Goal: Information Seeking & Learning: Learn about a topic

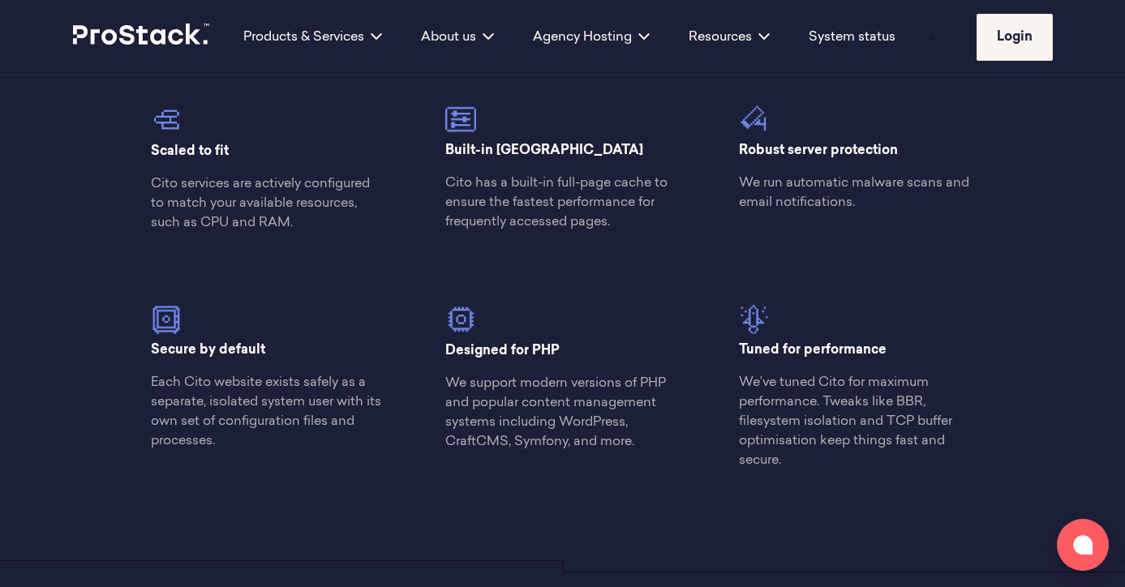
scroll to position [1695, 0]
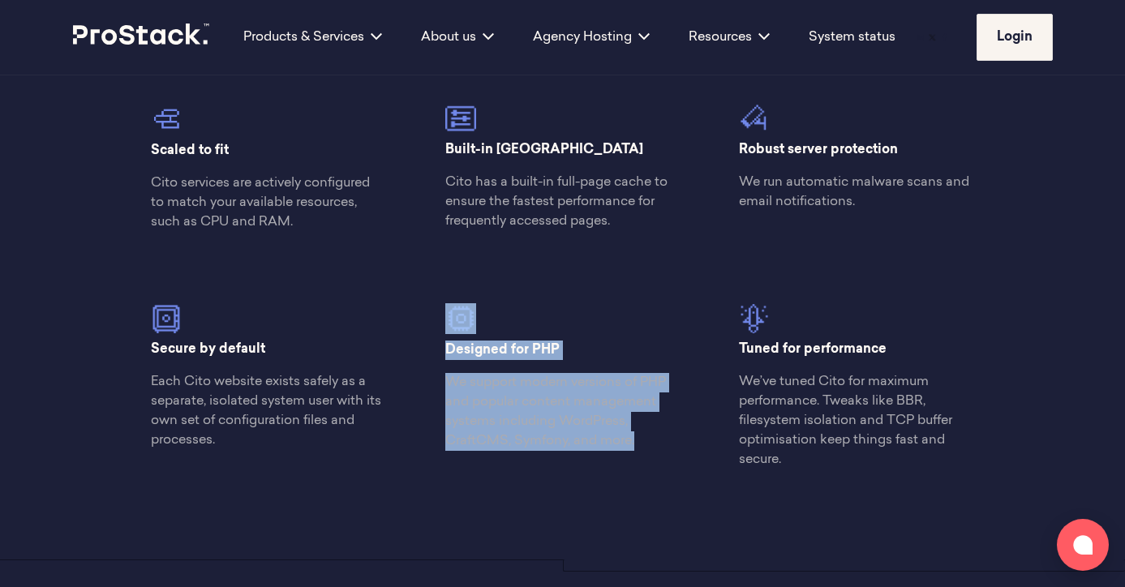
drag, startPoint x: 645, startPoint y: 432, endPoint x: 618, endPoint y: 282, distance: 152.5
click at [619, 283] on div "Designed for PHP We support modern versions of PHP and popular content manageme…" at bounding box center [562, 354] width 294 height 219
click at [586, 446] on p "We support modern versions of PHP and popular content management systems includ…" at bounding box center [562, 412] width 235 height 78
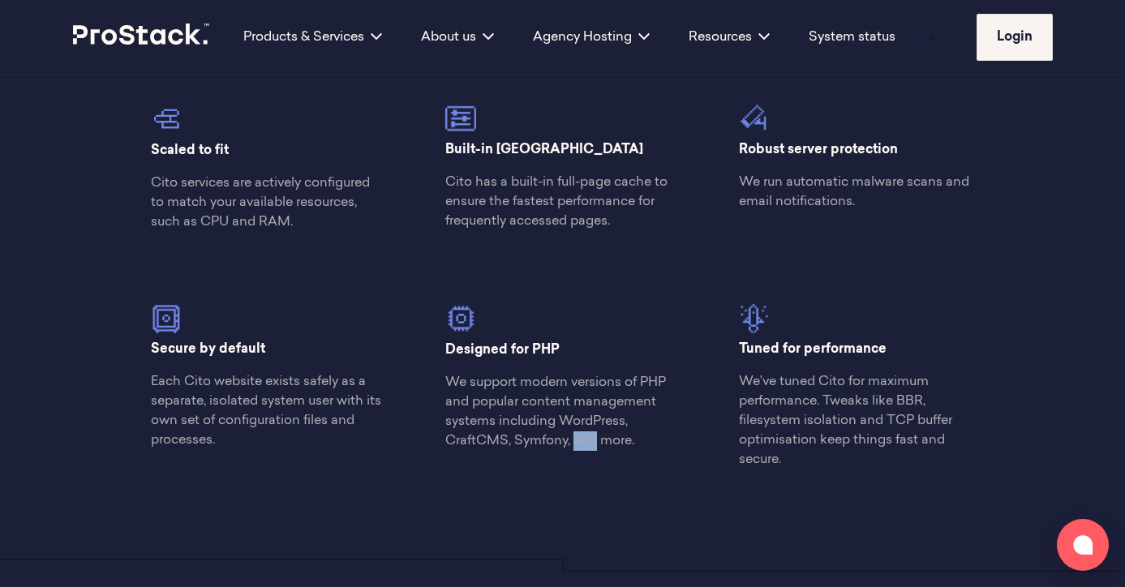
click at [586, 446] on p "We support modern versions of PHP and popular content management systems includ…" at bounding box center [562, 412] width 235 height 78
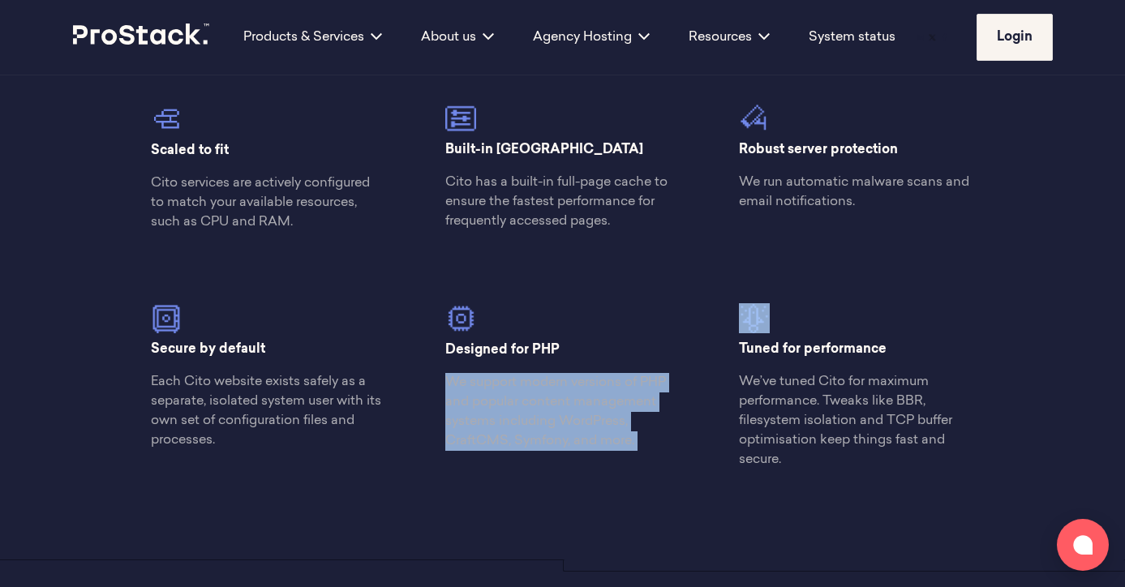
click at [586, 446] on p "We support modern versions of PHP and popular content management systems includ…" at bounding box center [562, 412] width 235 height 78
click at [604, 489] on div "Modern server hosting The Cito stack consists of a set of services designed to …" at bounding box center [563, 102] width 1110 height 917
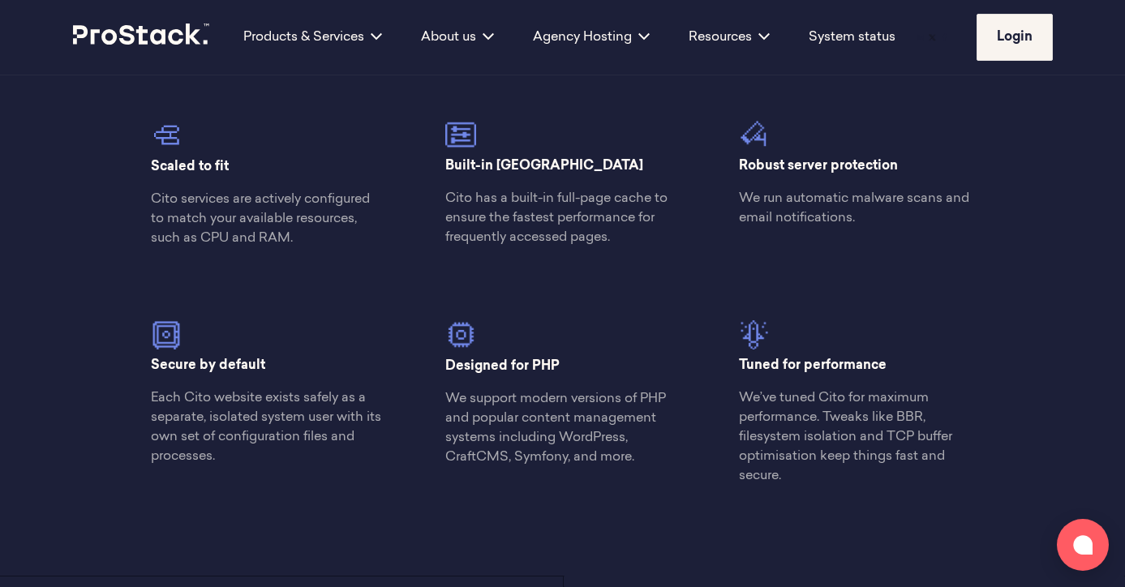
scroll to position [1682, 0]
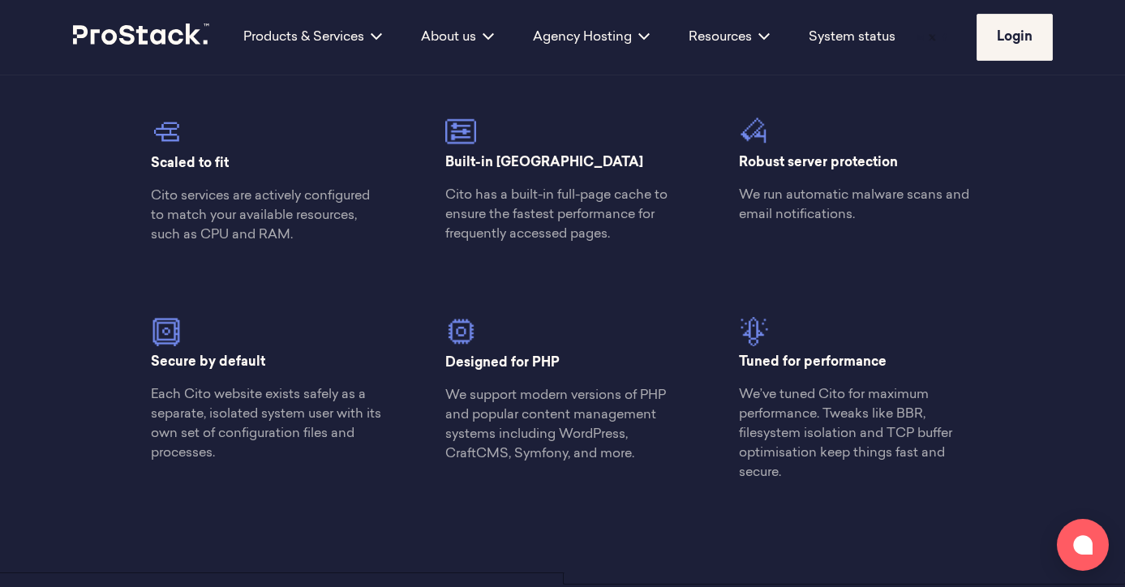
click at [266, 250] on div "Scaled to fit Cito services are actively configured to match your available res…" at bounding box center [269, 158] width 294 height 200
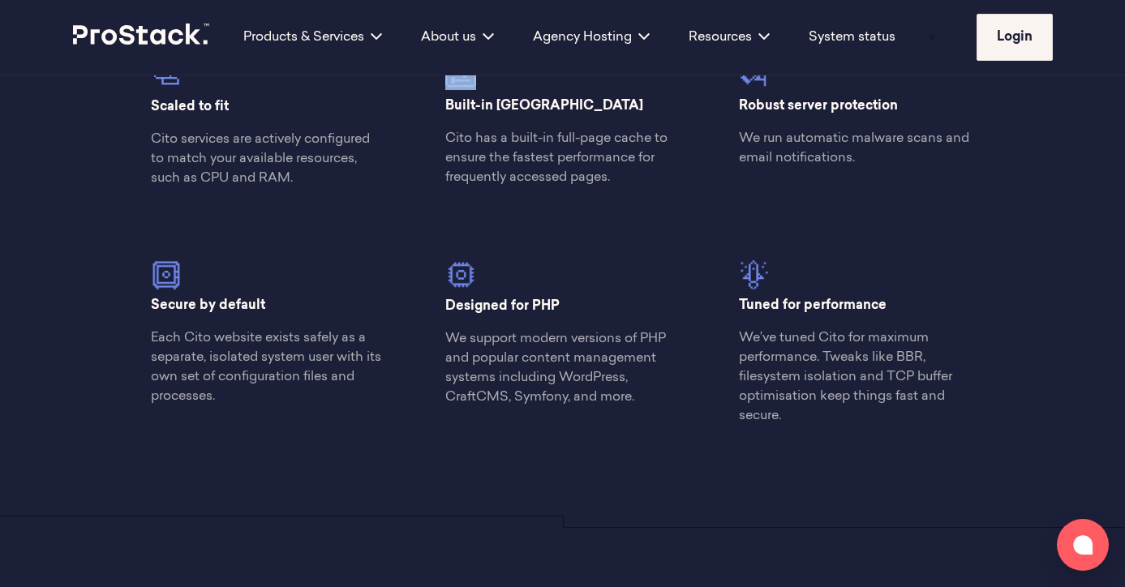
scroll to position [1743, 0]
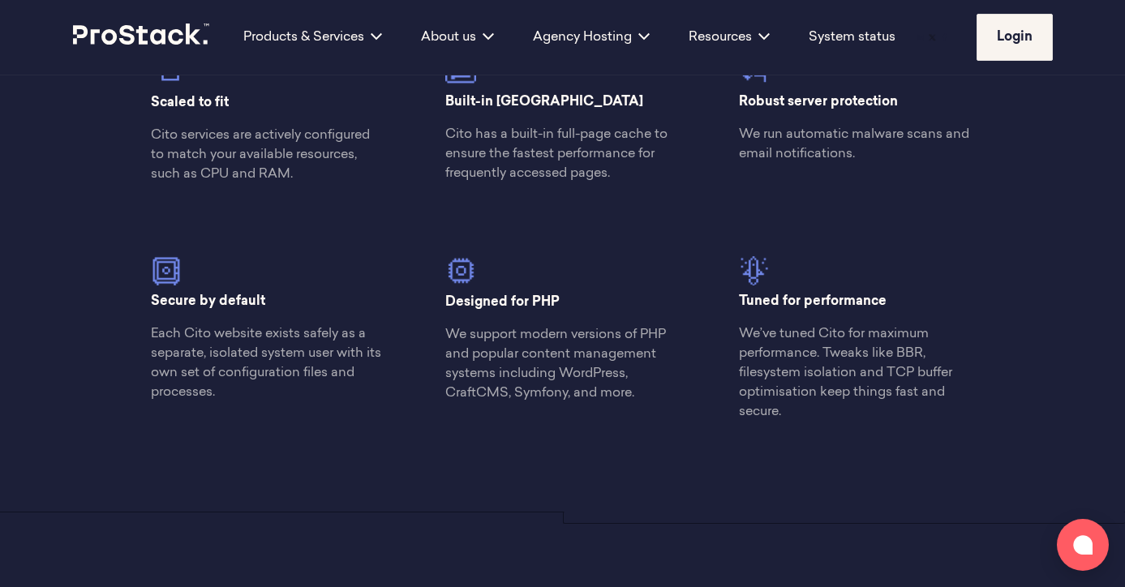
click at [845, 163] on p "We run automatic malware scans and email notifications." at bounding box center [856, 144] width 235 height 39
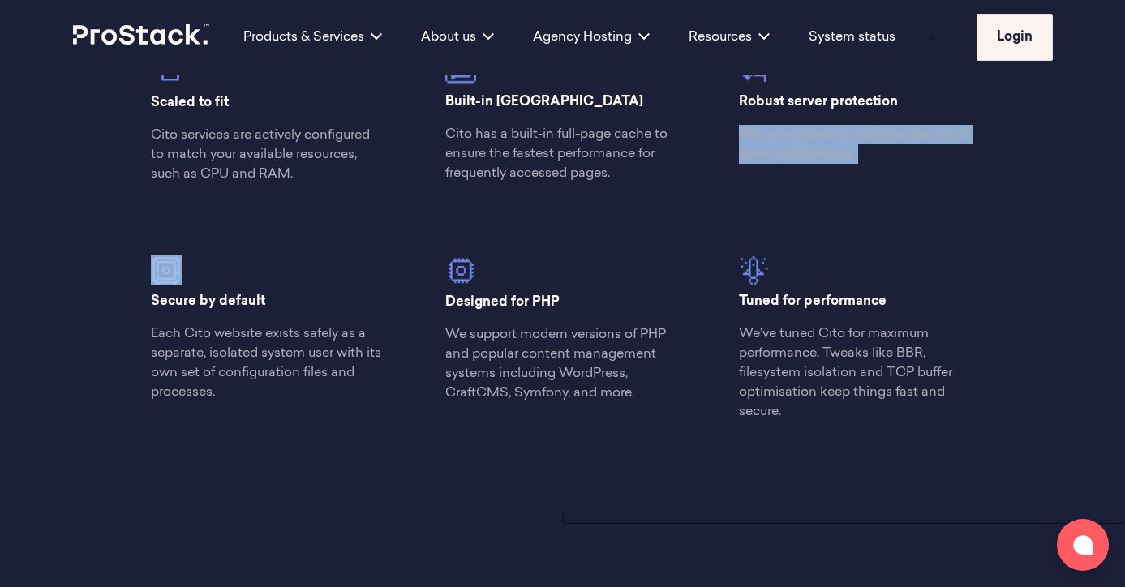
scroll to position [1719, 0]
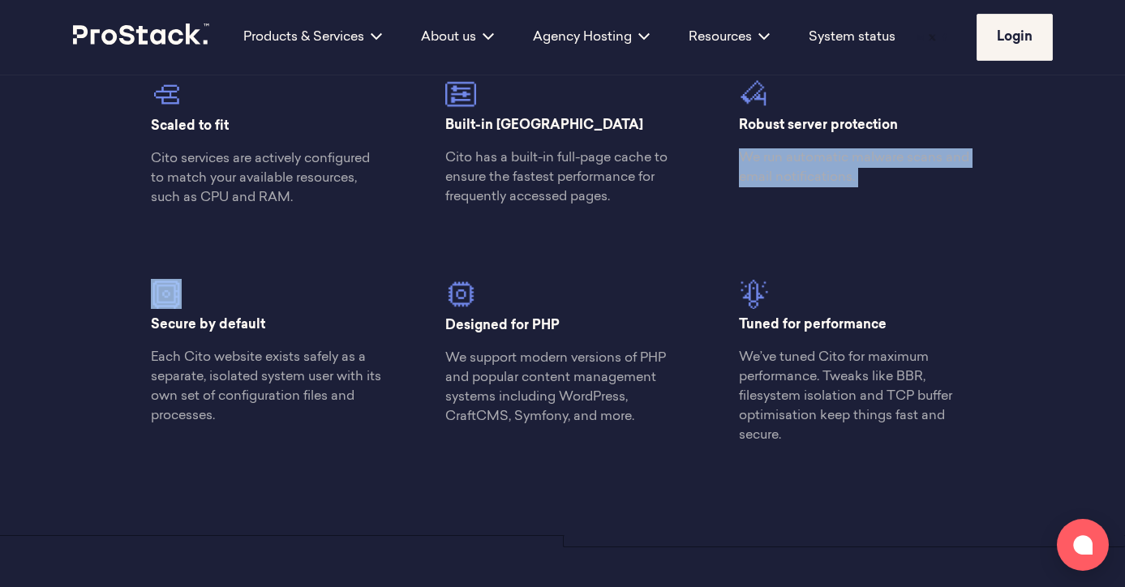
click at [564, 179] on p "Cito has a built-in full-page cache to ensure the fastest performance for frequ…" at bounding box center [562, 177] width 235 height 58
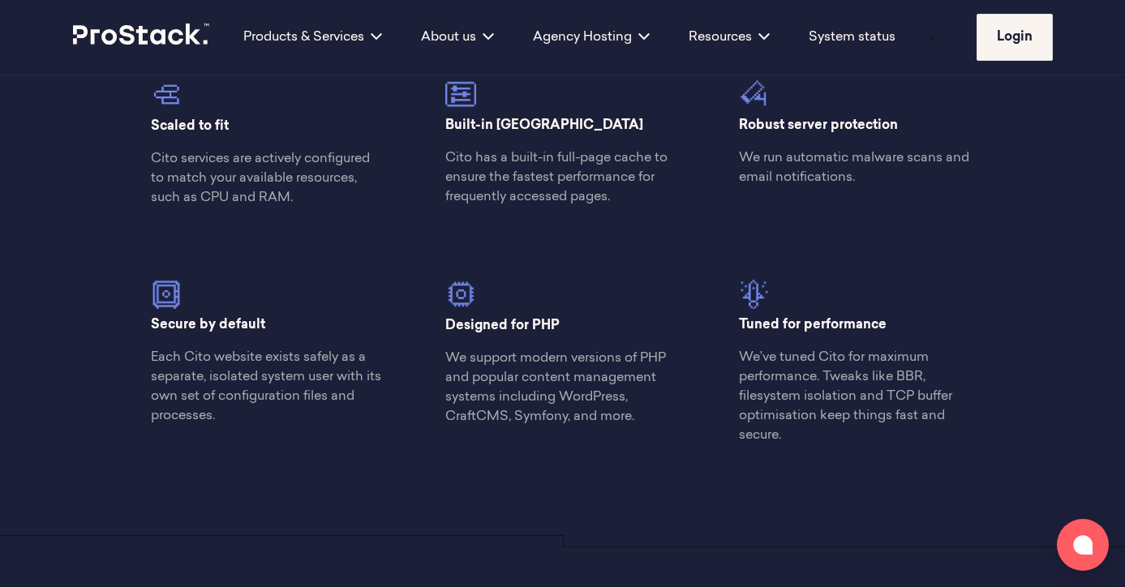
click at [564, 179] on p "Cito has a built-in full-page cache to ensure the fastest performance for frequ…" at bounding box center [562, 177] width 235 height 58
click at [563, 179] on p "Cito has a built-in full-page cache to ensure the fastest performance for frequ…" at bounding box center [562, 177] width 235 height 58
click at [562, 179] on p "Cito has a built-in full-page cache to ensure the fastest performance for frequ…" at bounding box center [562, 177] width 235 height 58
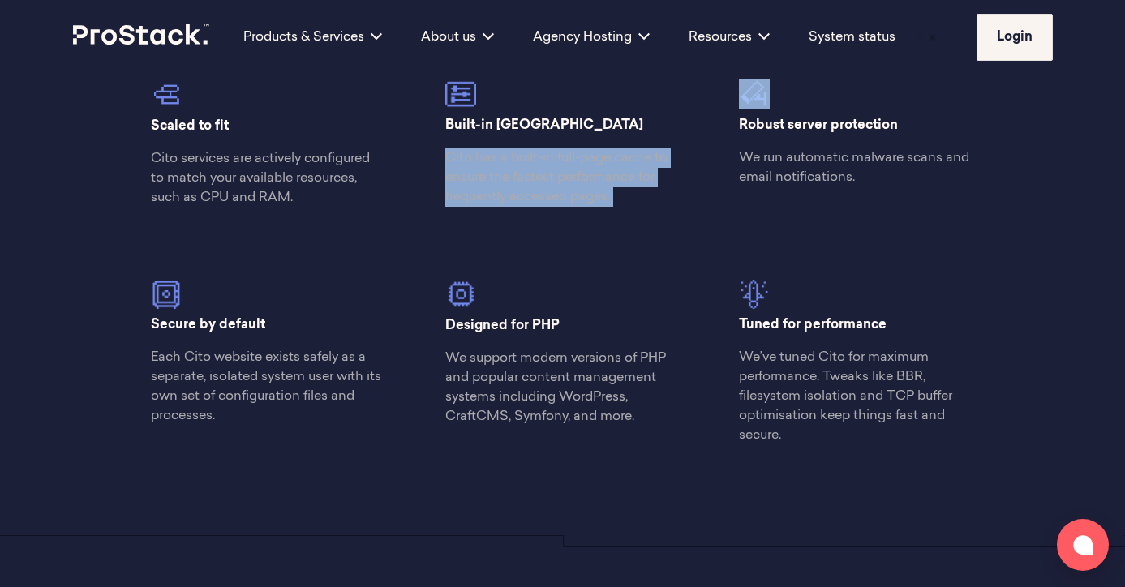
click at [575, 218] on div "Built-in caching Cito has a built-in full-page cache to ensure the fastest perf…" at bounding box center [562, 120] width 294 height 200
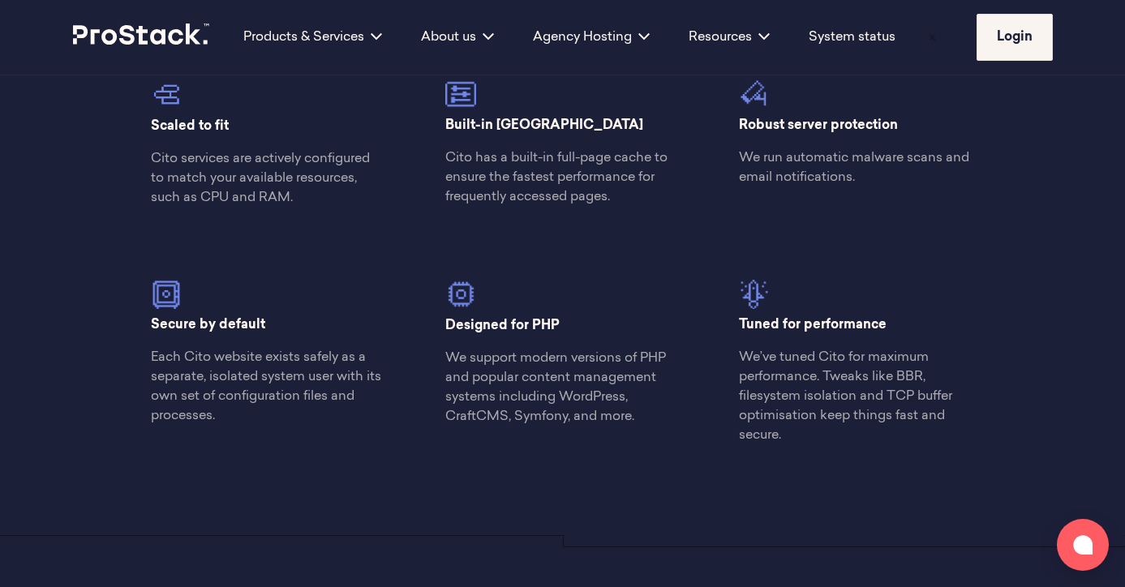
click at [536, 144] on div "Built-in caching Cito has a built-in full-page cache to ensure the fastest perf…" at bounding box center [562, 143] width 235 height 128
click at [542, 159] on p "Cito has a built-in full-page cache to ensure the fastest performance for frequ…" at bounding box center [562, 177] width 235 height 58
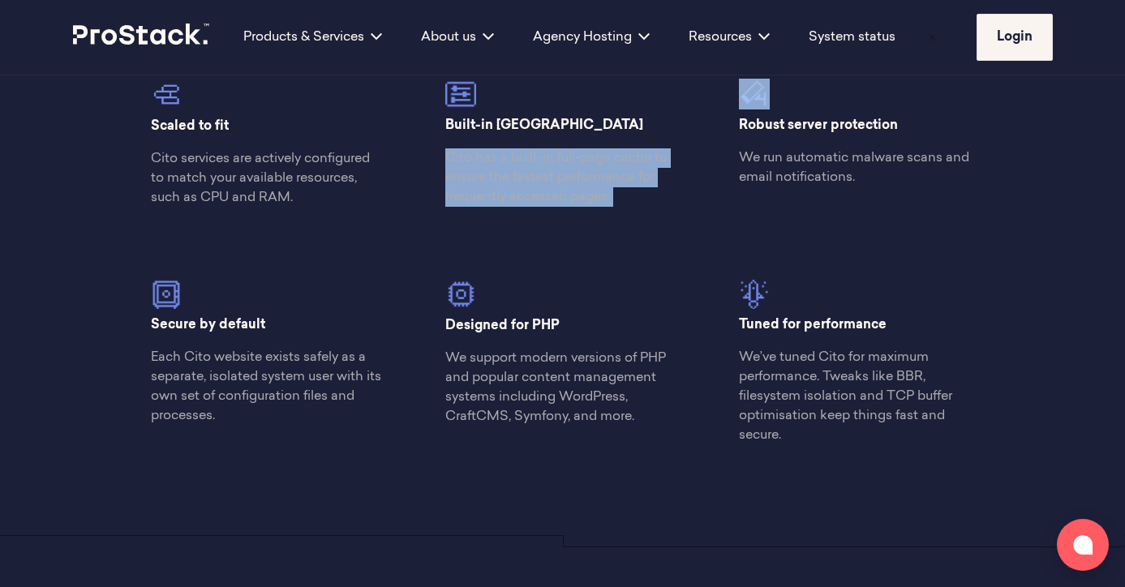
click at [542, 159] on p "Cito has a built-in full-page cache to ensure the fastest performance for frequ…" at bounding box center [562, 177] width 235 height 58
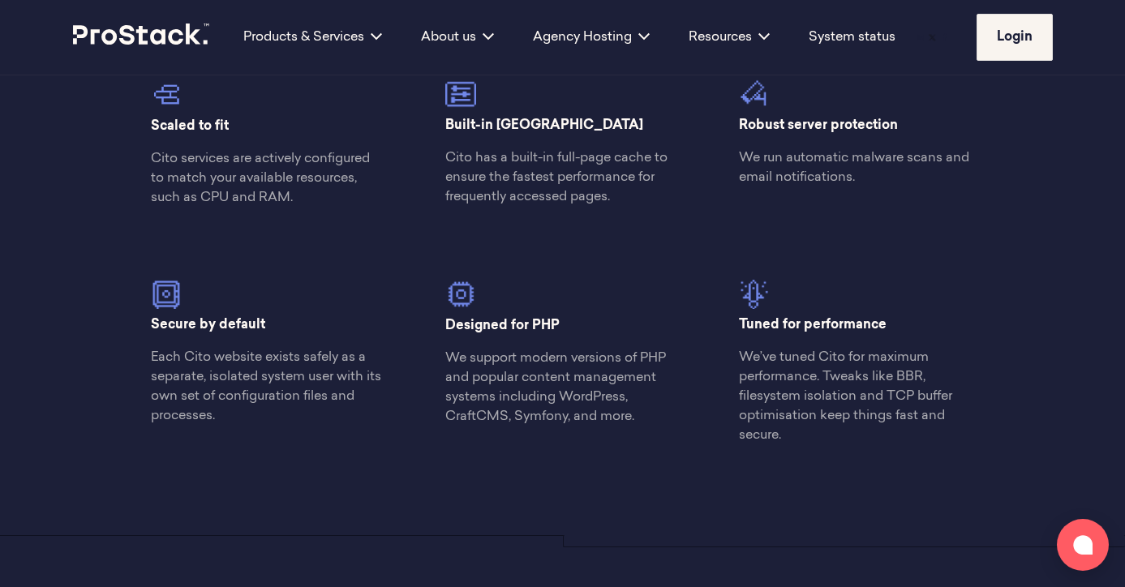
click at [608, 247] on div "Designed for PHP We support modern versions of PHP and popular content manageme…" at bounding box center [562, 330] width 294 height 219
drag, startPoint x: 608, startPoint y: 247, endPoint x: 602, endPoint y: 236, distance: 12.7
click at [606, 246] on div "Designed for PHP We support modern versions of PHP and popular content manageme…" at bounding box center [562, 330] width 294 height 219
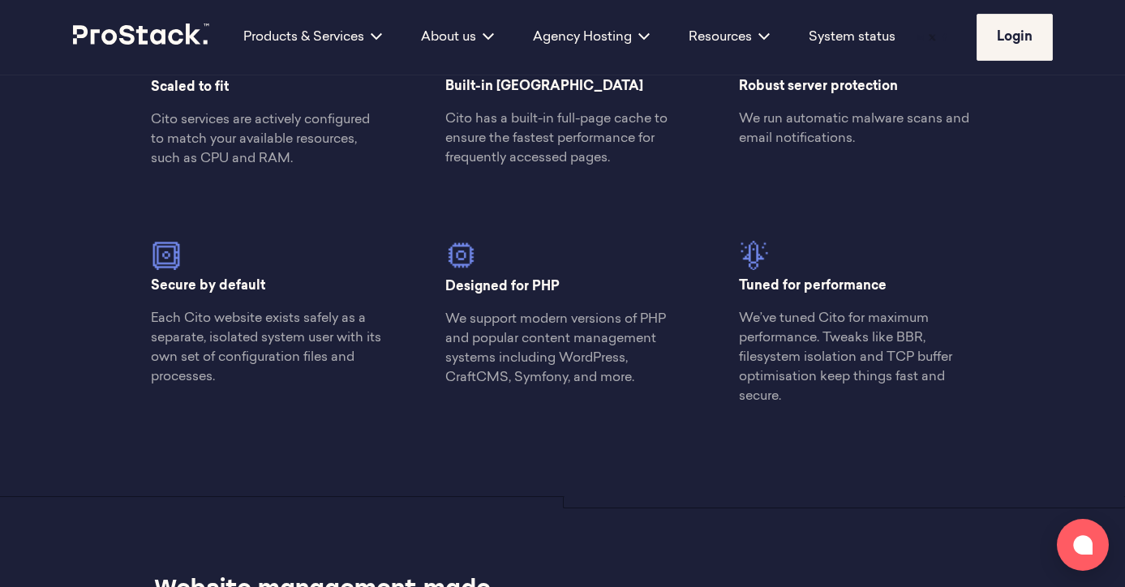
scroll to position [2245, 0]
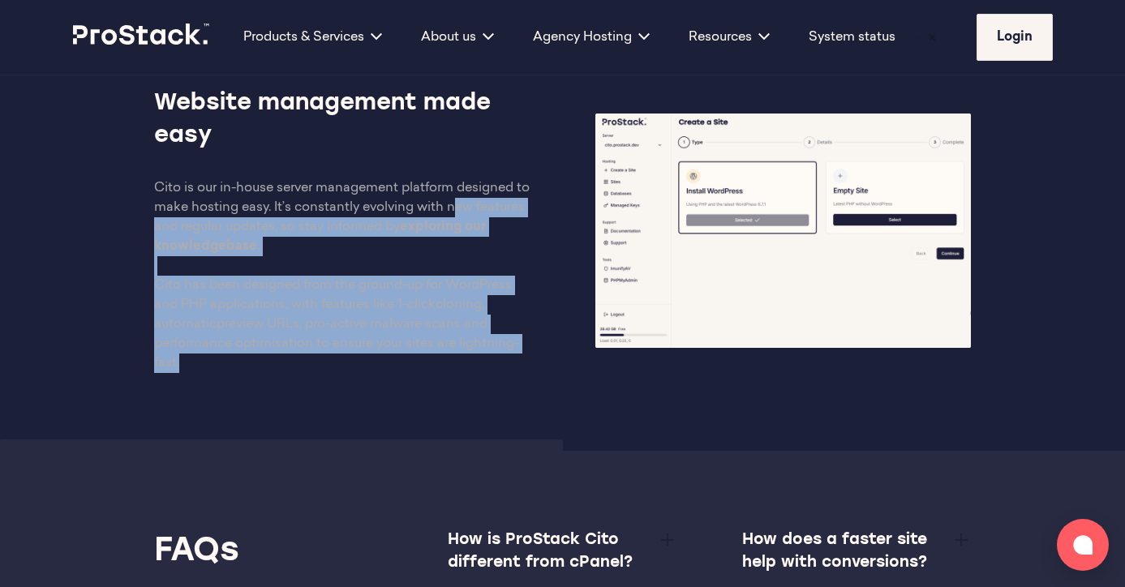
drag, startPoint x: 548, startPoint y: 372, endPoint x: 494, endPoint y: 136, distance: 242.1
click at [481, 145] on div "Website management made easy Cito is our in-house server management platform de…" at bounding box center [342, 231] width 441 height 286
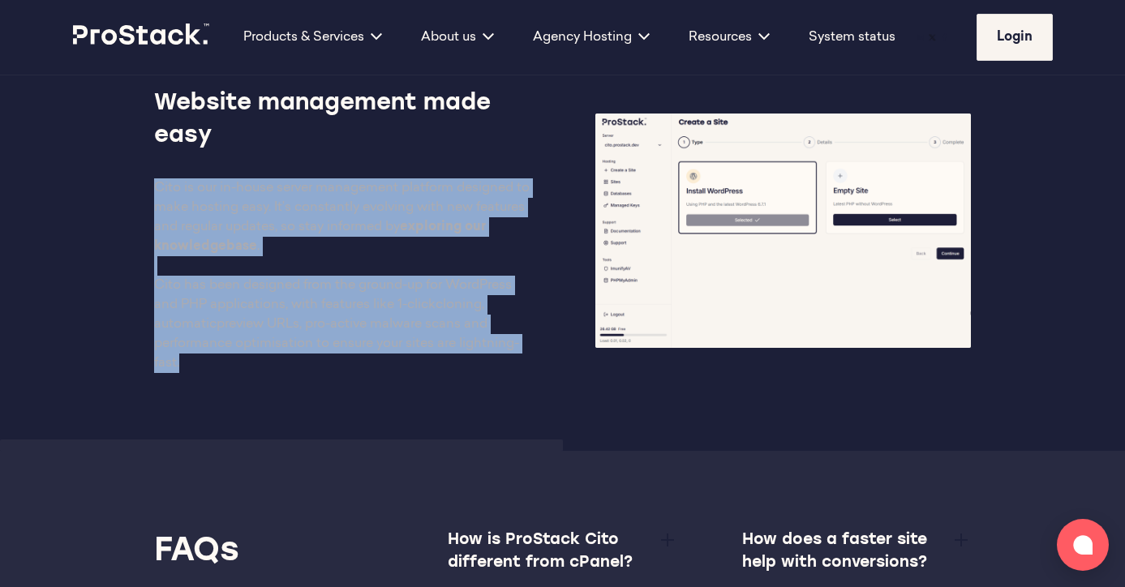
click at [491, 184] on p "Cito is our in-house server management platform designed to make hosting easy. …" at bounding box center [342, 275] width 376 height 195
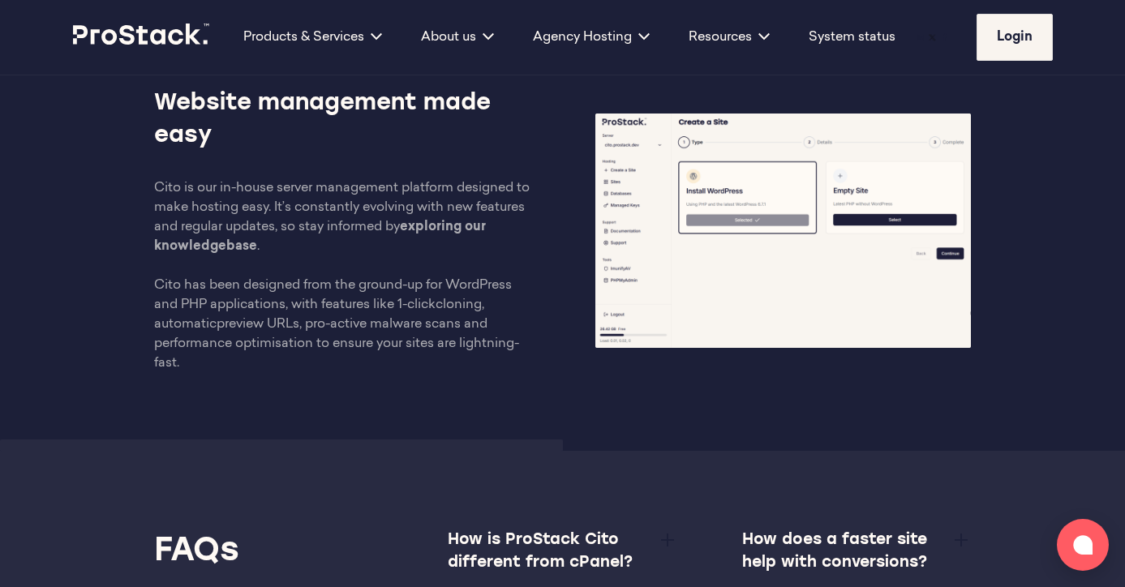
click at [487, 205] on p "Cito is our in-house server management platform designed to make hosting easy. …" at bounding box center [342, 275] width 376 height 195
click at [487, 206] on p "Cito is our in-house server management platform designed to make hosting easy. …" at bounding box center [342, 275] width 376 height 195
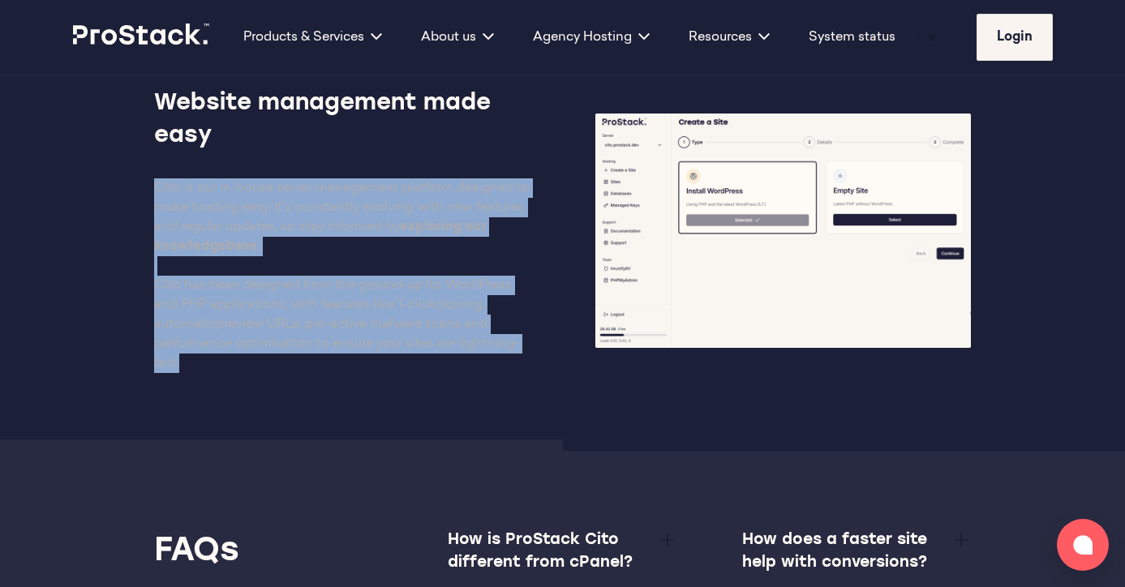
drag, startPoint x: 502, startPoint y: 379, endPoint x: 482, endPoint y: 165, distance: 215.2
click at [482, 165] on div "Website management made easy Cito is our in-house server management platform de…" at bounding box center [563, 230] width 1110 height 441
click at [462, 290] on p "Cito is our in-house server management platform designed to make hosting easy. …" at bounding box center [342, 275] width 376 height 195
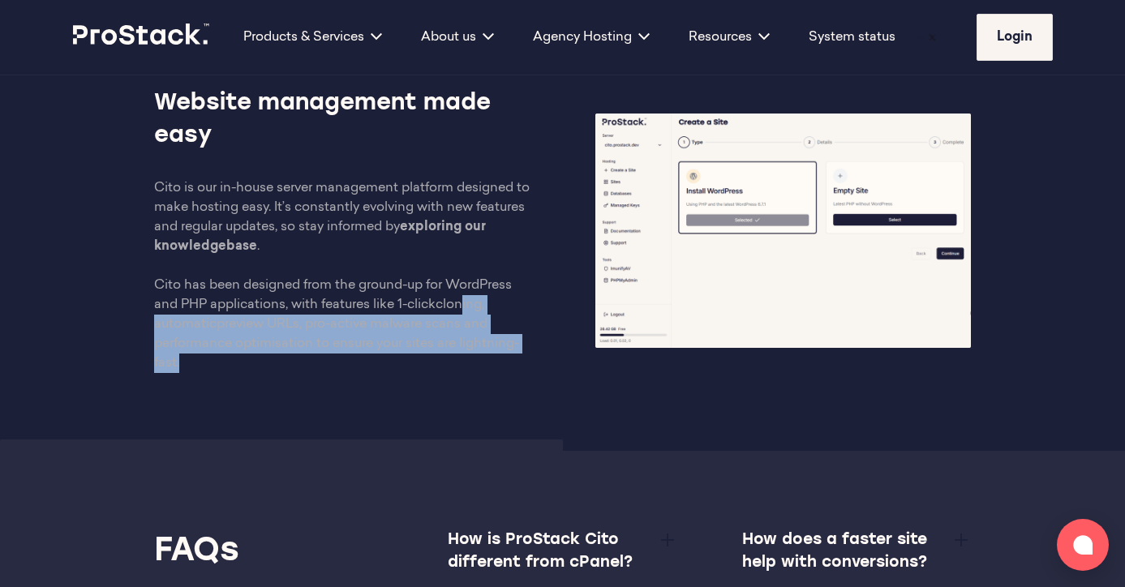
drag, startPoint x: 462, startPoint y: 373, endPoint x: 466, endPoint y: 296, distance: 77.1
click at [466, 298] on p "Cito is our in-house server management platform designed to make hosting easy. …" at bounding box center [342, 275] width 376 height 195
click at [466, 296] on p "Cito is our in-house server management platform designed to make hosting easy. …" at bounding box center [342, 275] width 376 height 195
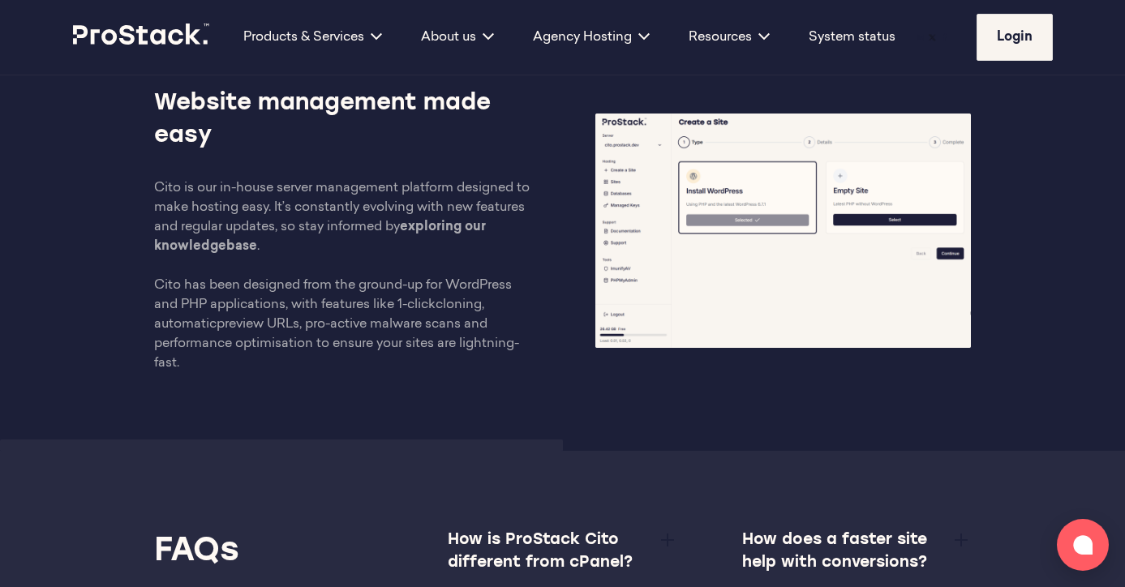
click at [455, 322] on p "Cito is our in-house server management platform designed to make hosting easy. …" at bounding box center [342, 275] width 376 height 195
click at [455, 323] on p "Cito is our in-house server management platform designed to make hosting easy. …" at bounding box center [342, 275] width 376 height 195
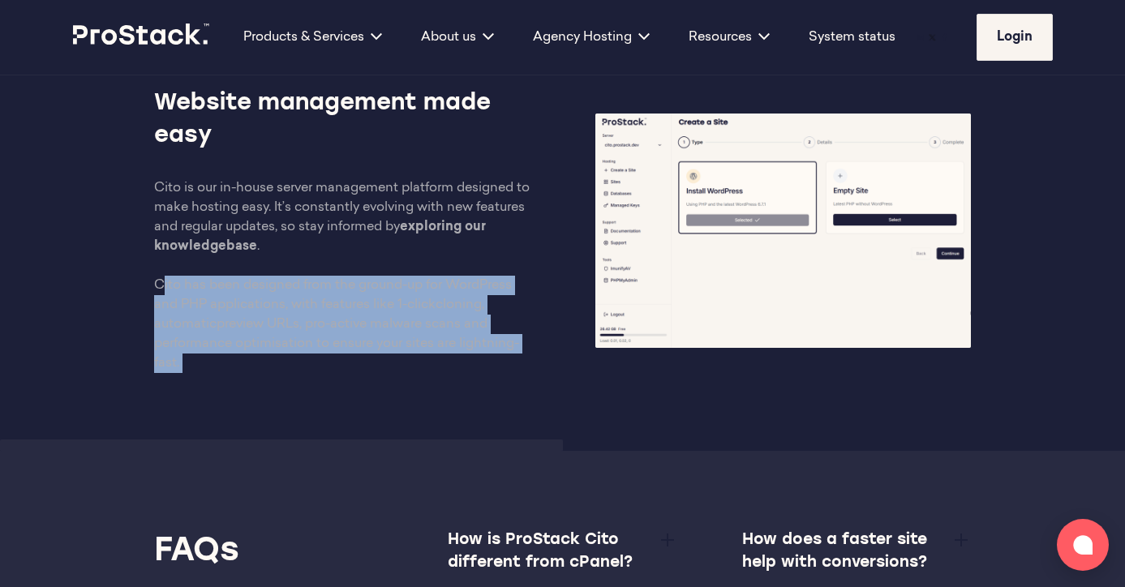
click at [455, 376] on div "Website management made easy Cito is our in-house server management platform de…" at bounding box center [563, 230] width 1110 height 441
drag, startPoint x: 455, startPoint y: 376, endPoint x: 444, endPoint y: 243, distance: 134.4
click at [442, 219] on div "Website management made easy Cito is our in-house server management platform de…" at bounding box center [563, 230] width 1110 height 441
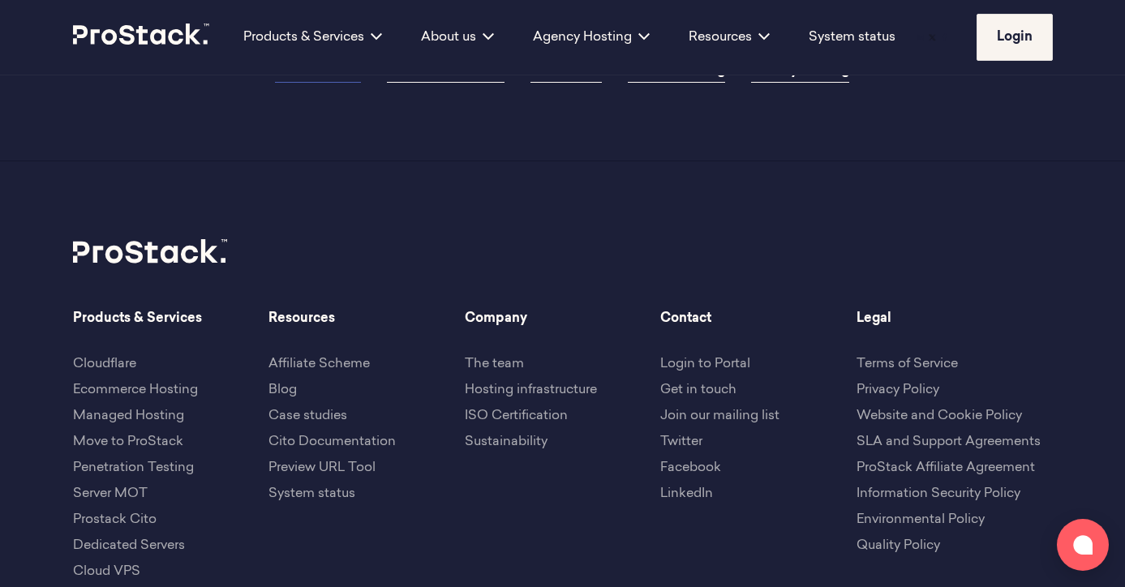
scroll to position [5561, 0]
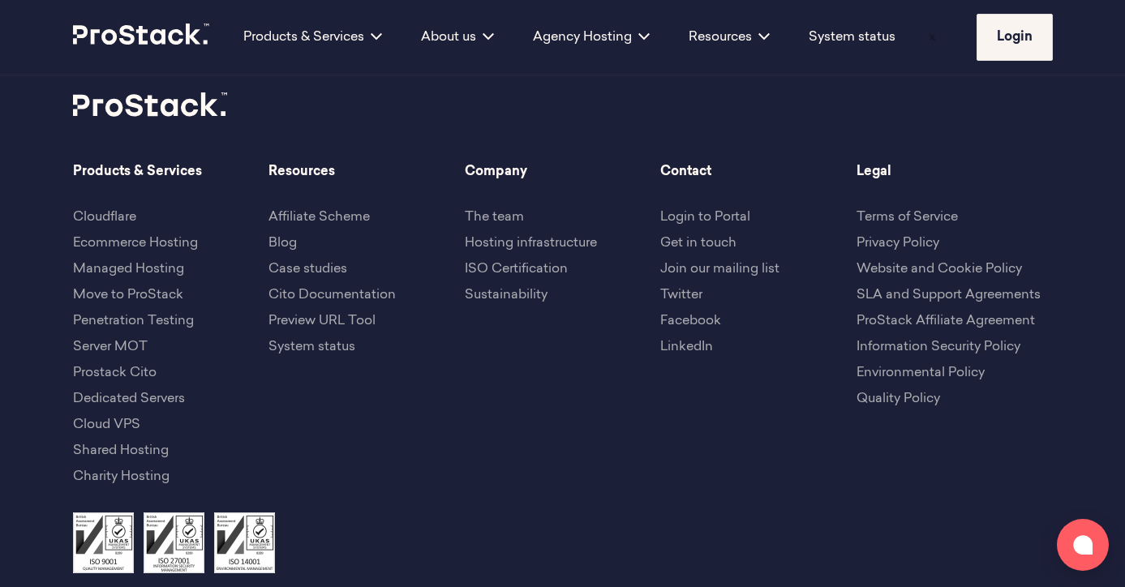
click at [686, 237] on link "Get in touch" at bounding box center [698, 243] width 76 height 13
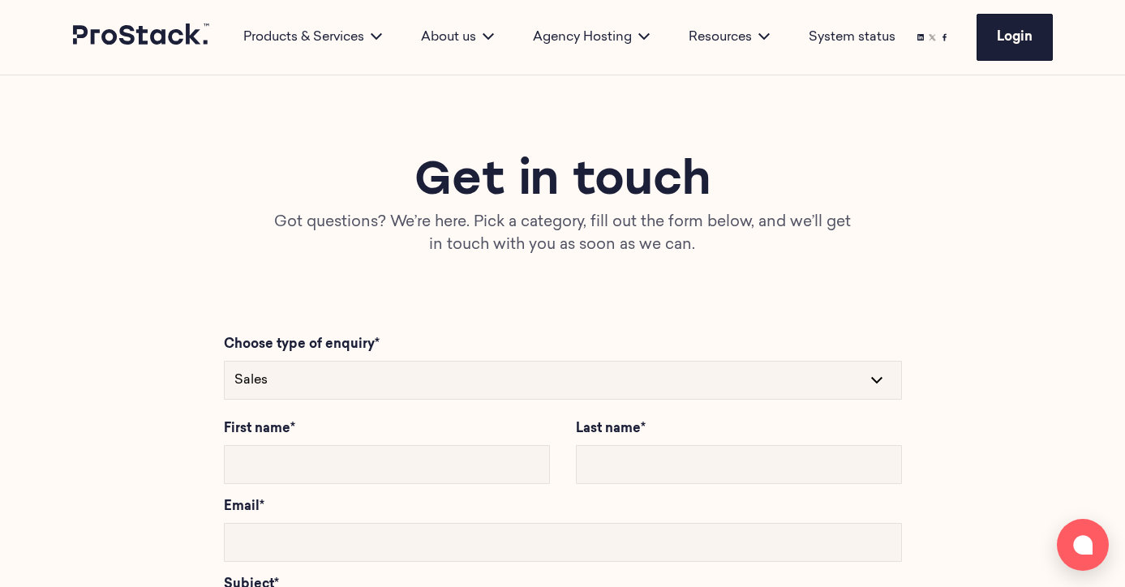
click at [372, 154] on h1 "Get in touch" at bounding box center [563, 182] width 980 height 58
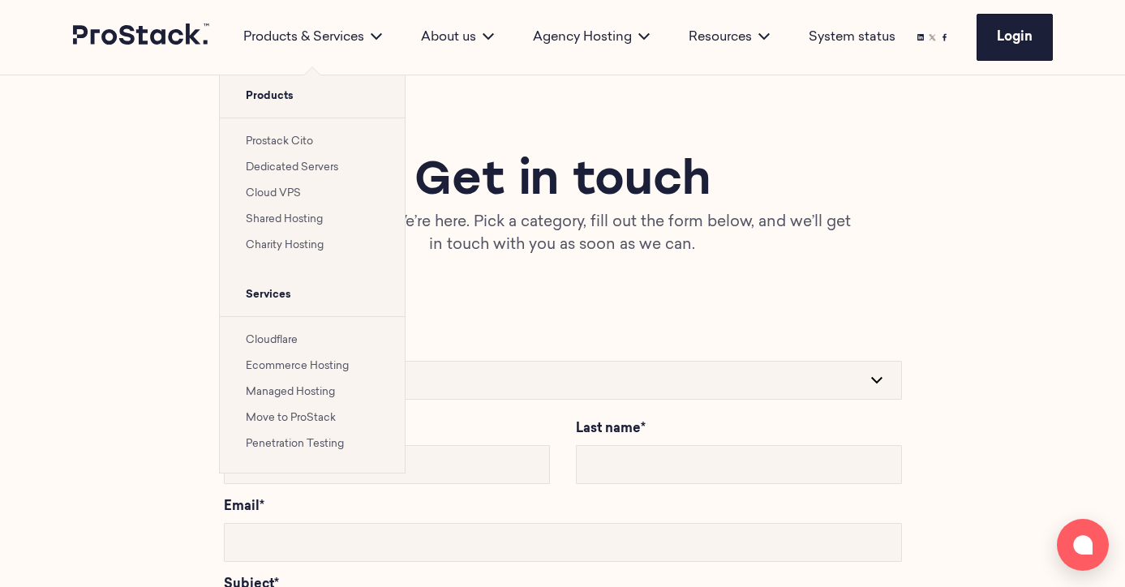
click at [346, 135] on li "Prostack Cito" at bounding box center [312, 140] width 133 height 19
click at [301, 53] on div "Products & Services Products Prostack Cito Dedicated Servers Cloud VPS Shared H…" at bounding box center [313, 37] width 178 height 75
click at [290, 135] on li "Prostack Cito" at bounding box center [312, 140] width 133 height 19
click at [303, 152] on ul "Prostack Cito Dedicated Servers Cloud VPS Shared Hosting Charity Hosting" at bounding box center [312, 196] width 185 height 157
click at [310, 135] on li "Prostack Cito" at bounding box center [312, 140] width 133 height 19
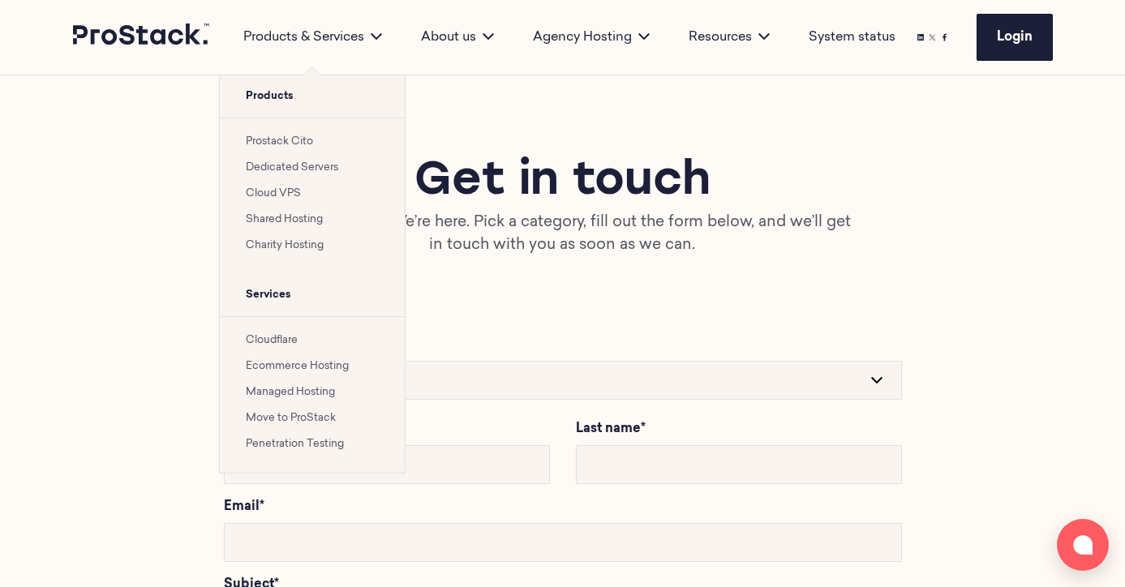
click at [294, 150] on li "Prostack Cito" at bounding box center [312, 140] width 133 height 19
click at [282, 139] on link "Prostack Cito" at bounding box center [279, 141] width 67 height 11
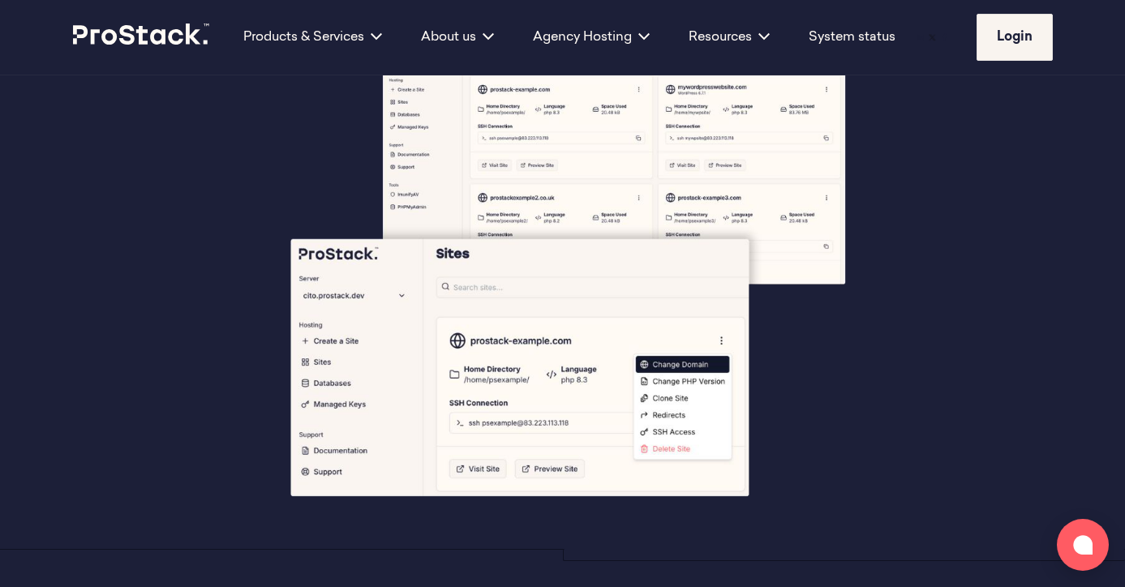
click at [93, 291] on div at bounding box center [563, 270] width 1110 height 493
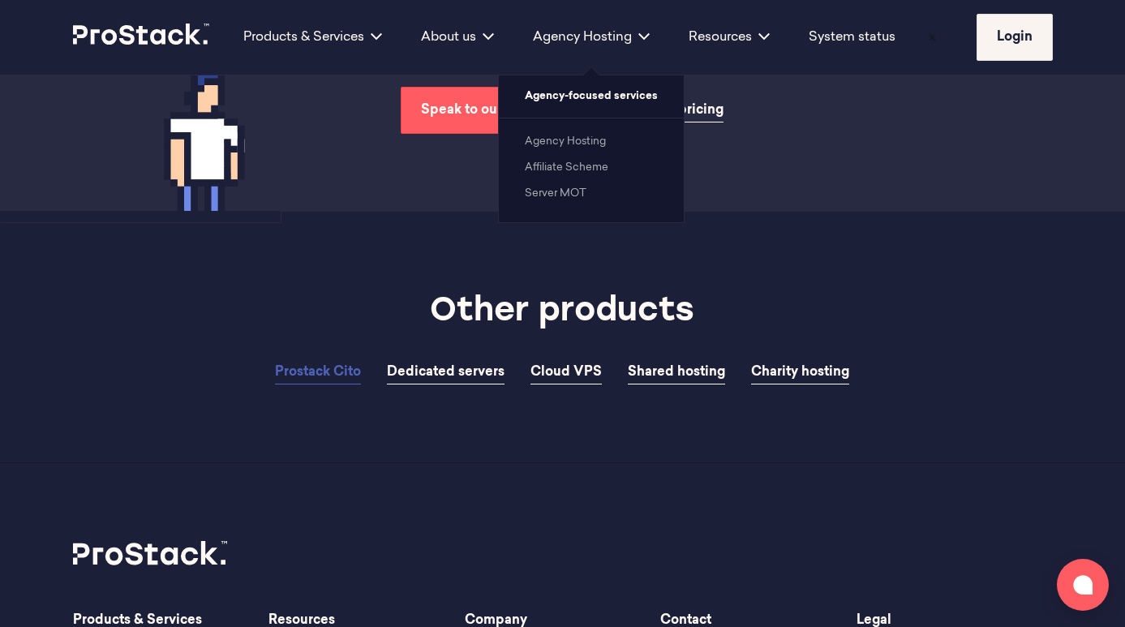
scroll to position [5110, 0]
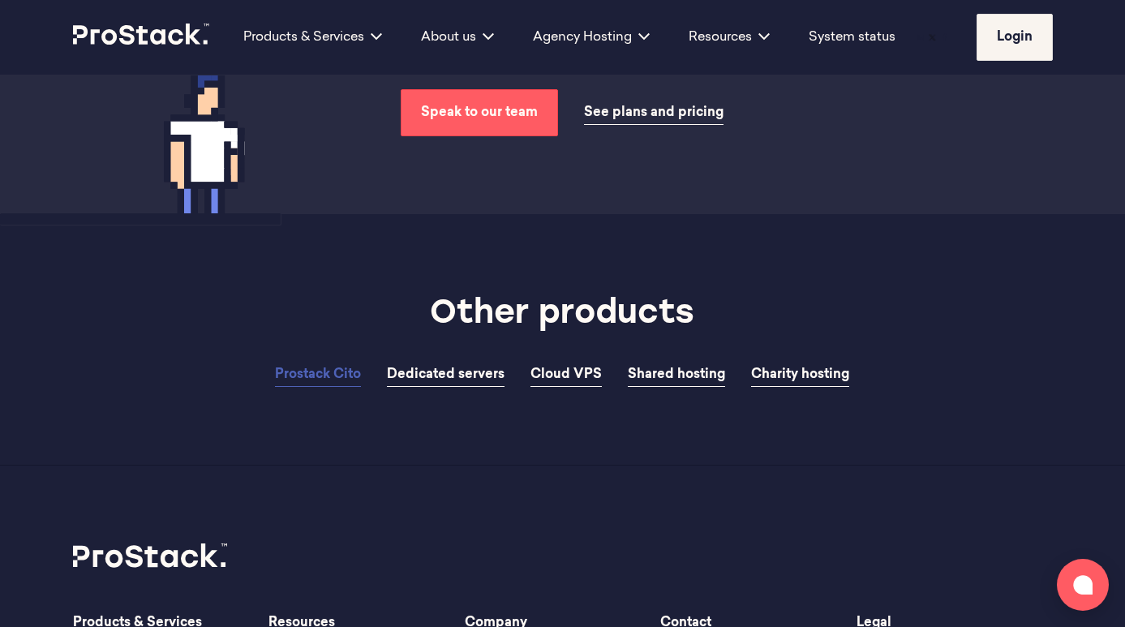
click at [153, 35] on icon at bounding box center [142, 35] width 138 height 22
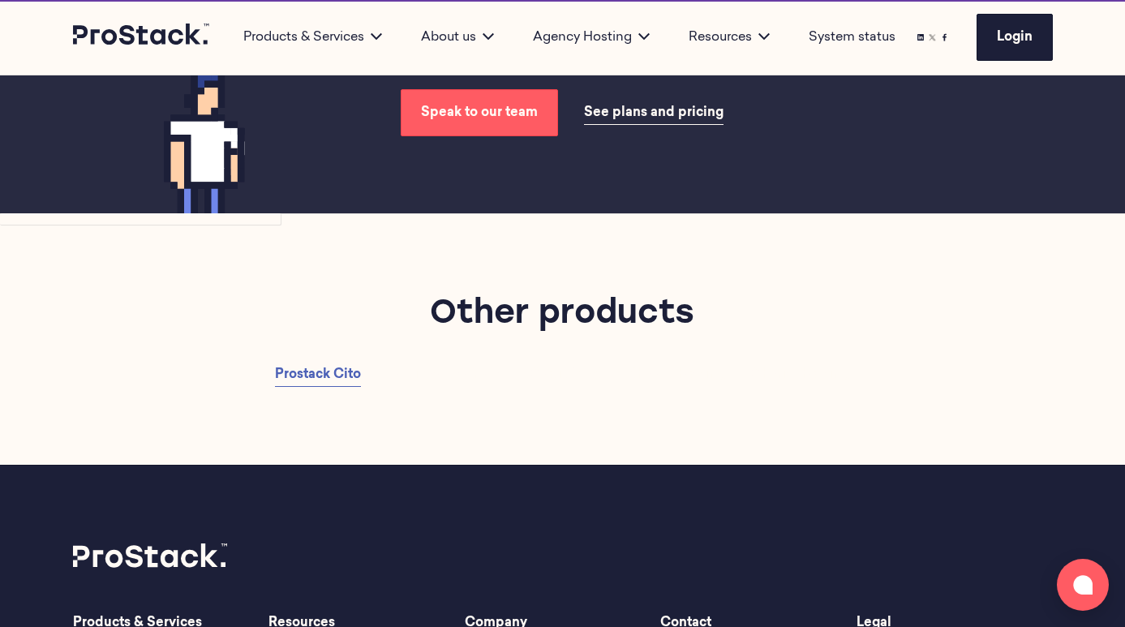
click at [155, 42] on icon at bounding box center [142, 35] width 138 height 22
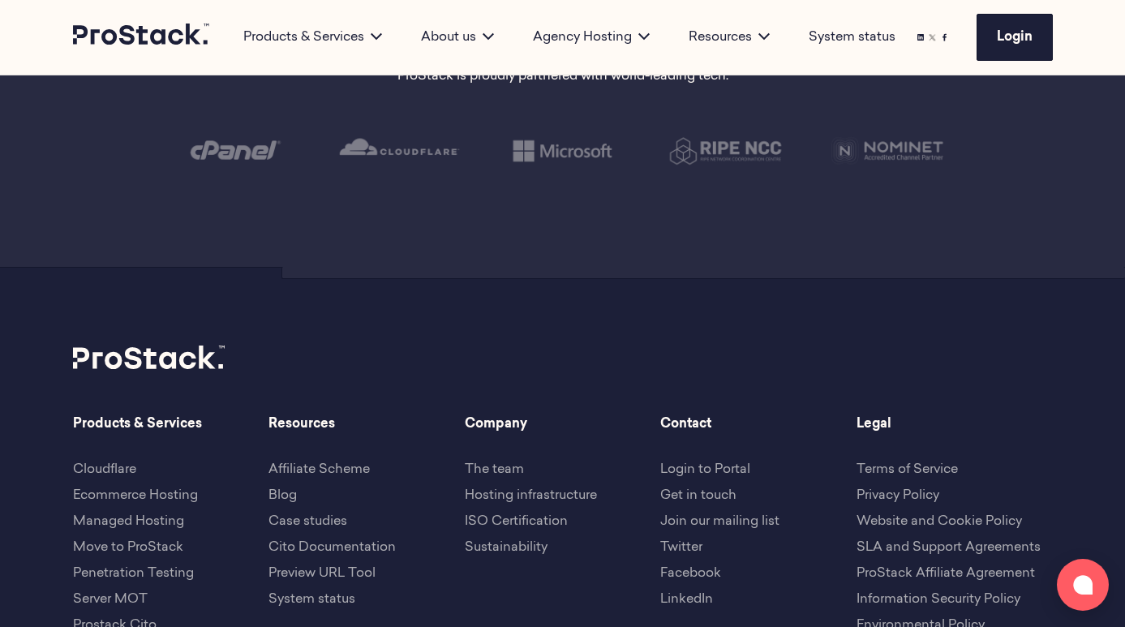
scroll to position [3338, 0]
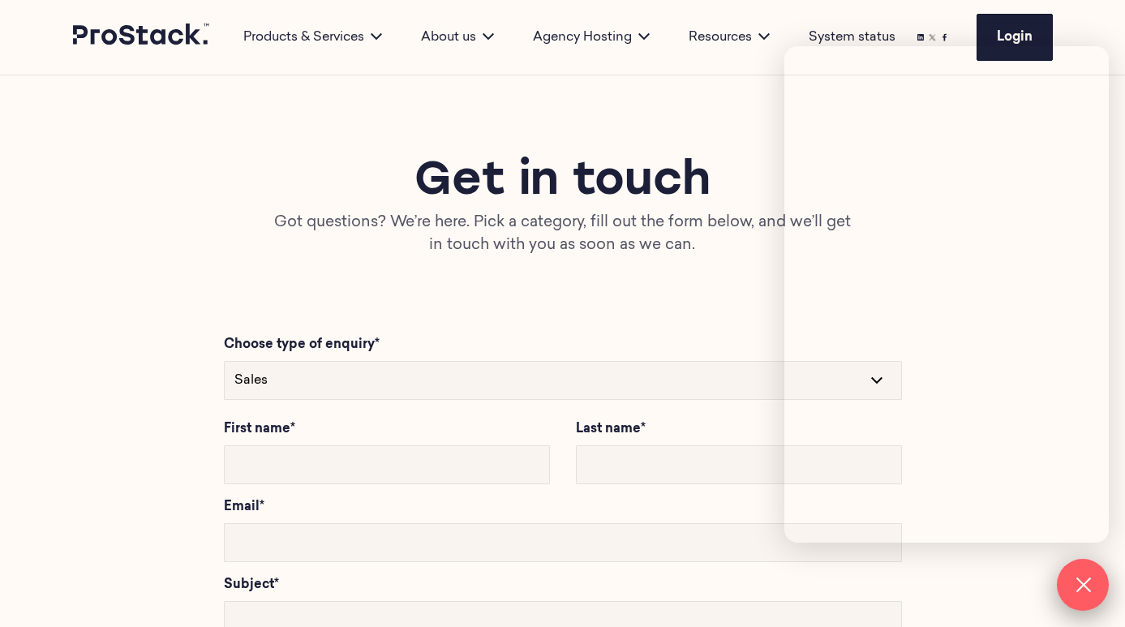
click at [1091, 587] on button at bounding box center [1083, 585] width 52 height 52
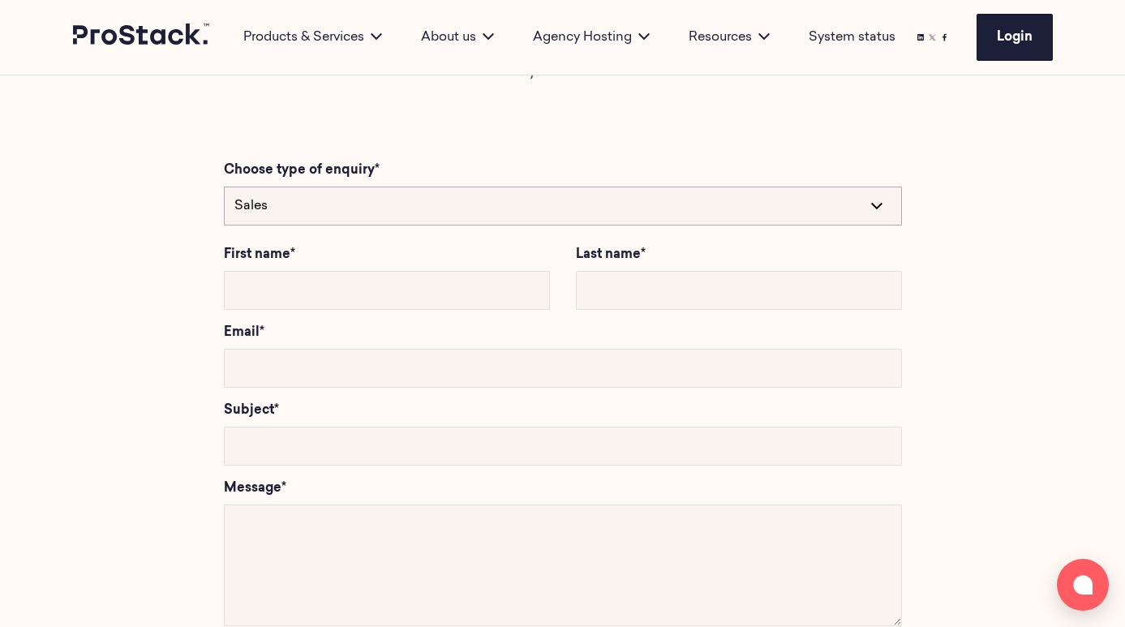
scroll to position [187, 1]
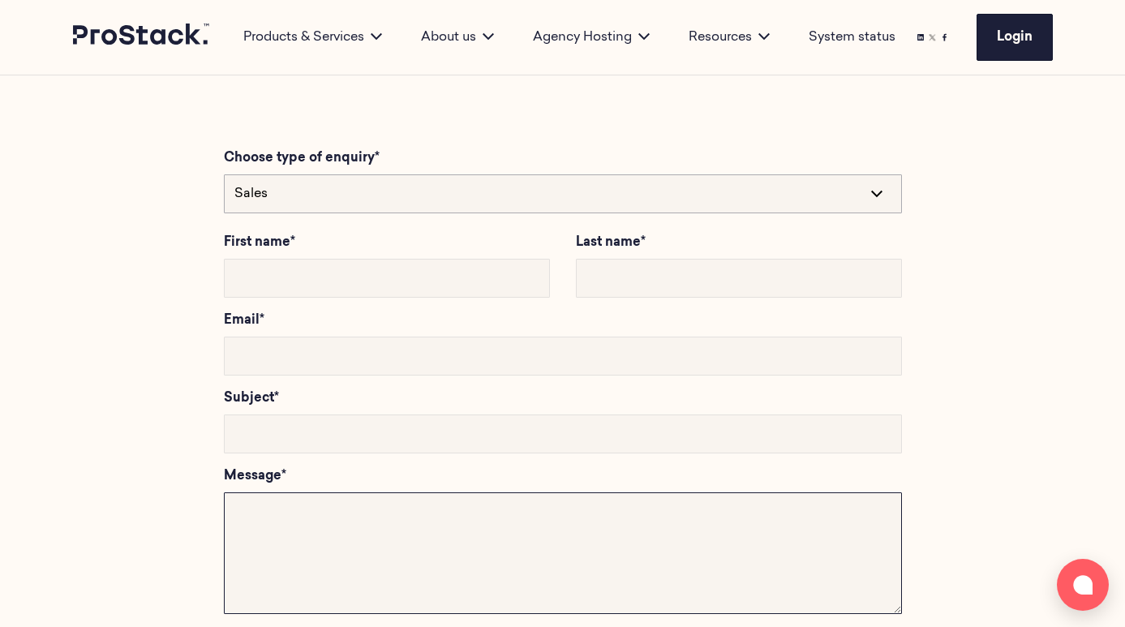
click at [498, 510] on textarea at bounding box center [563, 553] width 678 height 122
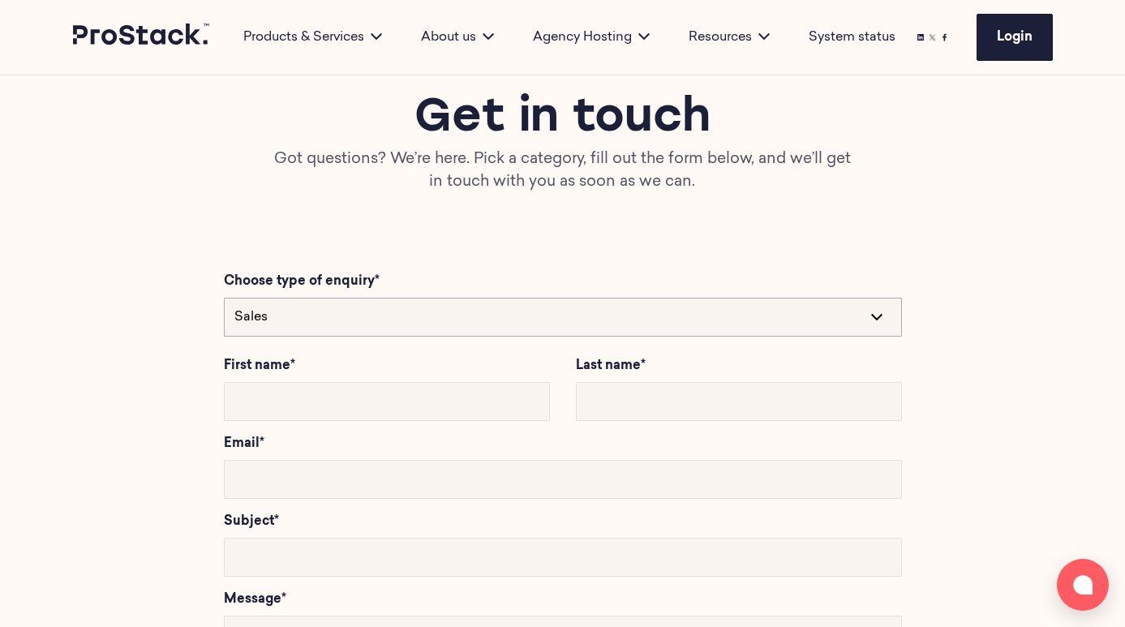
scroll to position [62, 0]
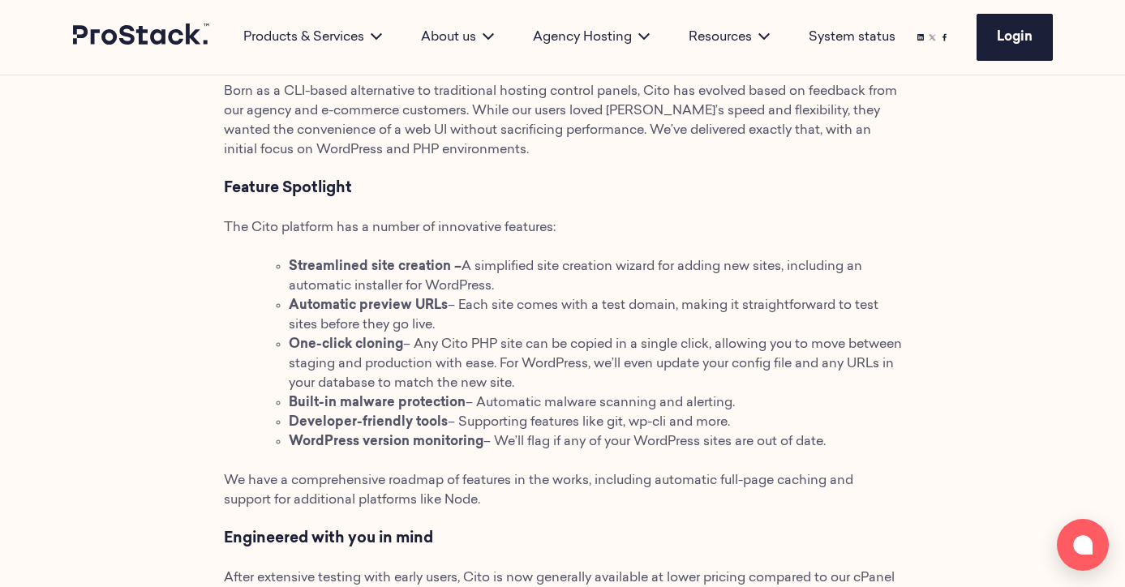
scroll to position [1163, 0]
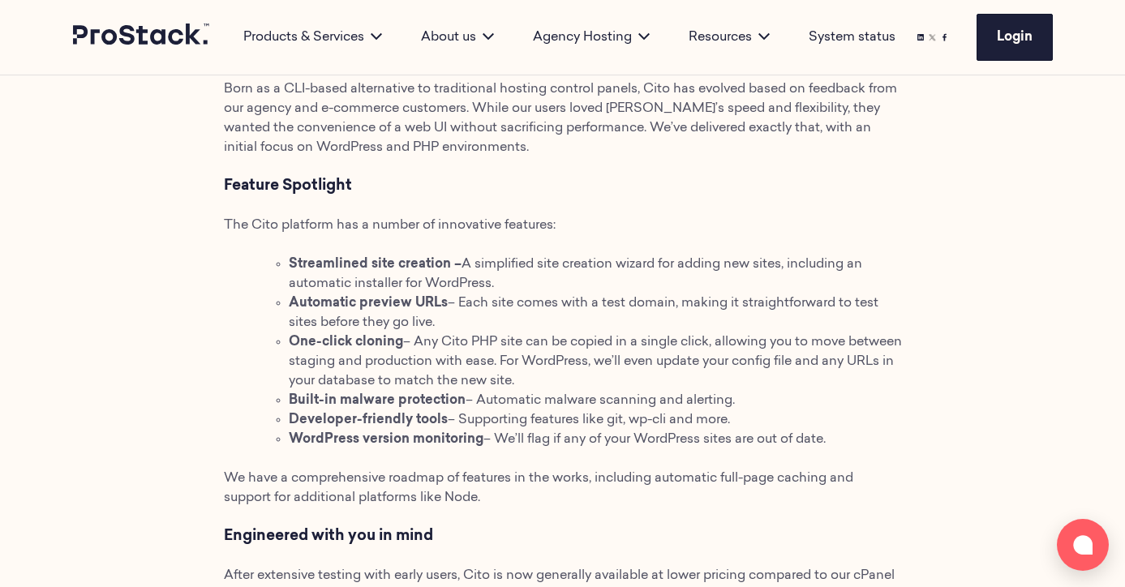
click at [523, 278] on li "Streamlined site creation – A simplified site creation wizard for adding new si…" at bounding box center [595, 274] width 613 height 39
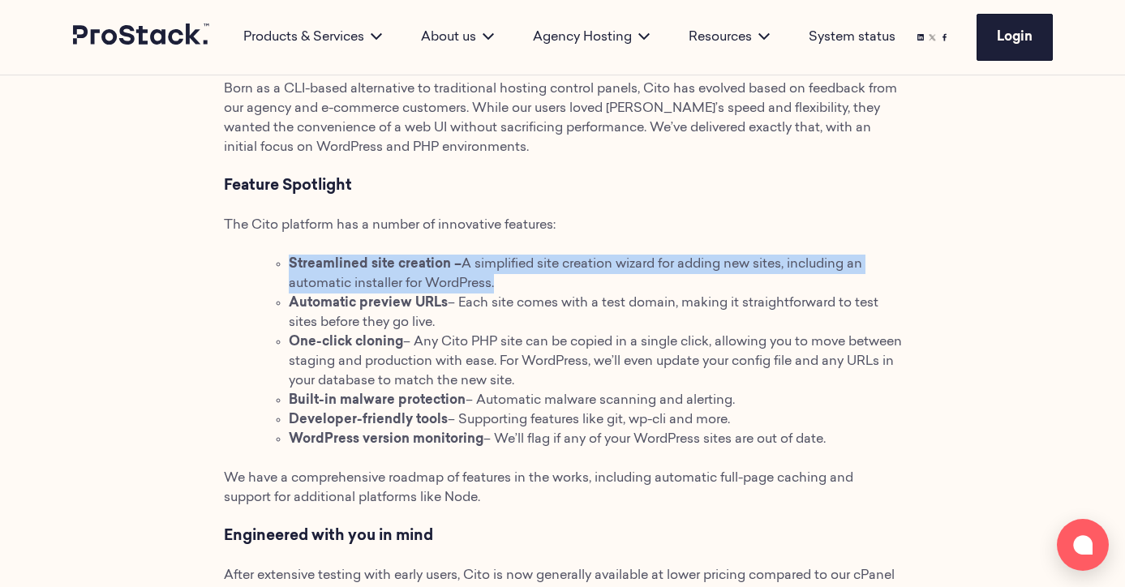
click at [523, 278] on li "Streamlined site creation – A simplified site creation wizard for adding new si…" at bounding box center [595, 274] width 613 height 39
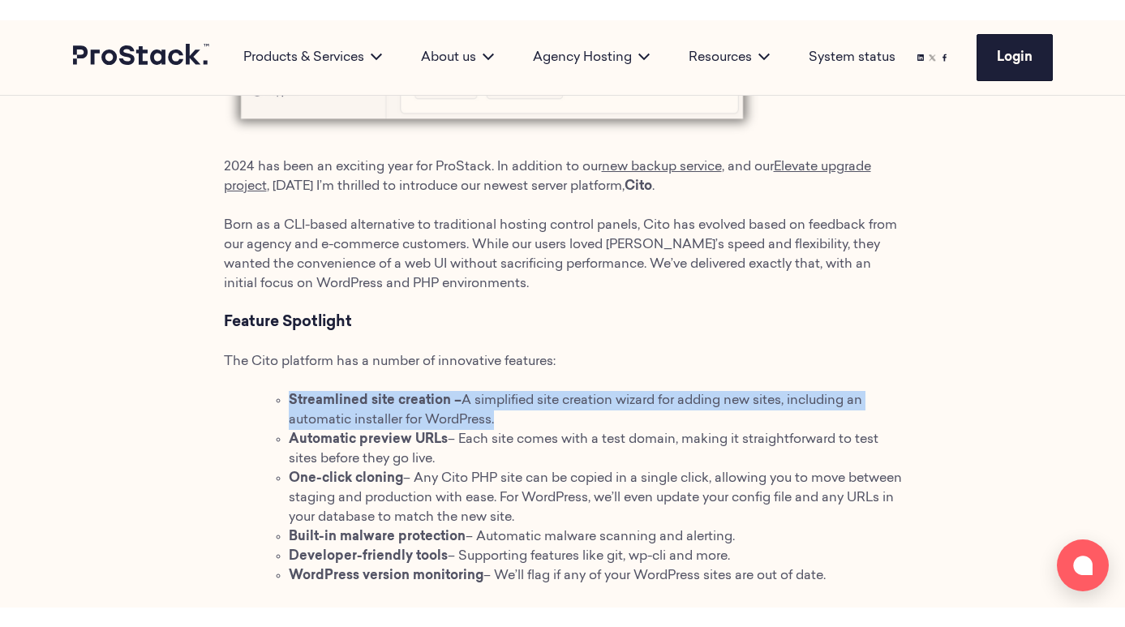
scroll to position [1034, 0]
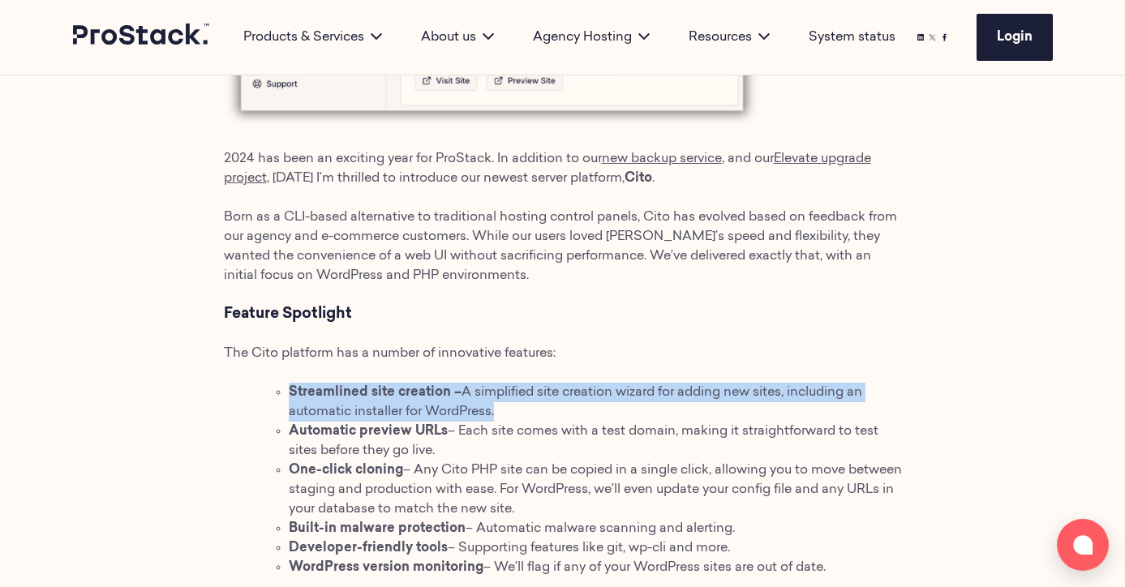
click at [388, 308] on h3 "Feature Spotlight" at bounding box center [563, 314] width 678 height 19
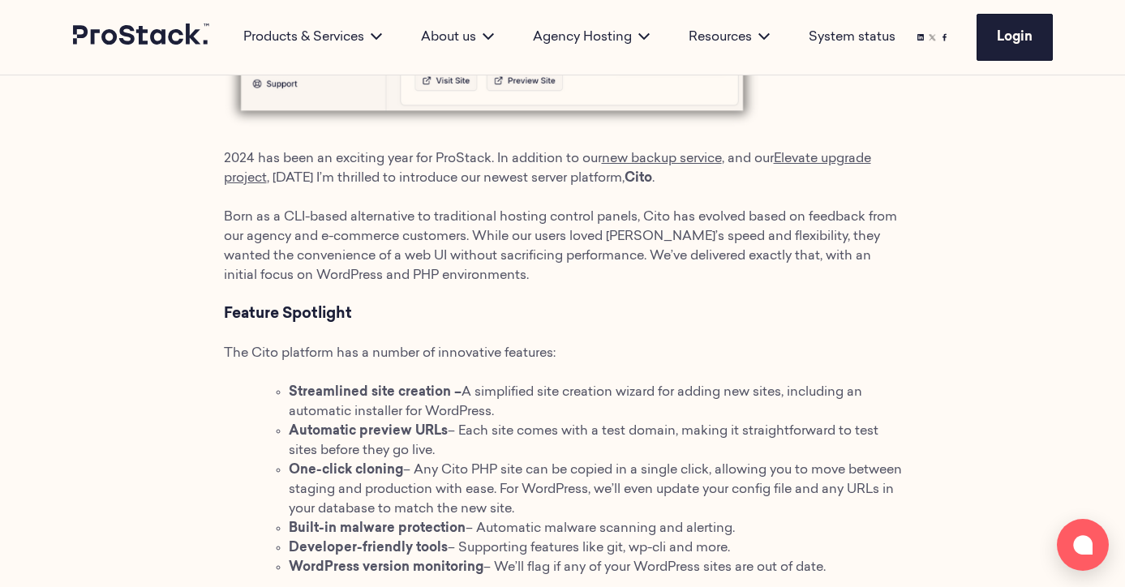
click at [389, 279] on span "Born as a CLI-based alternative to traditional hosting control panels, Cito has…" at bounding box center [560, 246] width 673 height 71
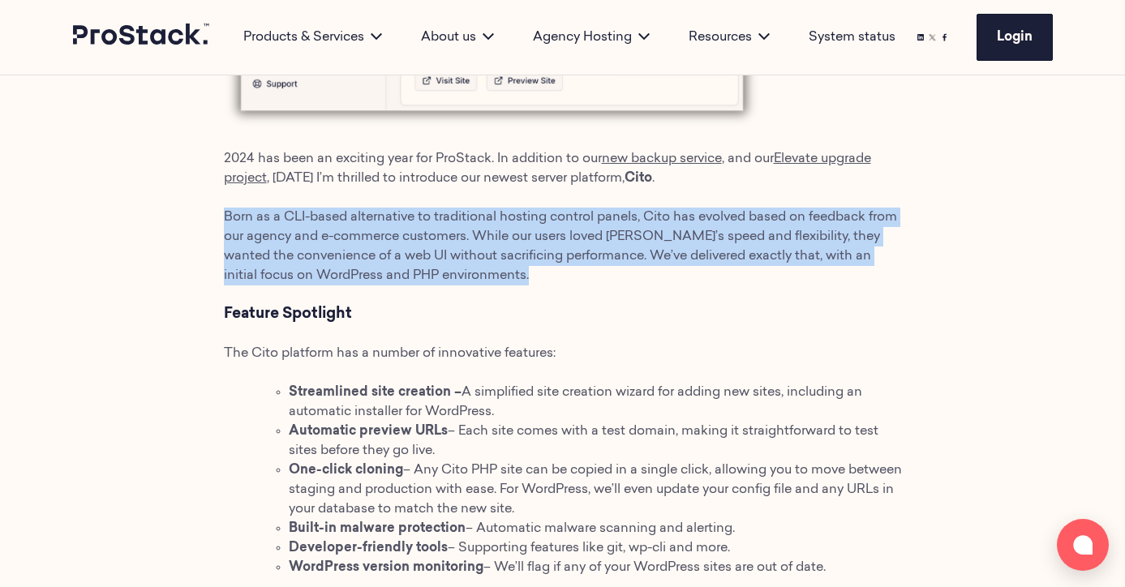
click at [389, 279] on span "Born as a CLI-based alternative to traditional hosting control panels, Cito has…" at bounding box center [560, 246] width 673 height 71
click at [527, 283] on p "Born as a CLI-based alternative to traditional hosting control panels, Cito has…" at bounding box center [563, 247] width 678 height 78
drag, startPoint x: 527, startPoint y: 282, endPoint x: 244, endPoint y: 190, distance: 297.6
click at [245, 191] on div "2024 has been an exciting year for ProStack. In addition to our new backup serv…" at bounding box center [563, 176] width 678 height 1309
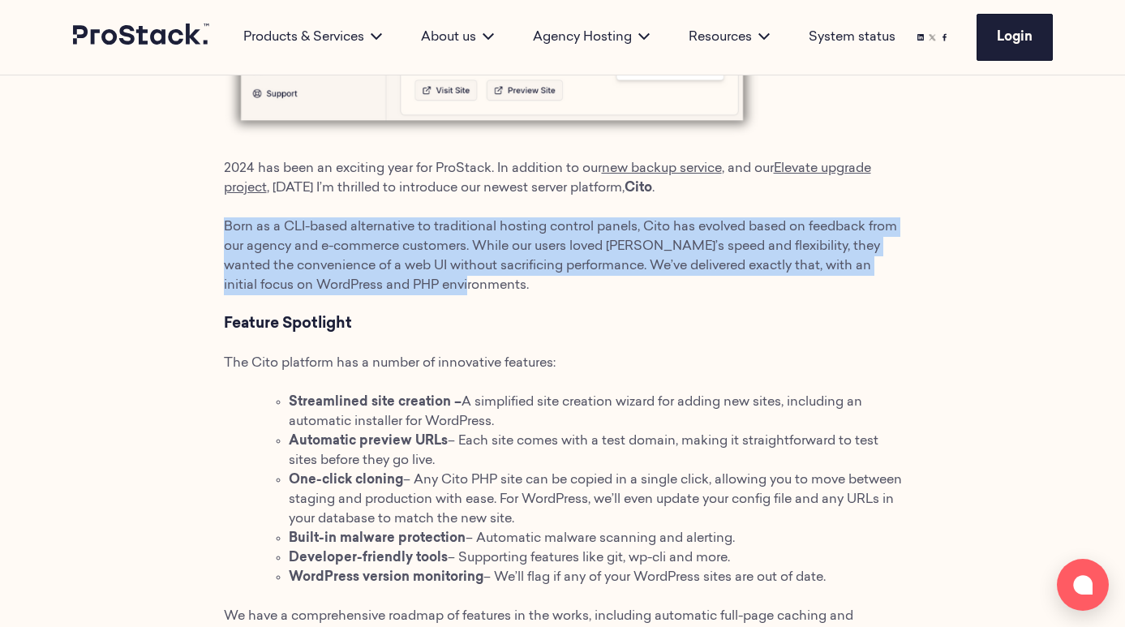
scroll to position [1025, 0]
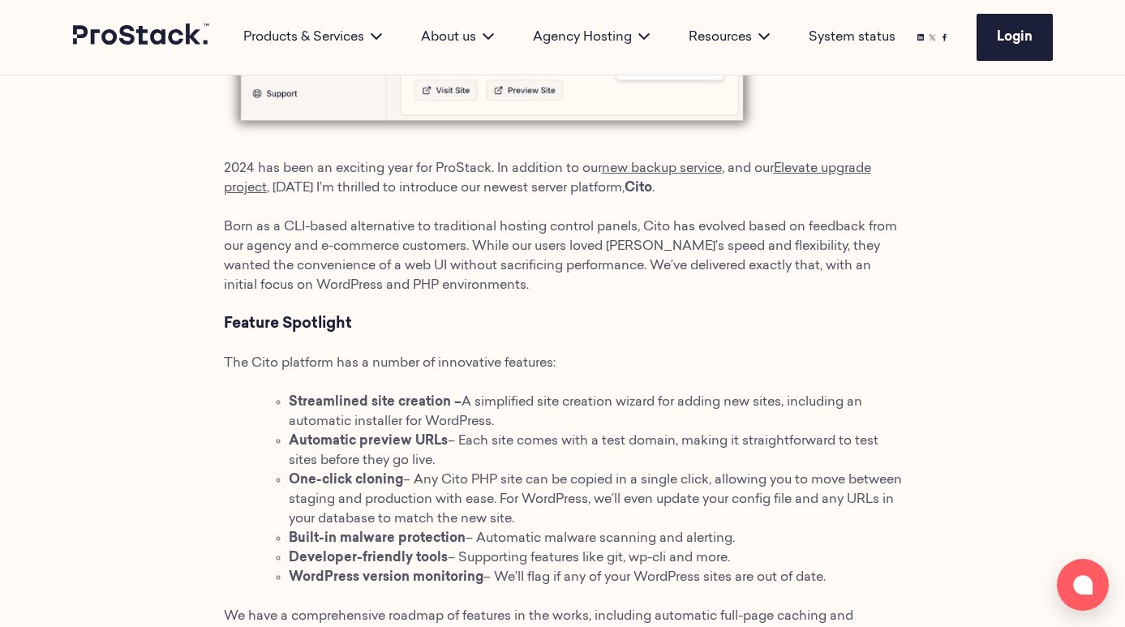
click at [557, 530] on li "Built-in malware protection – Automatic malware scanning and alerting." at bounding box center [595, 538] width 613 height 19
click at [541, 480] on span "– Any Cito PHP site can be copied in a single click, allowing you to move betwe…" at bounding box center [595, 500] width 613 height 52
click at [540, 480] on span "– Any Cito PHP site can be copied in a single click, allowing you to move betwe…" at bounding box center [595, 500] width 613 height 52
click at [540, 494] on span "– Any Cito PHP site can be copied in a single click, allowing you to move betwe…" at bounding box center [595, 500] width 613 height 52
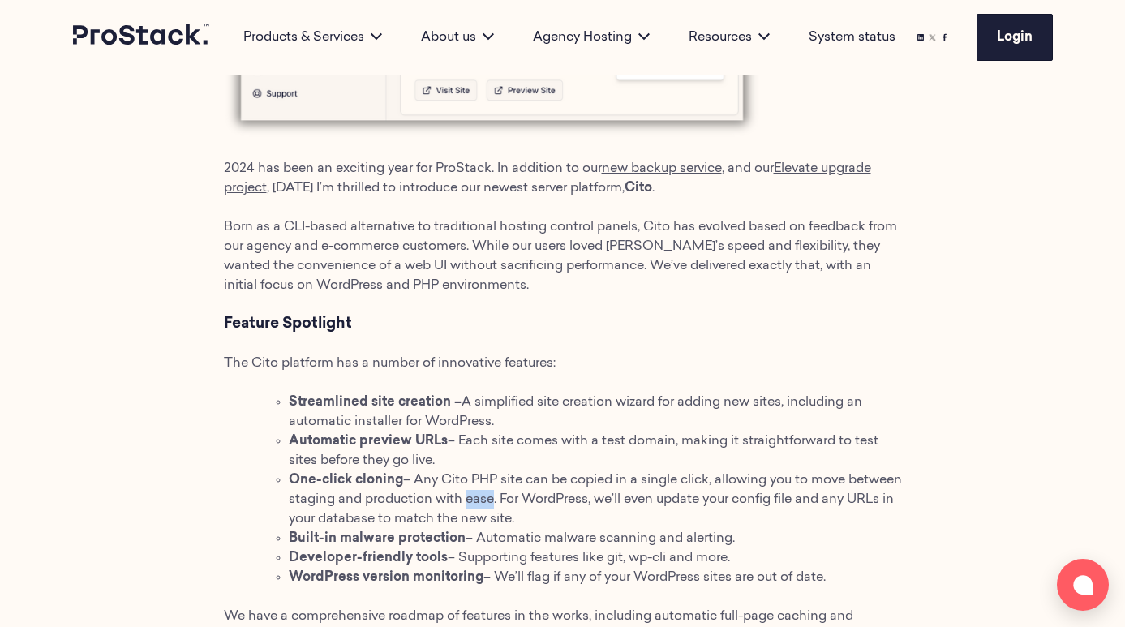
click at [540, 494] on span "– Any Cito PHP site can be copied in a single click, allowing you to move betwe…" at bounding box center [595, 500] width 613 height 52
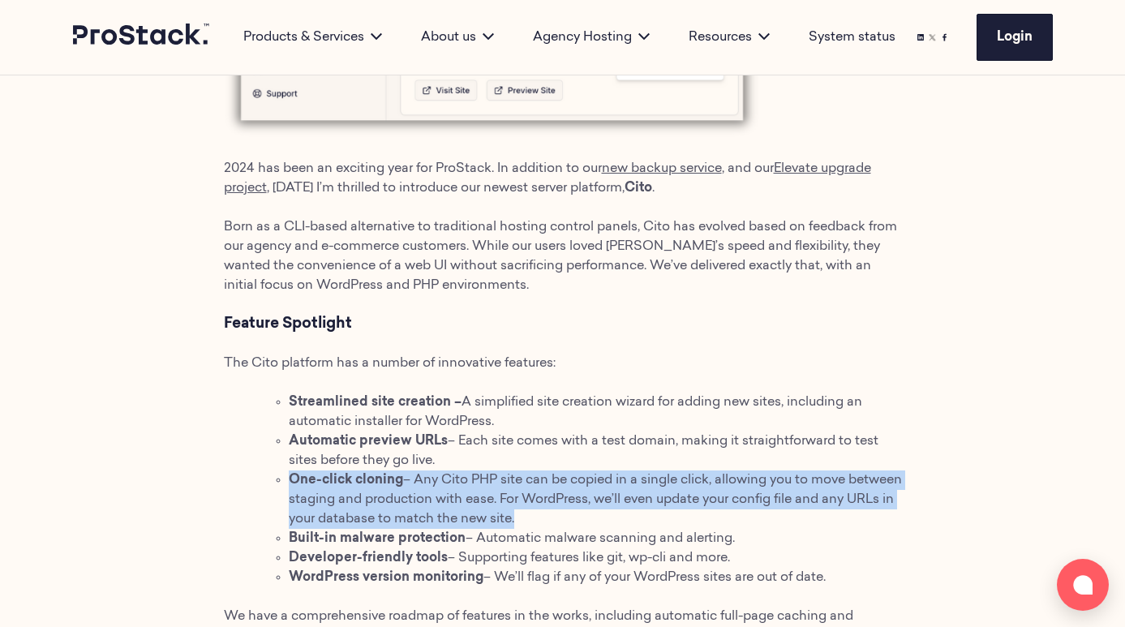
click at [540, 494] on span "– Any Cito PHP site can be copied in a single click, allowing you to move betwe…" at bounding box center [595, 500] width 613 height 52
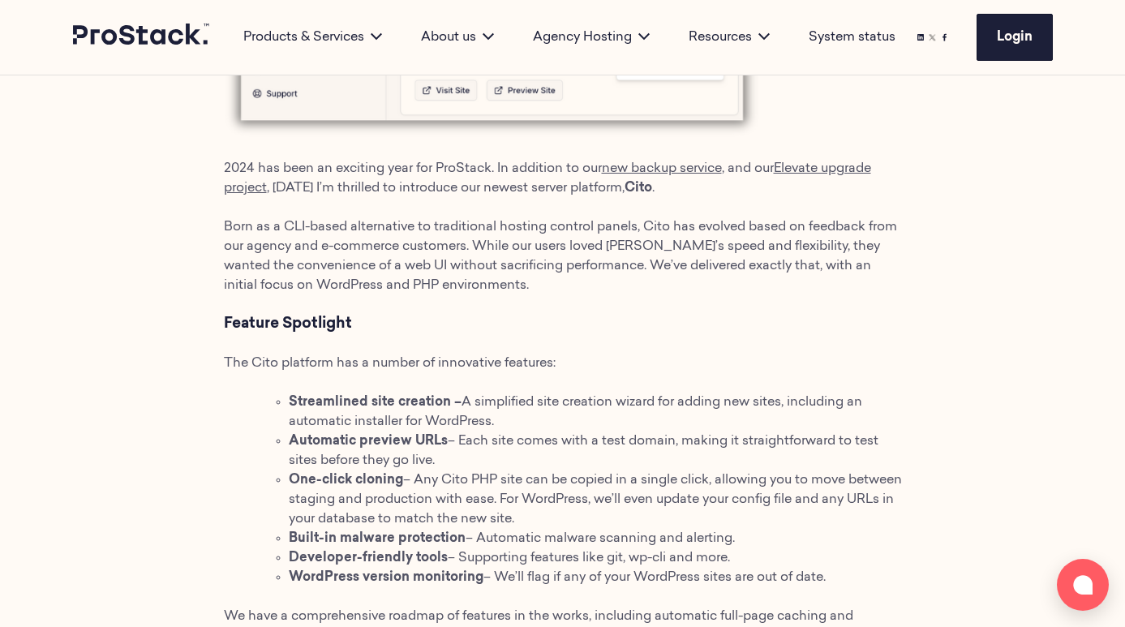
click at [329, 529] on li "Built-in malware protection – Automatic malware scanning and alerting." at bounding box center [595, 538] width 613 height 19
click at [329, 528] on li "One-click cloning – Any Cito PHP site can be copied in a single click, allowing…" at bounding box center [595, 500] width 613 height 58
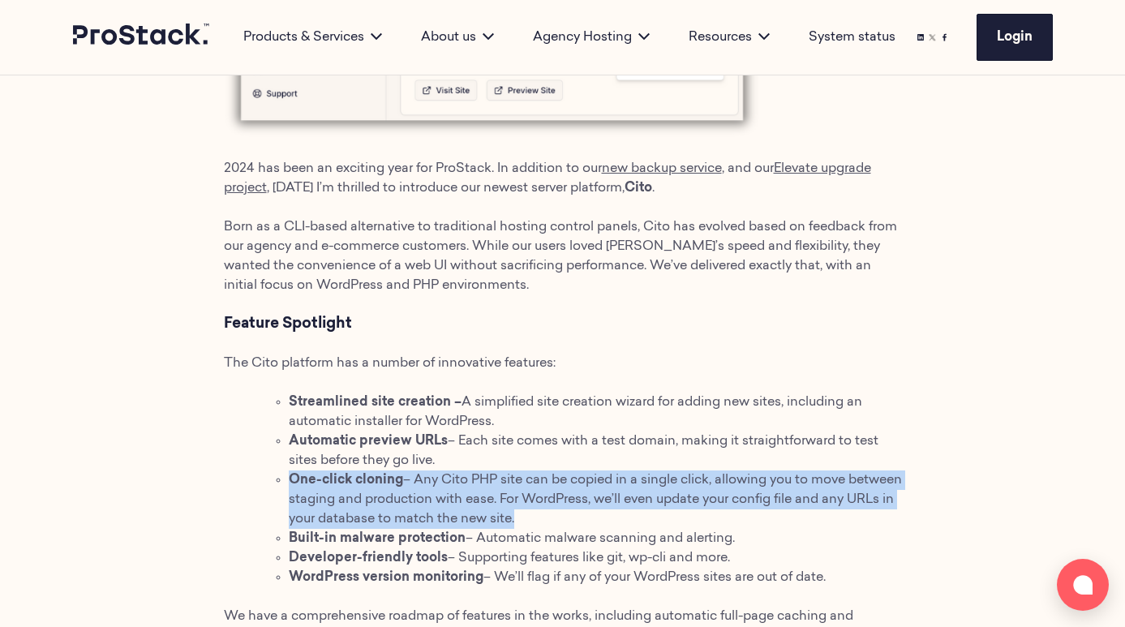
click at [329, 528] on li "One-click cloning – Any Cito PHP site can be copied in a single click, allowing…" at bounding box center [595, 500] width 613 height 58
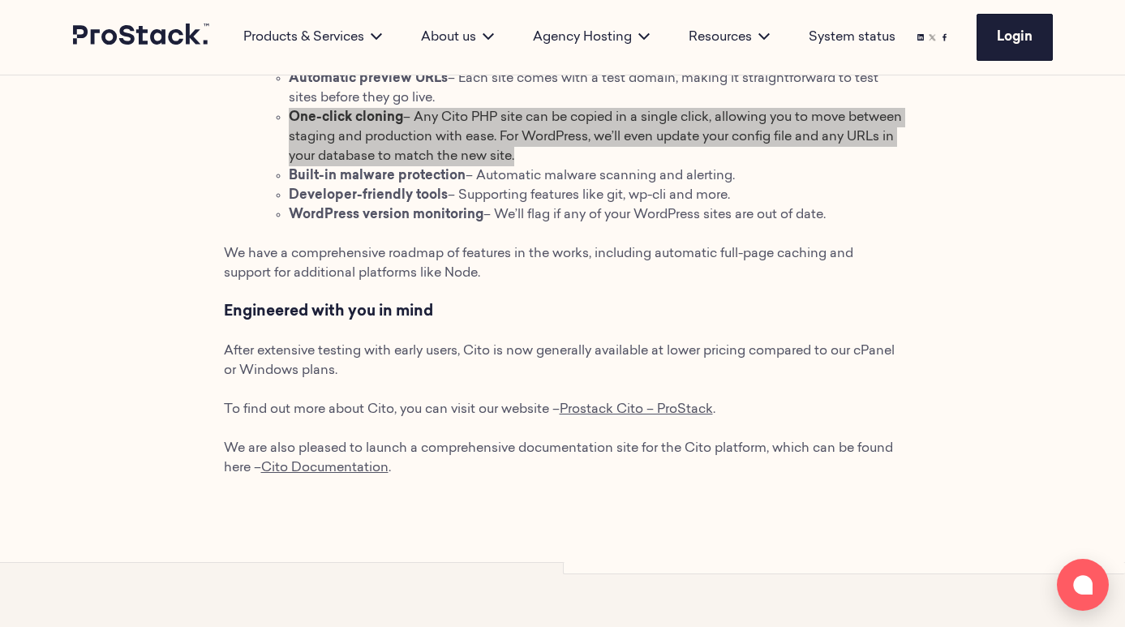
scroll to position [1393, 0]
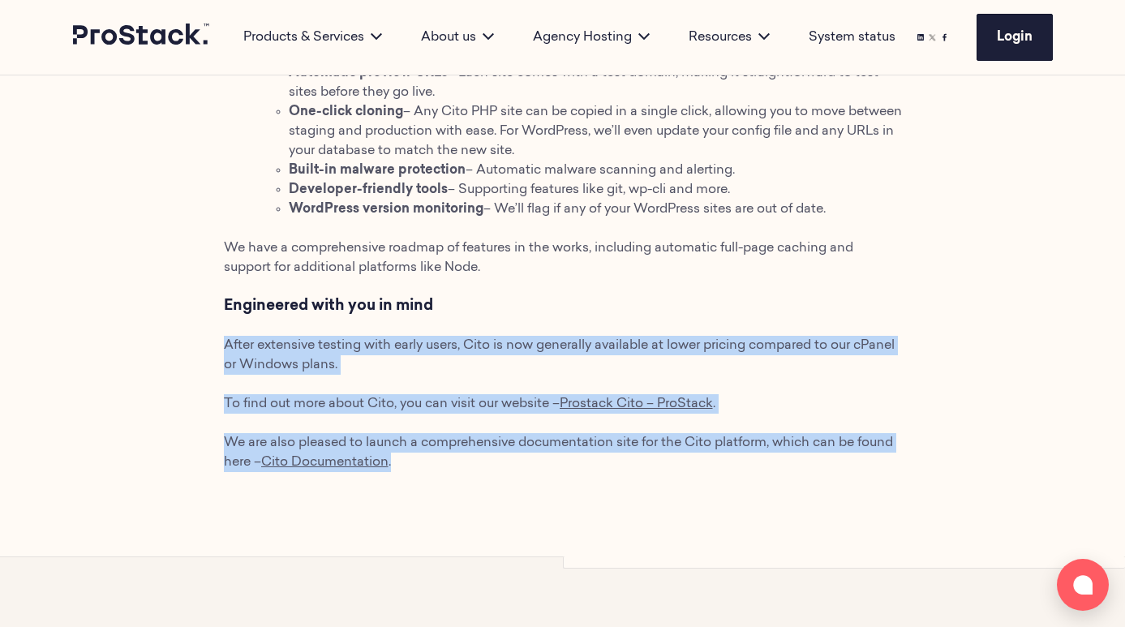
drag, startPoint x: 213, startPoint y: 316, endPoint x: 415, endPoint y: 539, distance: 300.4
drag, startPoint x: 468, startPoint y: 489, endPoint x: 468, endPoint y: 282, distance: 206.9
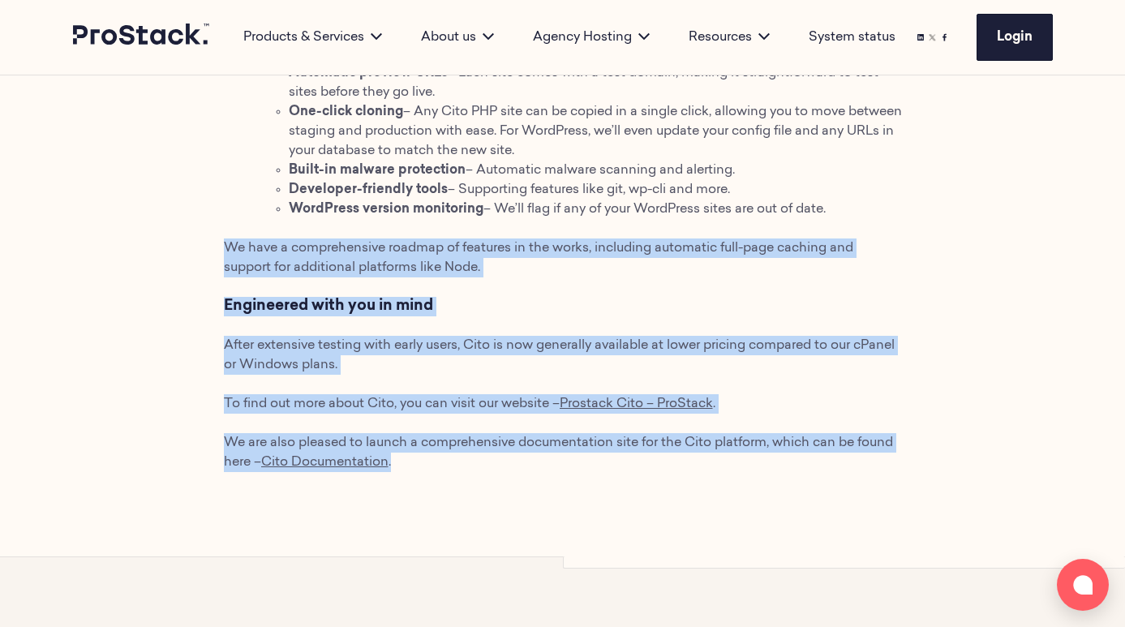
drag, startPoint x: 633, startPoint y: 500, endPoint x: 678, endPoint y: 210, distance: 293.2
click at [673, 276] on p "We have a comprehensive roadmap of features in the works, including automatic f…" at bounding box center [563, 258] width 678 height 39
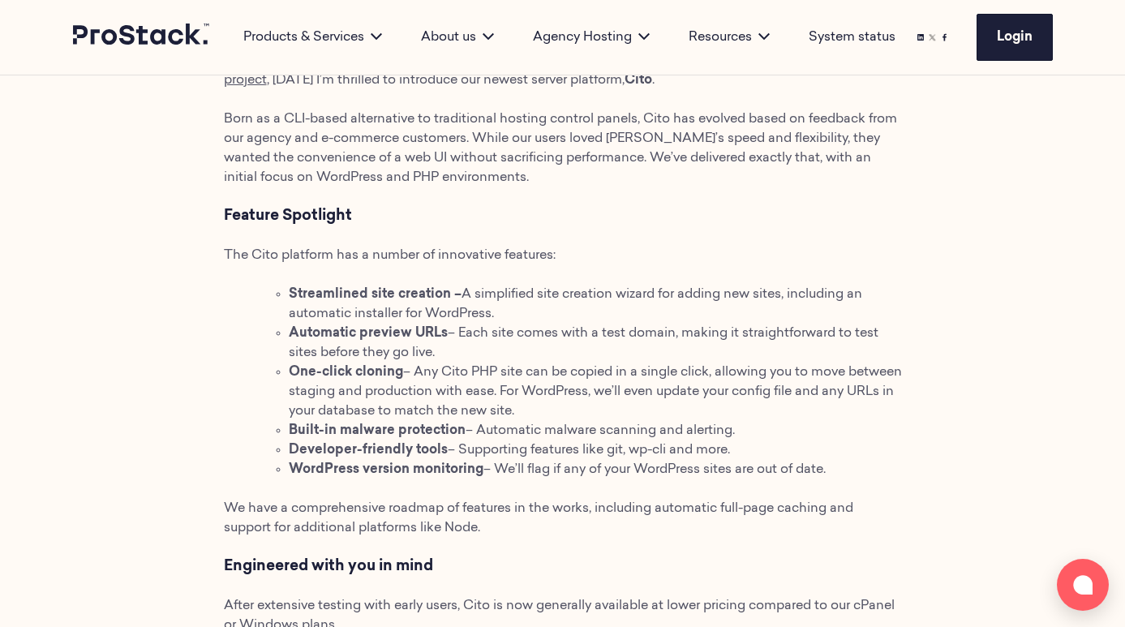
scroll to position [1139, 0]
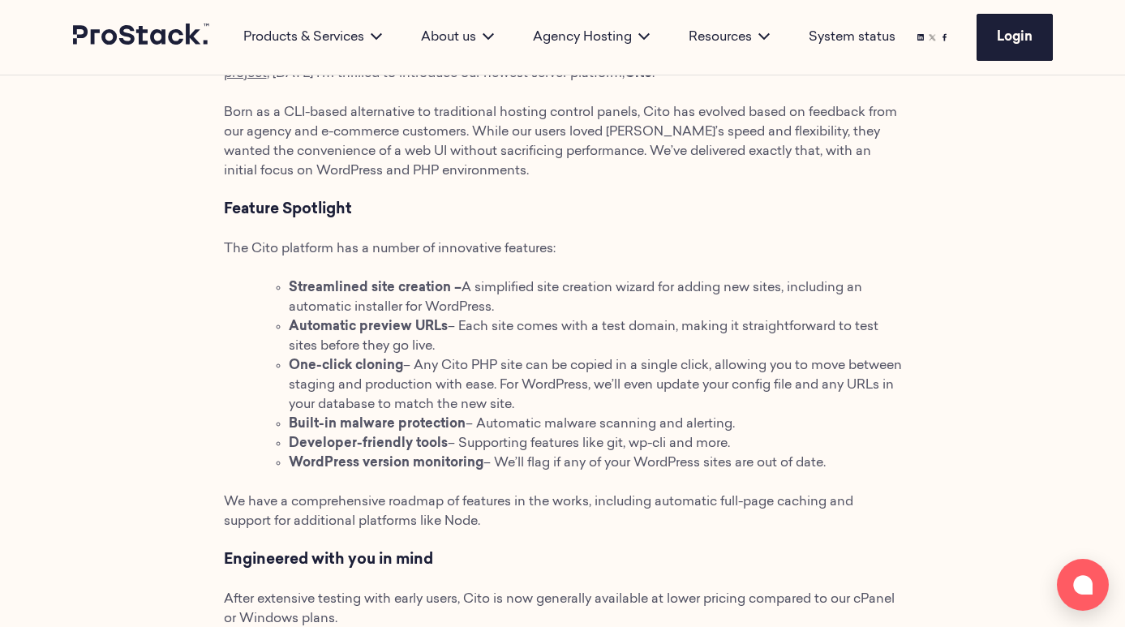
drag, startPoint x: 558, startPoint y: 465, endPoint x: 549, endPoint y: 340, distance: 125.3
click at [549, 340] on ul "Streamlined site creation – A simplified site creation wizard for adding new si…" at bounding box center [595, 375] width 613 height 195
click at [573, 390] on span "– Any Cito PHP site can be copied in a single click, allowing you to move betwe…" at bounding box center [595, 385] width 613 height 52
click at [578, 379] on span "– Any Cito PHP site can be copied in a single click, allowing you to move betwe…" at bounding box center [595, 385] width 613 height 52
click at [578, 378] on li "One-click cloning – Any Cito PHP site can be copied in a single click, allowing…" at bounding box center [595, 385] width 613 height 58
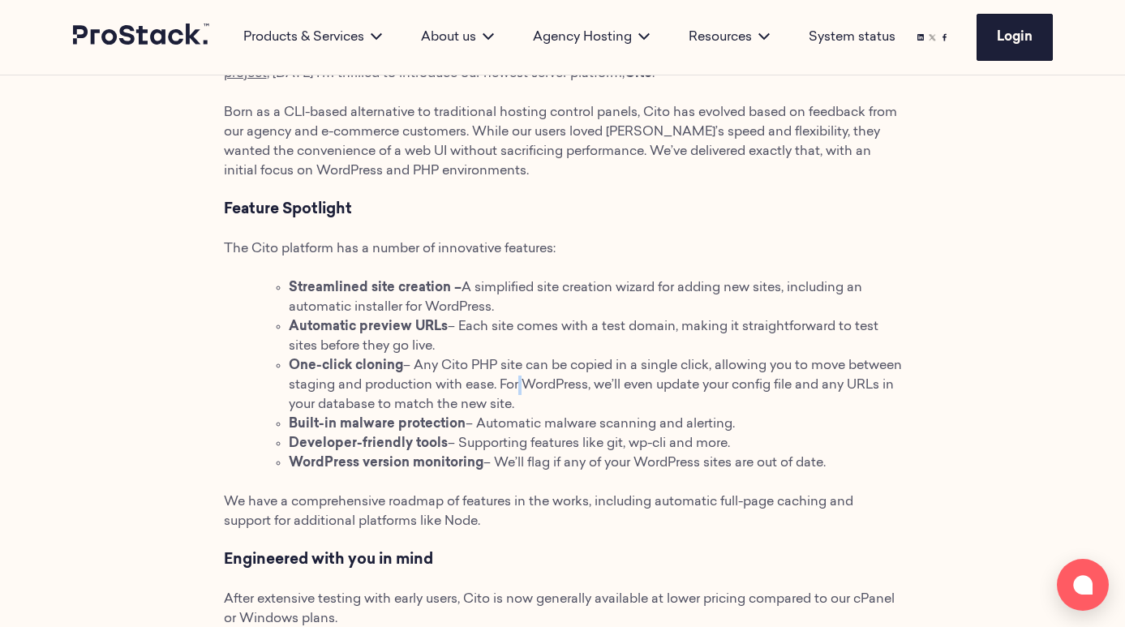
click at [578, 380] on span "– Any Cito PHP site can be copied in a single click, allowing you to move betwe…" at bounding box center [595, 385] width 613 height 52
drag, startPoint x: 639, startPoint y: 308, endPoint x: 490, endPoint y: 273, distance: 152.3
click at [490, 273] on div "2024 has been an exciting year for ProStack. In addition to our new backup serv…" at bounding box center [563, 71] width 678 height 1309
click at [518, 312] on li "Streamlined site creation – A simplified site creation wizard for adding new si…" at bounding box center [595, 297] width 613 height 39
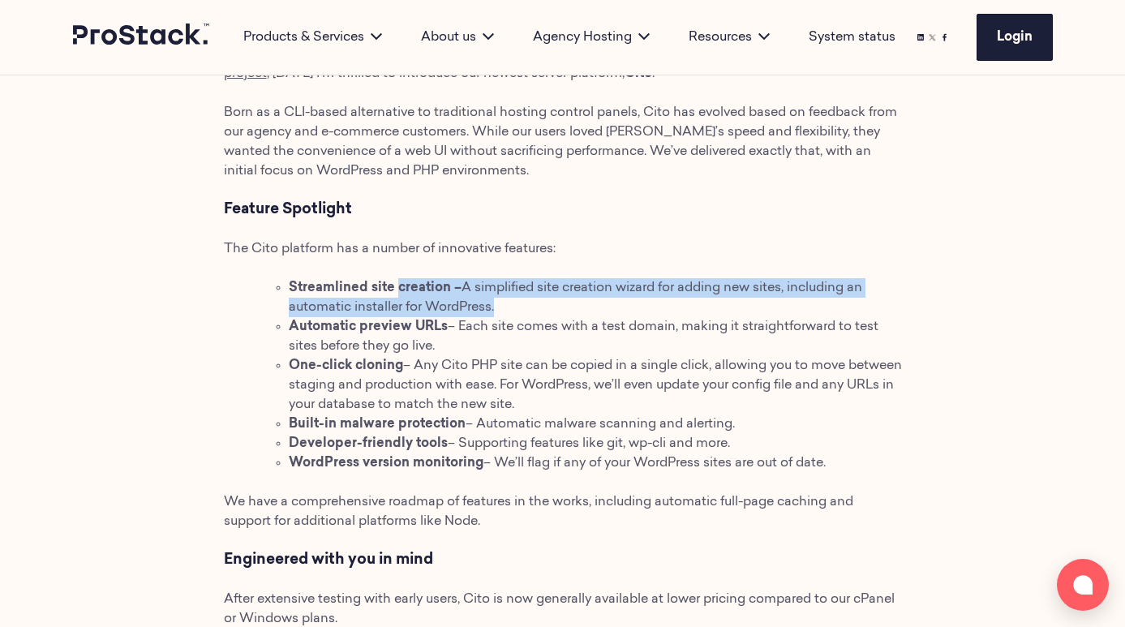
drag, startPoint x: 518, startPoint y: 312, endPoint x: 396, endPoint y: 278, distance: 126.4
click at [396, 279] on li "Streamlined site creation – A simplified site creation wizard for adding new si…" at bounding box center [595, 297] width 613 height 39
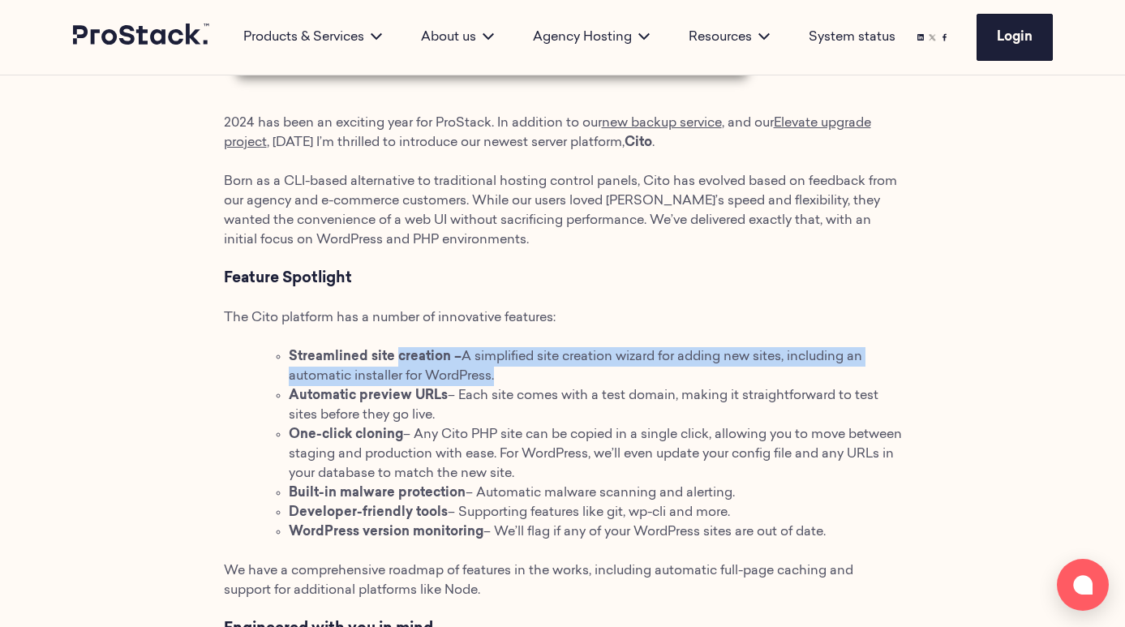
scroll to position [1069, 0]
click at [487, 492] on span "– Automatic malware scanning and alerting." at bounding box center [600, 494] width 269 height 13
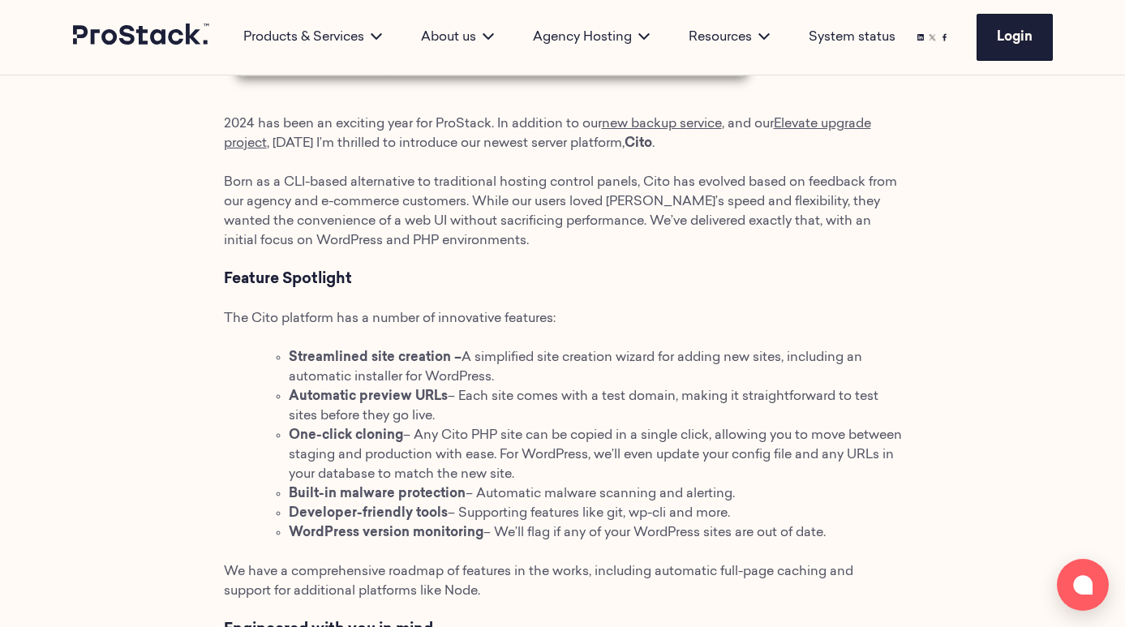
click at [487, 492] on span "– Automatic malware scanning and alerting." at bounding box center [600, 494] width 269 height 13
click at [470, 427] on li "One-click cloning – Any Cito PHP site can be copied in a single click, allowing…" at bounding box center [595, 455] width 613 height 58
click at [470, 398] on span "– Each site comes with a test domain, making it straightforward to test sites b…" at bounding box center [584, 406] width 590 height 32
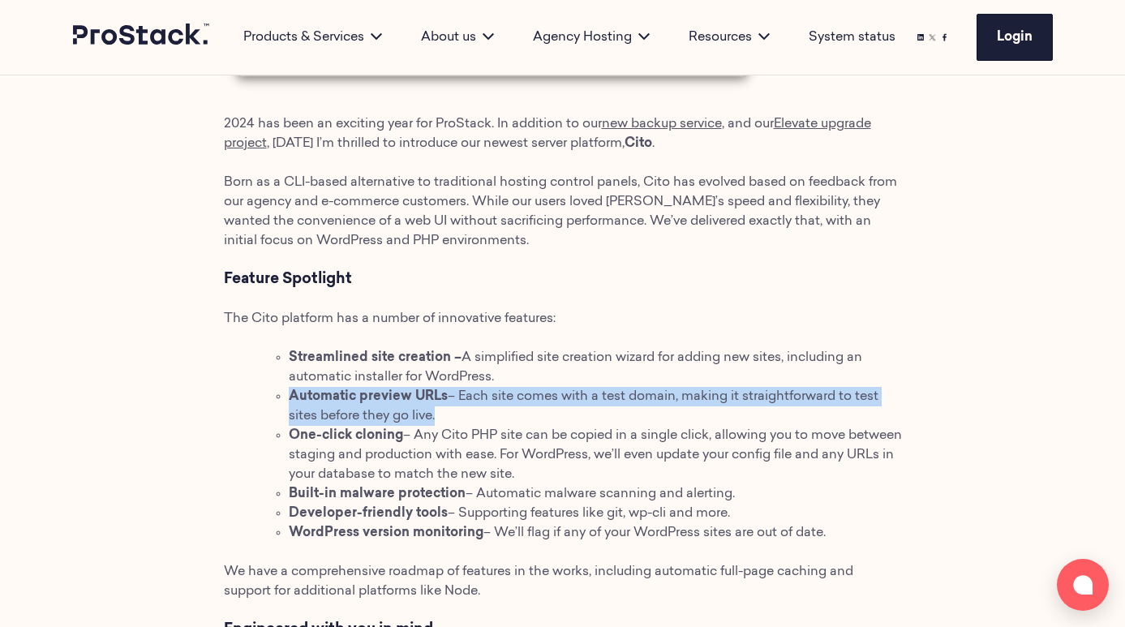
click at [470, 398] on span "– Each site comes with a test domain, making it straightforward to test sites b…" at bounding box center [584, 406] width 590 height 32
click at [483, 423] on li "Automatic preview URLs – Each site comes with a test domain, making it straight…" at bounding box center [595, 406] width 613 height 39
click at [480, 410] on li "Automatic preview URLs – Each site comes with a test domain, making it straight…" at bounding box center [595, 406] width 613 height 39
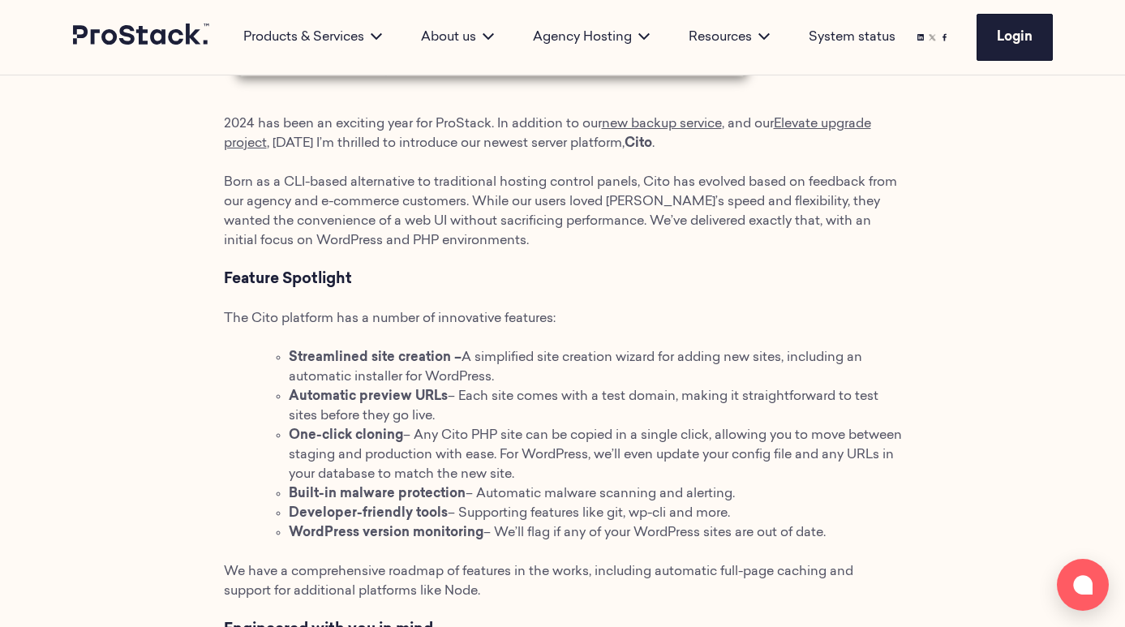
click at [480, 410] on li "Automatic preview URLs – Each site comes with a test domain, making it straight…" at bounding box center [595, 406] width 613 height 39
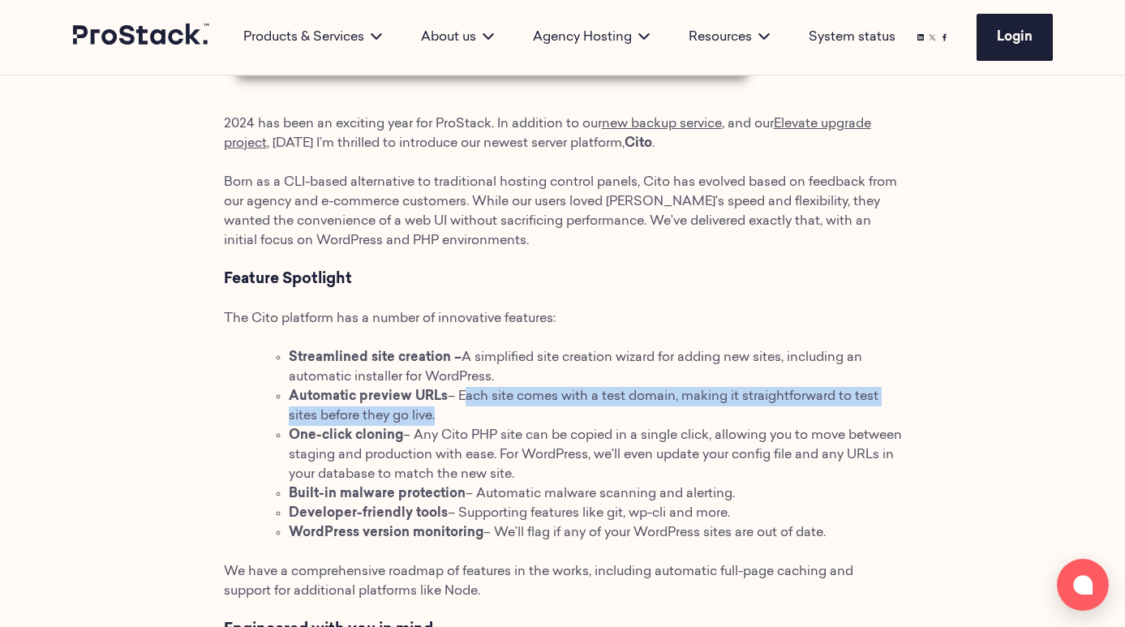
drag, startPoint x: 483, startPoint y: 415, endPoint x: 472, endPoint y: 393, distance: 24.3
click at [472, 393] on li "Automatic preview URLs – Each site comes with a test domain, making it straight…" at bounding box center [595, 406] width 613 height 39
click at [479, 408] on li "Automatic preview URLs – Each site comes with a test domain, making it straight…" at bounding box center [595, 406] width 613 height 39
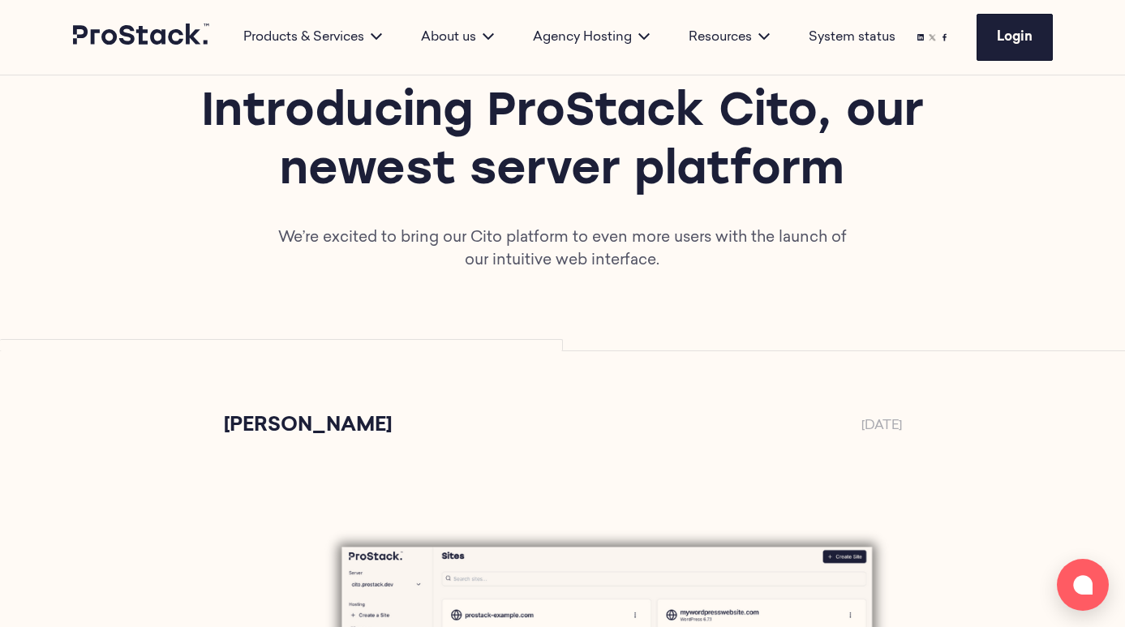
click at [609, 263] on p "We’re excited to bring our Cito platform to even more users with the launch of …" at bounding box center [563, 249] width 588 height 45
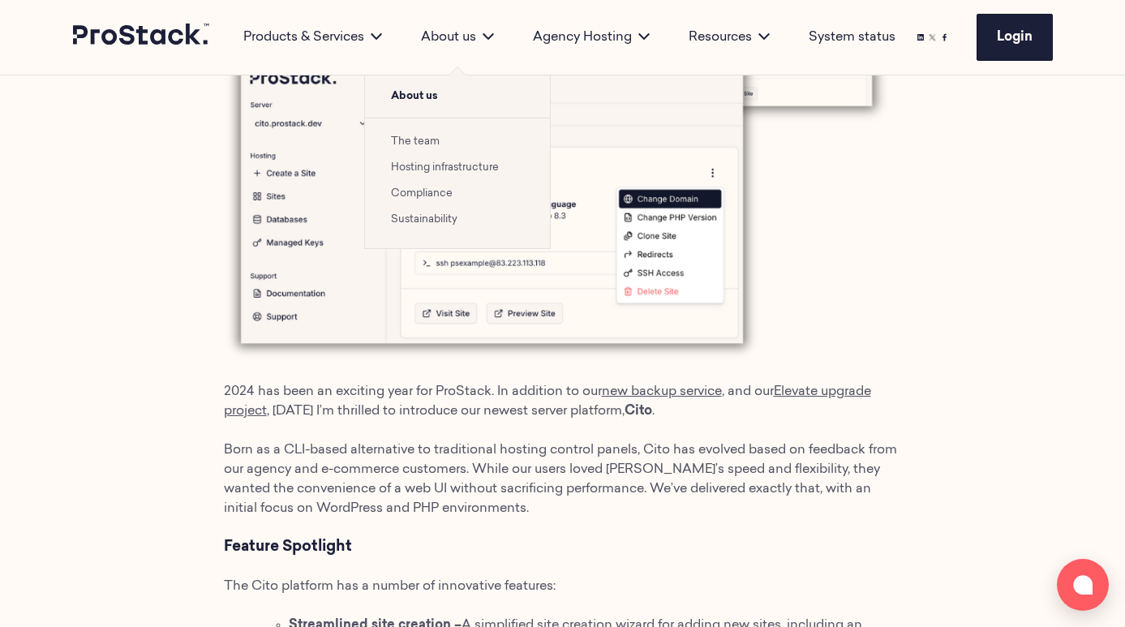
scroll to position [661, 0]
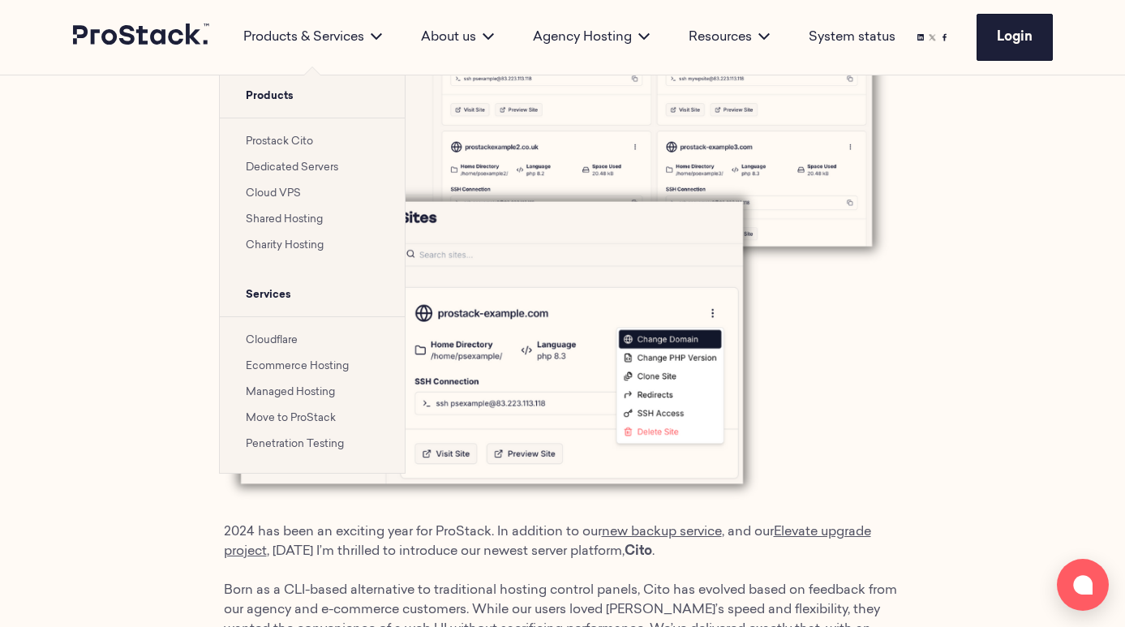
click at [275, 376] on ul "Cloudflare Ecommerce Hosting Managed Hosting Move to ProStack Penetration Testi…" at bounding box center [312, 394] width 185 height 157
click at [274, 368] on link "Ecommerce Hosting" at bounding box center [297, 366] width 103 height 11
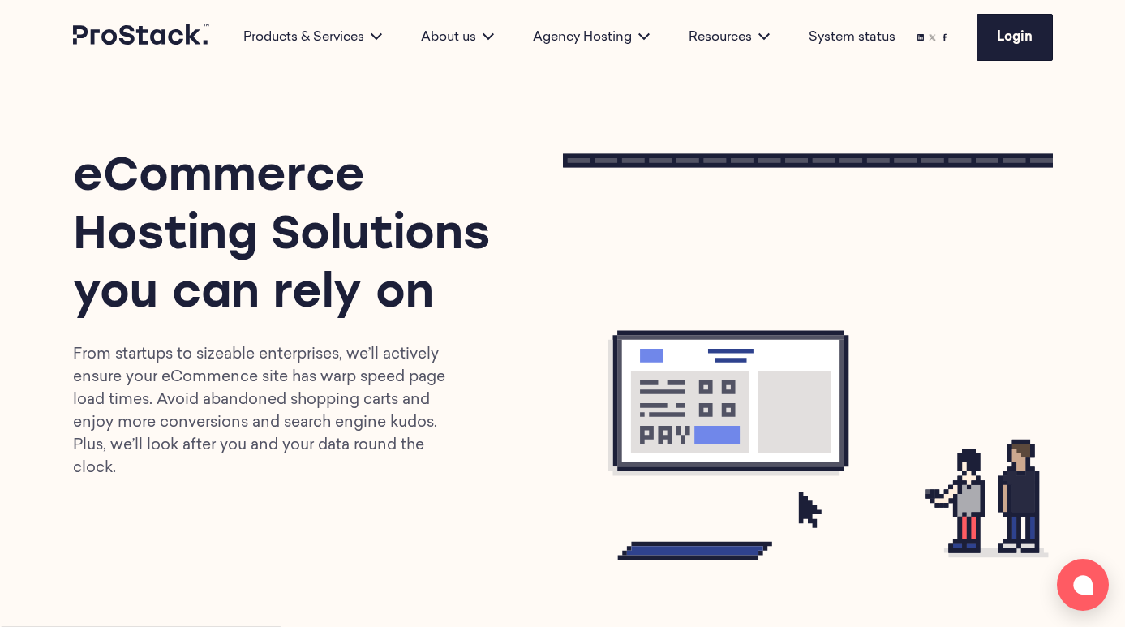
scroll to position [84, 0]
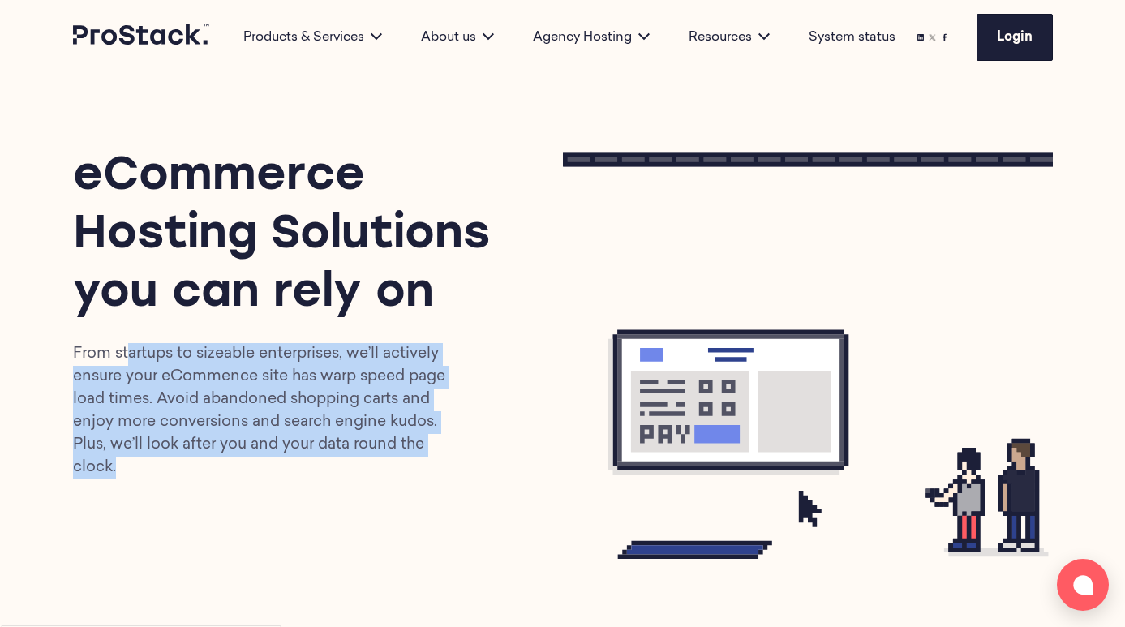
drag, startPoint x: 160, startPoint y: 500, endPoint x: 129, endPoint y: 359, distance: 143.7
click at [129, 359] on div "eCommerce Hosting Solutions you can rely on From startups to sizeable enterpris…" at bounding box center [563, 314] width 980 height 490
click at [166, 413] on p "From startups to sizeable enterprises, we’ll actively ensure your eCommence sit…" at bounding box center [267, 411] width 389 height 136
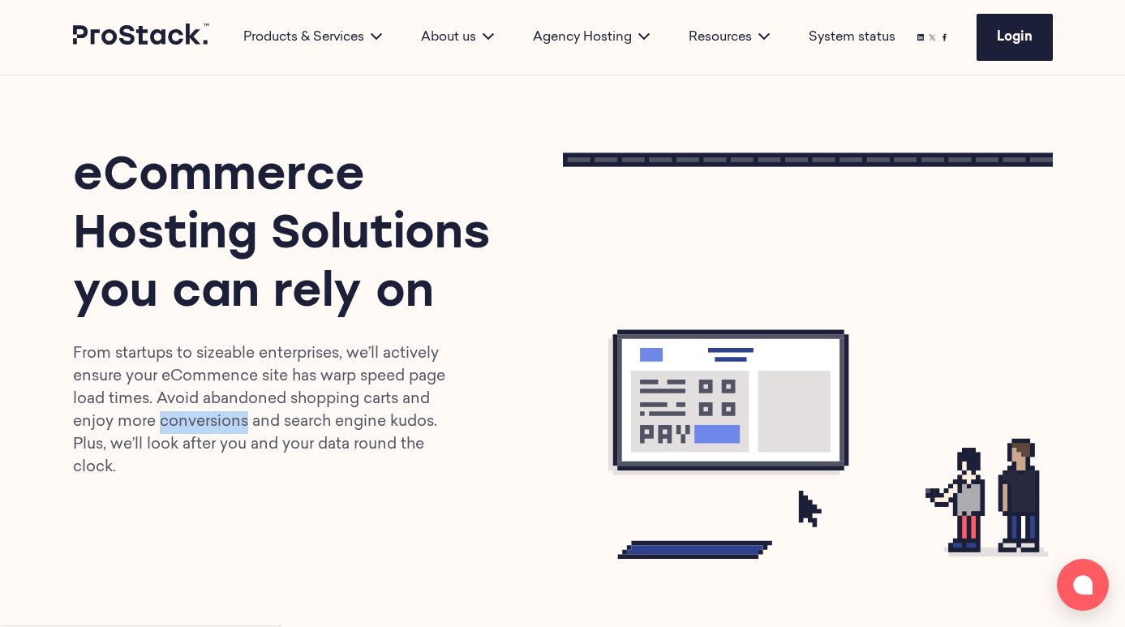
click at [166, 413] on p "From startups to sizeable enterprises, we’ll actively ensure your eCommence sit…" at bounding box center [267, 411] width 389 height 136
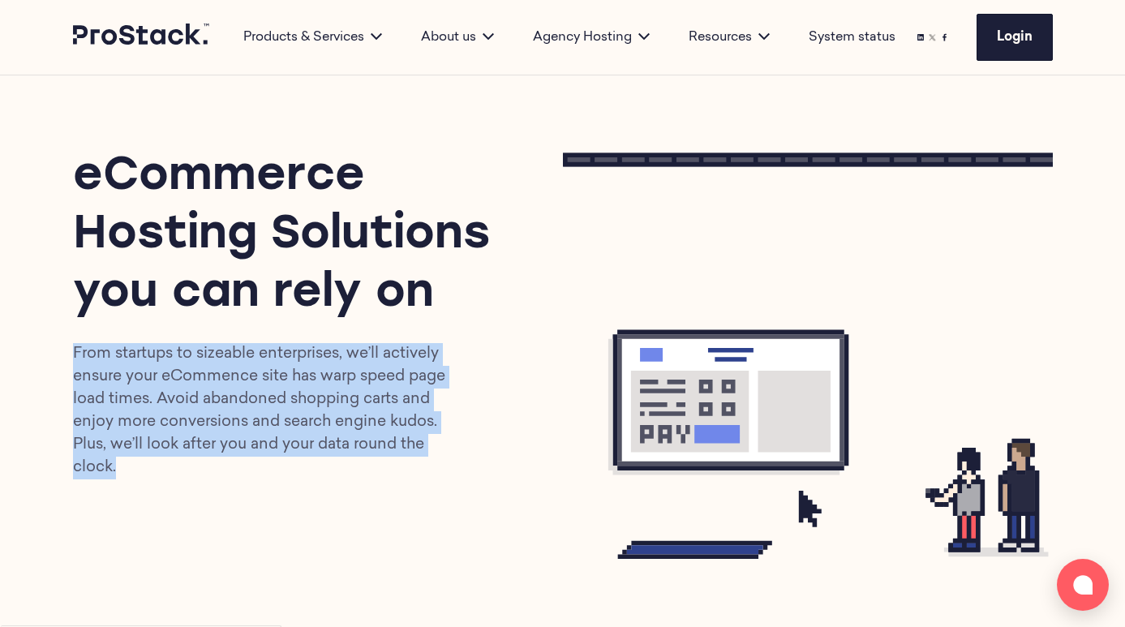
click at [166, 413] on p "From startups to sizeable enterprises, we’ll actively ensure your eCommence sit…" at bounding box center [267, 411] width 389 height 136
click at [175, 523] on div "eCommerce Hosting Solutions you can rely on From startups to sizeable enterpris…" at bounding box center [563, 314] width 980 height 490
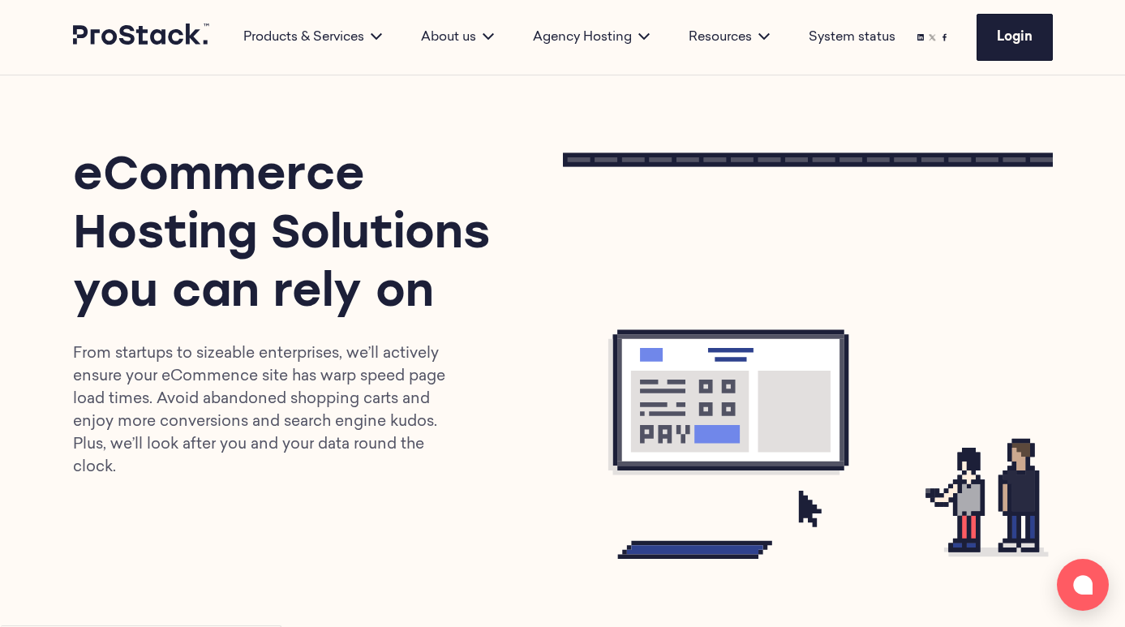
click at [175, 523] on div "eCommerce Hosting Solutions you can rely on From startups to sizeable enterpris…" at bounding box center [563, 314] width 980 height 490
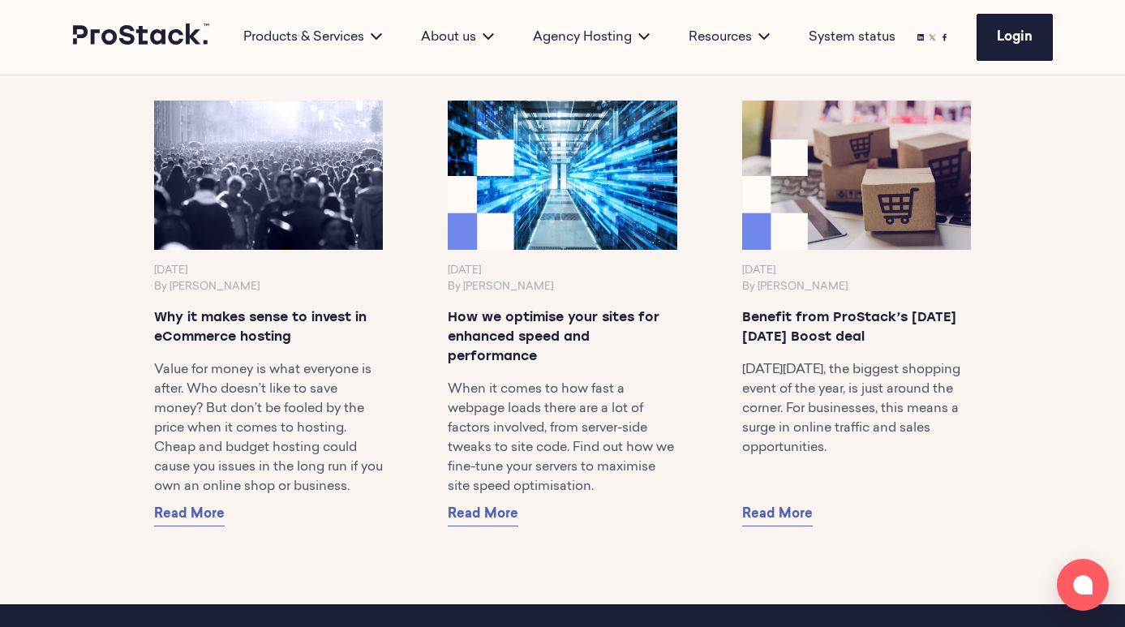
scroll to position [4282, 0]
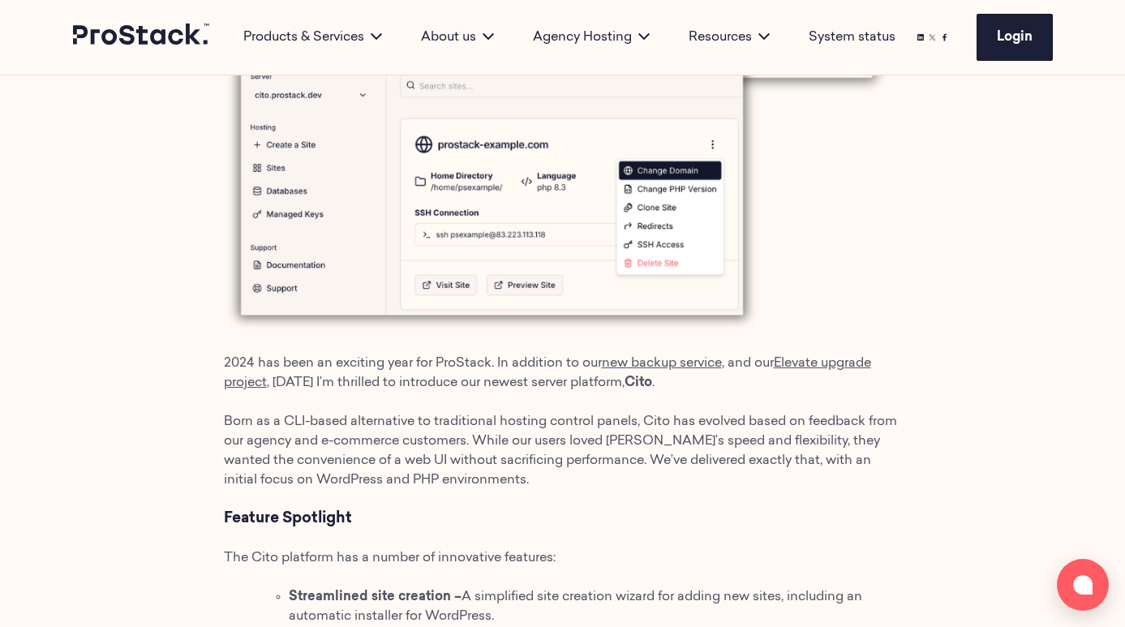
scroll to position [828, 0]
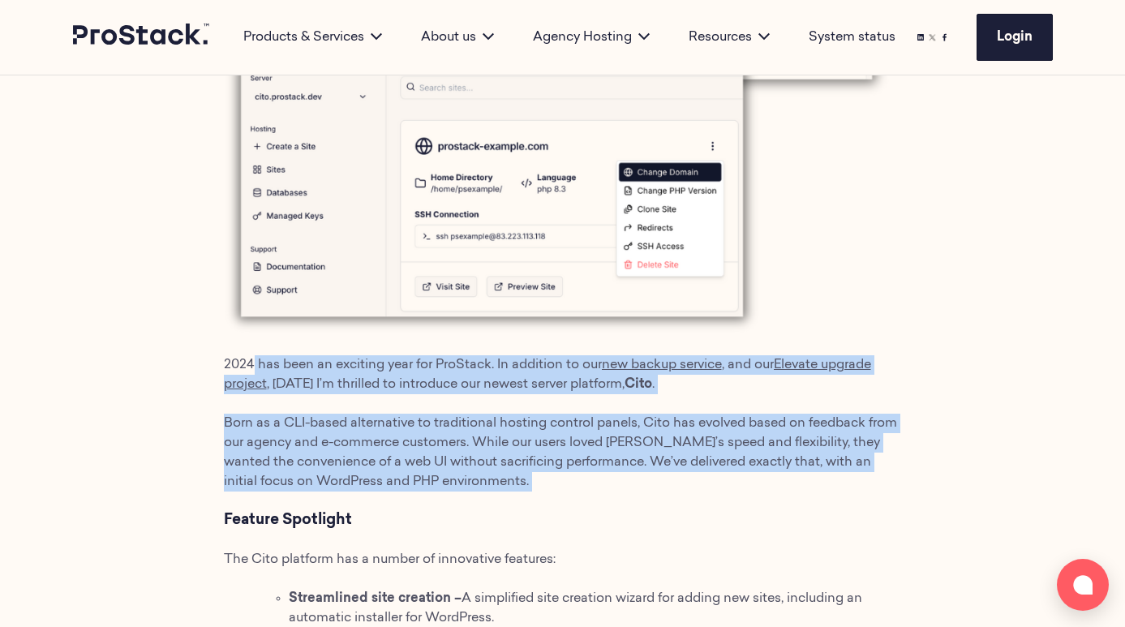
drag, startPoint x: 468, startPoint y: 494, endPoint x: 247, endPoint y: 355, distance: 261.8
click at [247, 355] on div "2024 has been an exciting year for ProStack. In addition to our new backup serv…" at bounding box center [563, 382] width 678 height 1309
click at [383, 432] on p "Born as a CLI-based alternative to traditional hosting control panels, Cito has…" at bounding box center [563, 453] width 678 height 78
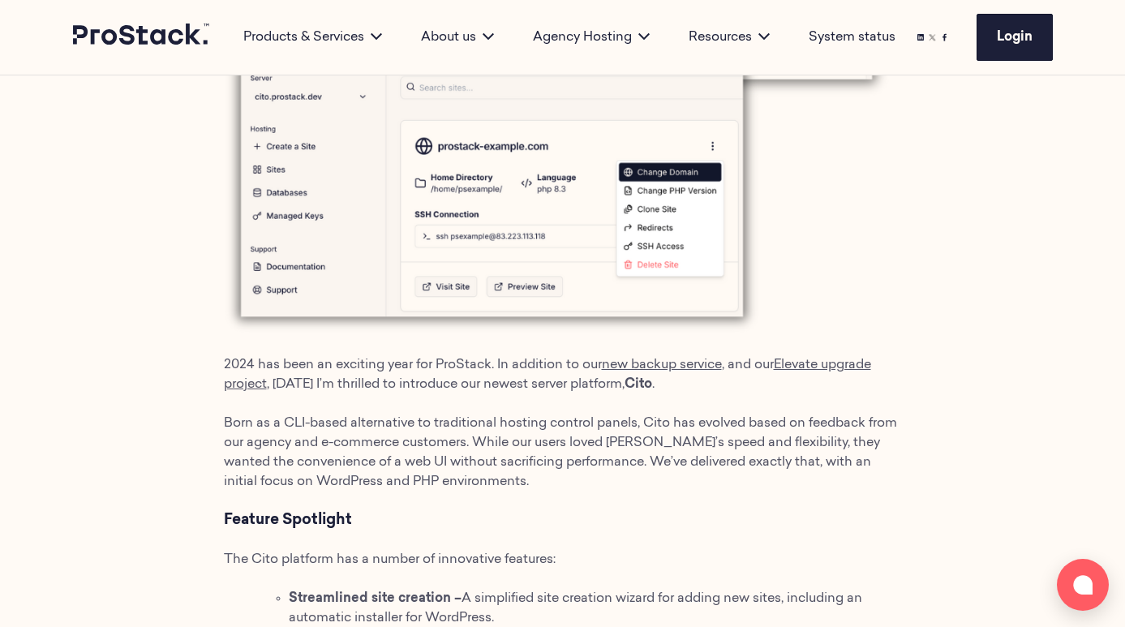
click at [383, 432] on p "Born as a CLI-based alternative to traditional hosting control panels, Cito has…" at bounding box center [563, 453] width 678 height 78
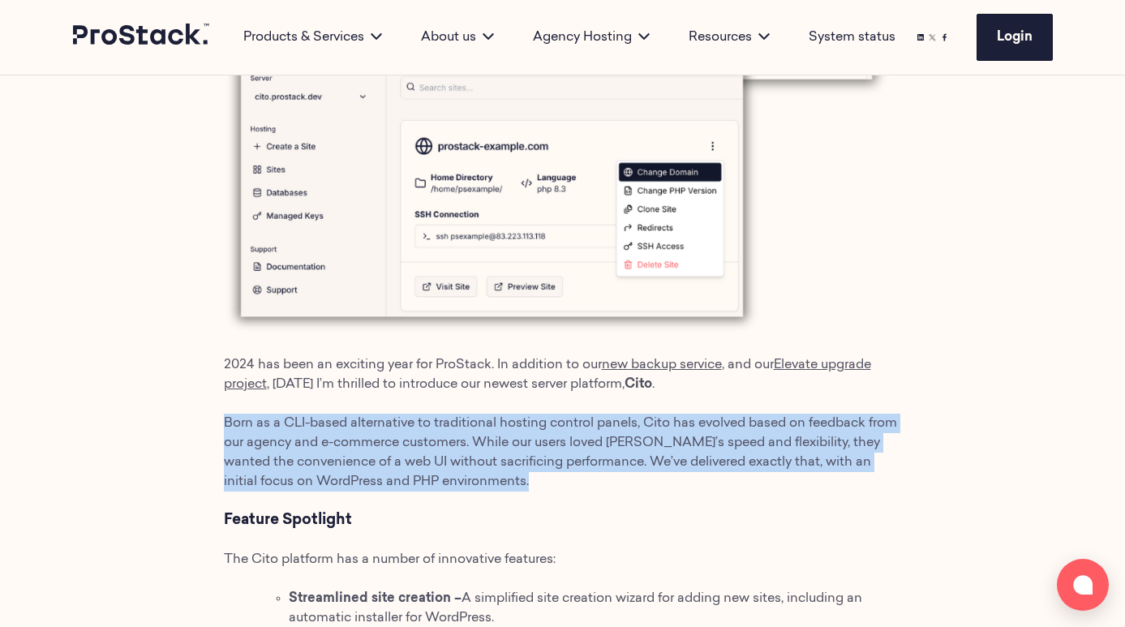
click at [383, 432] on p "Born as a CLI-based alternative to traditional hosting control panels, Cito has…" at bounding box center [563, 453] width 678 height 78
click at [402, 471] on p "Born as a CLI-based alternative to traditional hosting control panels, Cito has…" at bounding box center [563, 453] width 678 height 78
drag, startPoint x: 471, startPoint y: 471, endPoint x: 166, endPoint y: 413, distance: 310.6
click at [166, 414] on div "Jimmy Crutchfield 12 December 2024 2024 has been an exciting year for ProStack.…" at bounding box center [562, 356] width 1125 height 1530
click at [303, 471] on p "Born as a CLI-based alternative to traditional hosting control panels, Cito has…" at bounding box center [563, 453] width 678 height 78
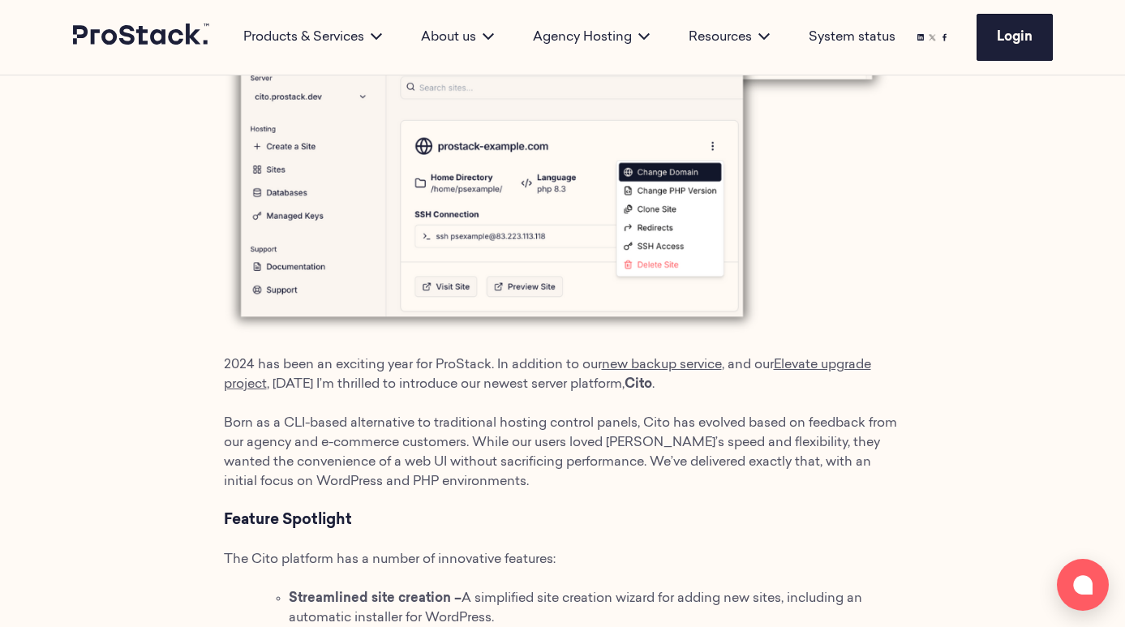
click at [303, 471] on p "Born as a CLI-based alternative to traditional hosting control panels, Cito has…" at bounding box center [563, 453] width 678 height 78
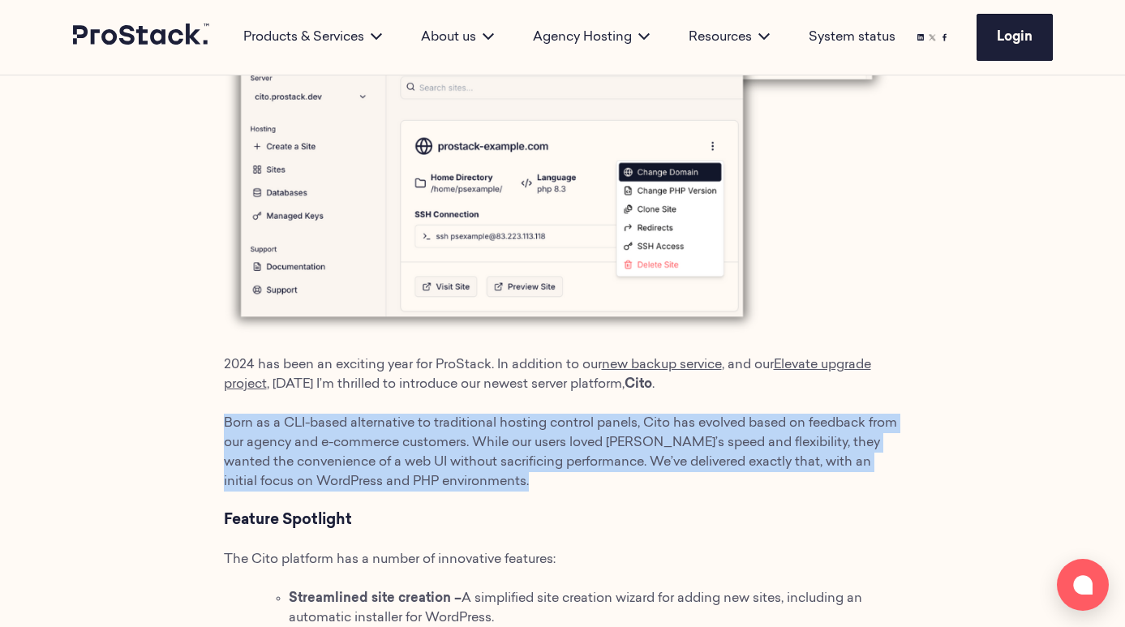
click at [303, 471] on p "Born as a CLI-based alternative to traditional hosting control panels, Cito has…" at bounding box center [563, 453] width 678 height 78
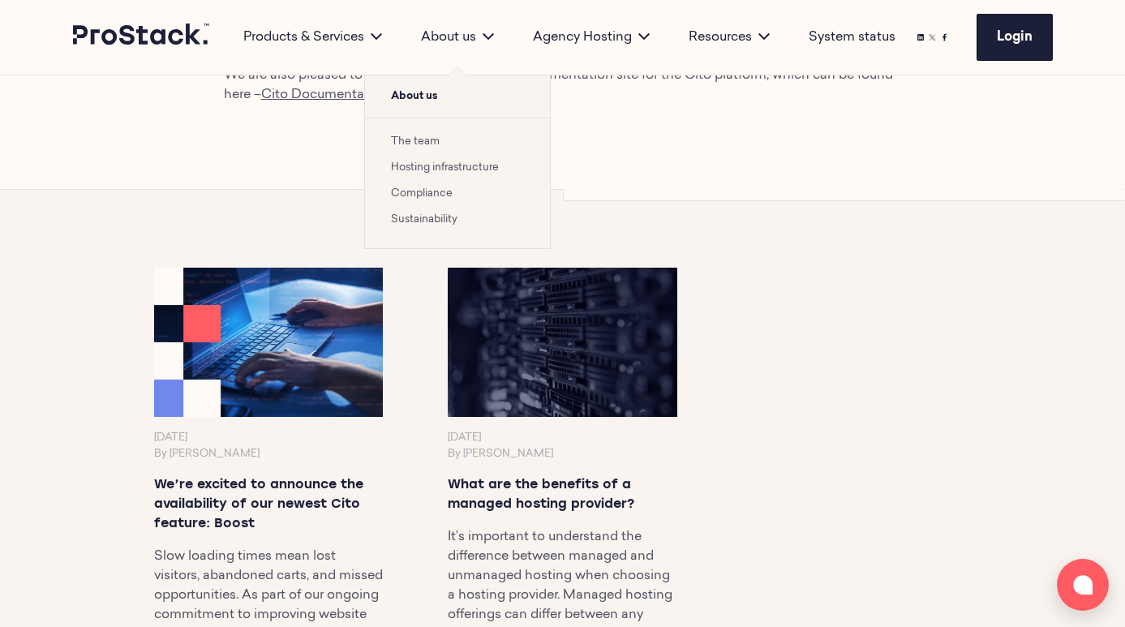
scroll to position [1770, 0]
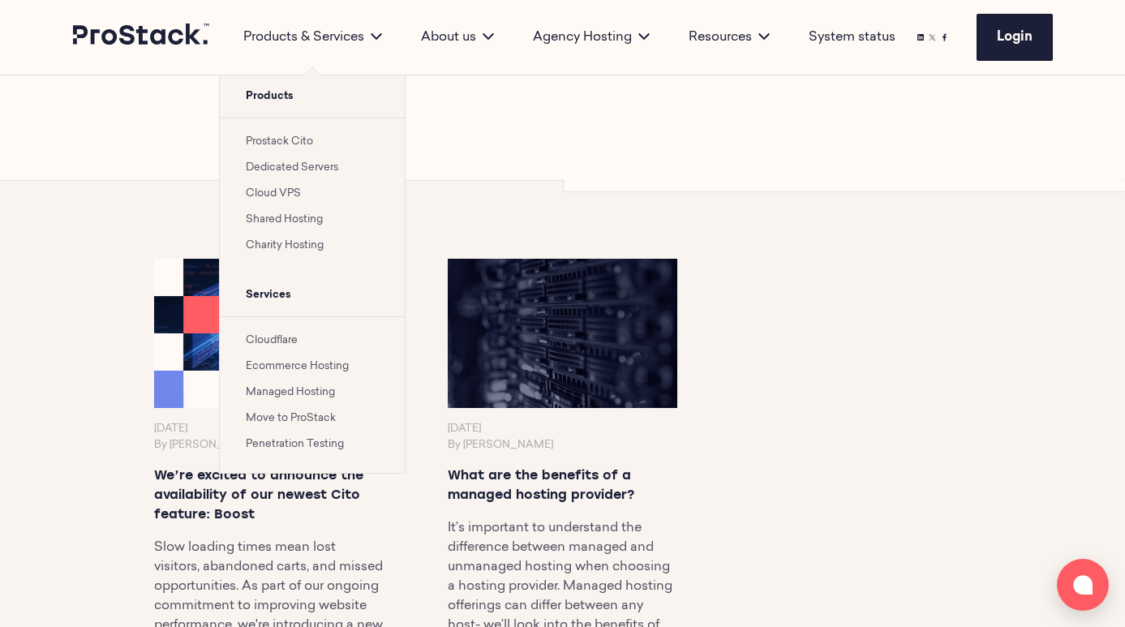
click at [283, 144] on link "Prostack Cito" at bounding box center [279, 141] width 67 height 11
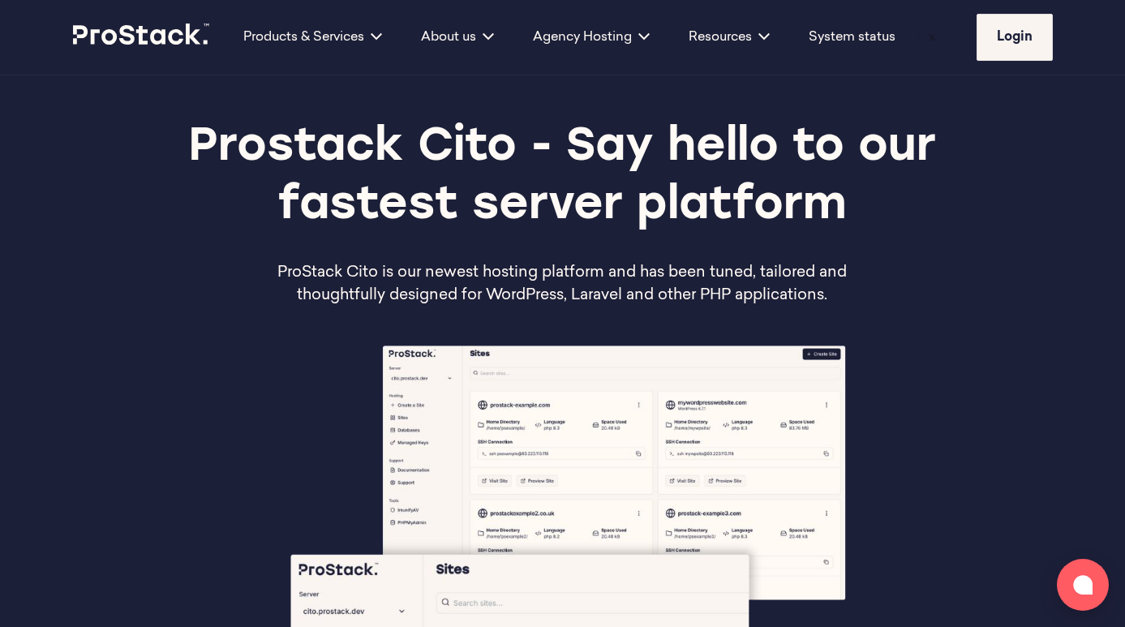
scroll to position [31, 0]
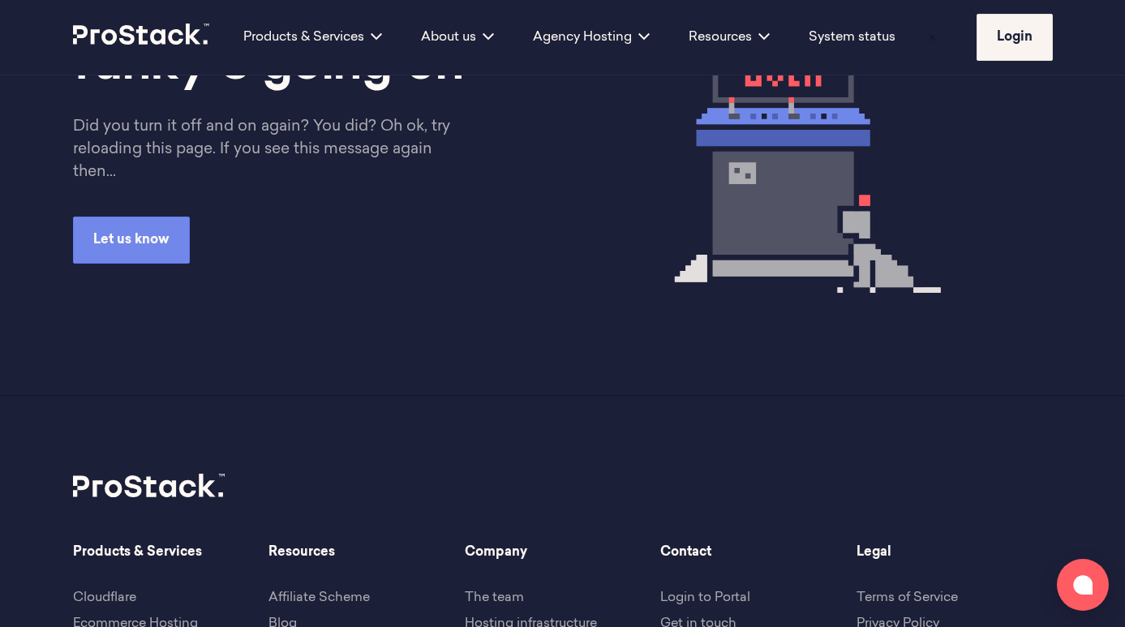
scroll to position [254, 0]
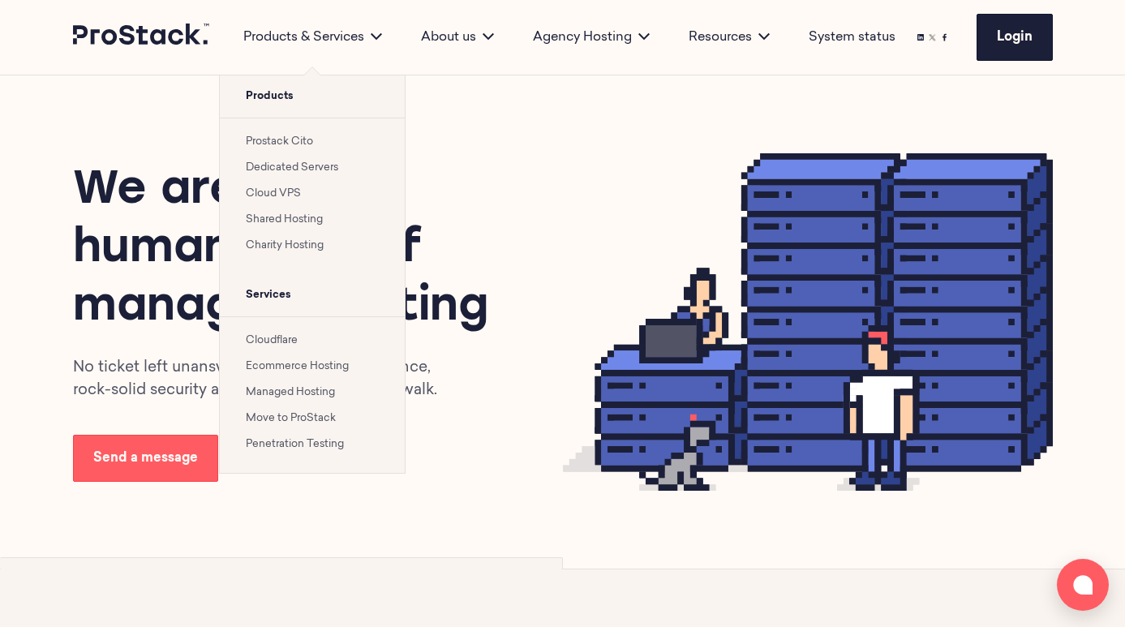
click at [281, 139] on link "Prostack Cito" at bounding box center [279, 141] width 67 height 11
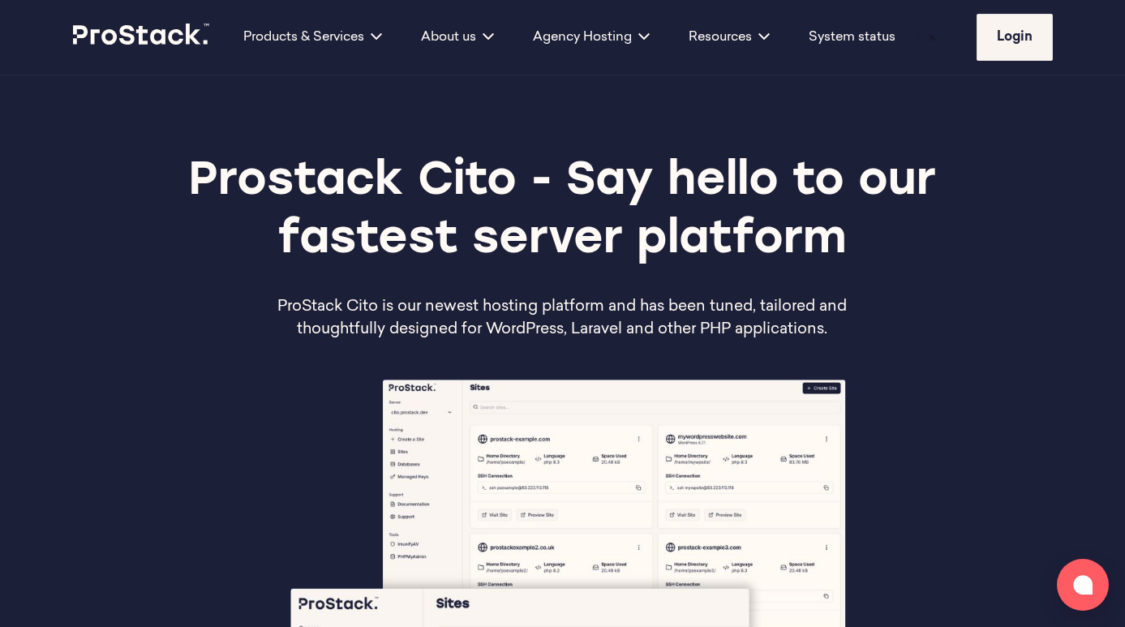
click at [488, 269] on h1 "Prostack Cito - Say hello to our fastest server platform" at bounding box center [562, 211] width 784 height 117
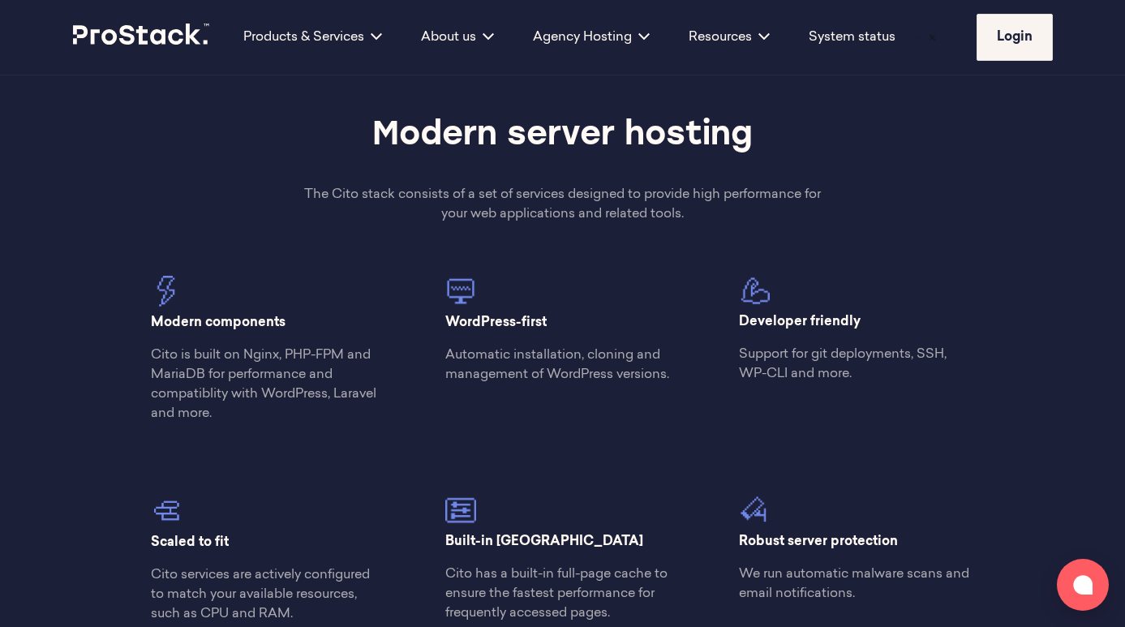
scroll to position [1281, 0]
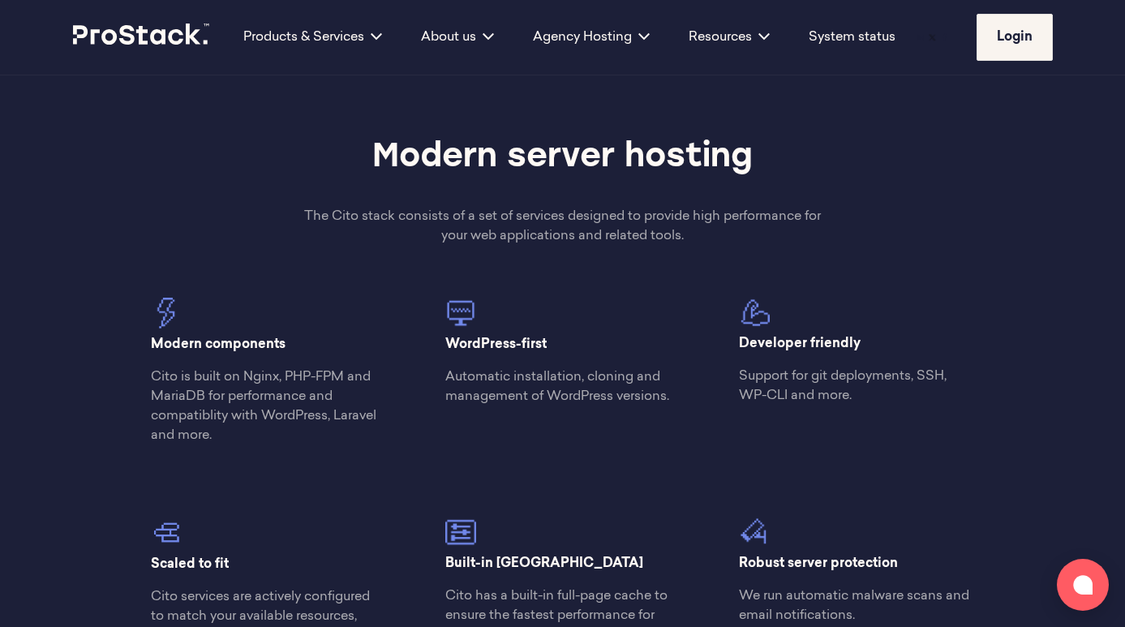
click at [531, 232] on p "The Cito stack consists of a set of services designed to provide high performan…" at bounding box center [562, 226] width 529 height 39
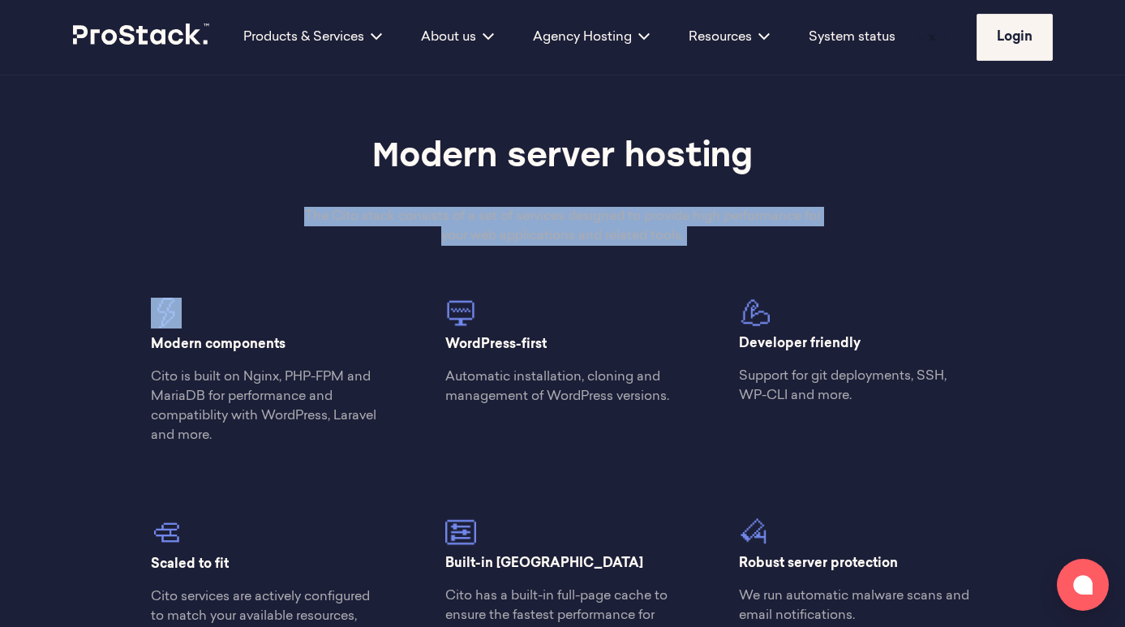
click at [531, 232] on p "The Cito stack consists of a set of services designed to provide high performan…" at bounding box center [562, 226] width 529 height 39
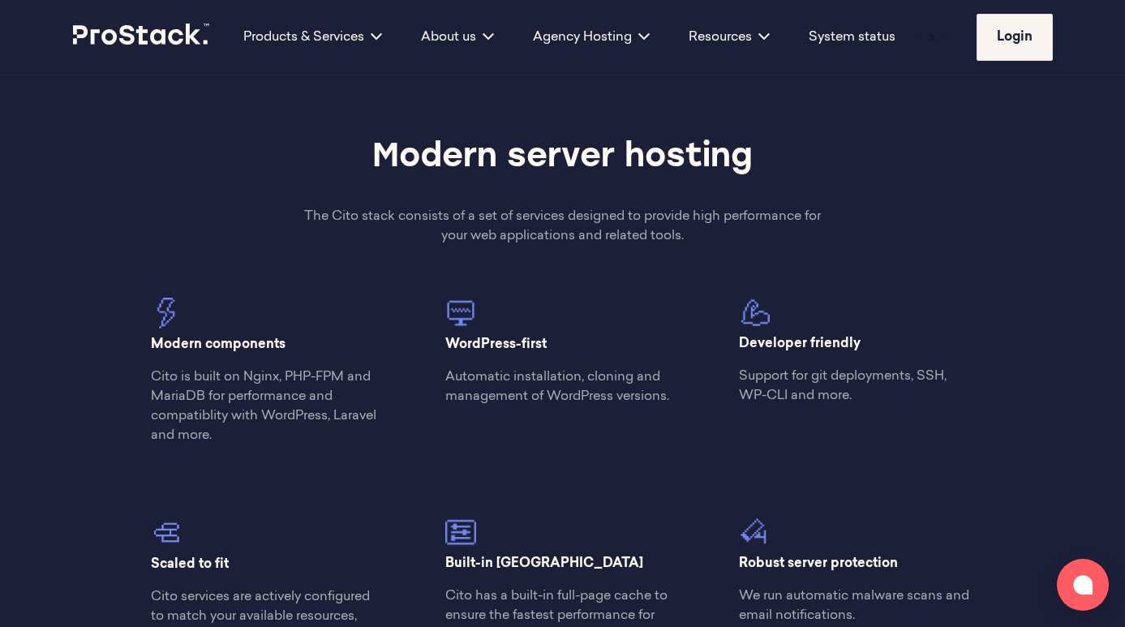
click at [556, 273] on div "Modern server hosting The Cito stack consists of a set of services designed to …" at bounding box center [563, 515] width 882 height 761
click at [548, 230] on p "The Cito stack consists of a set of services designed to provide high performan…" at bounding box center [562, 226] width 529 height 39
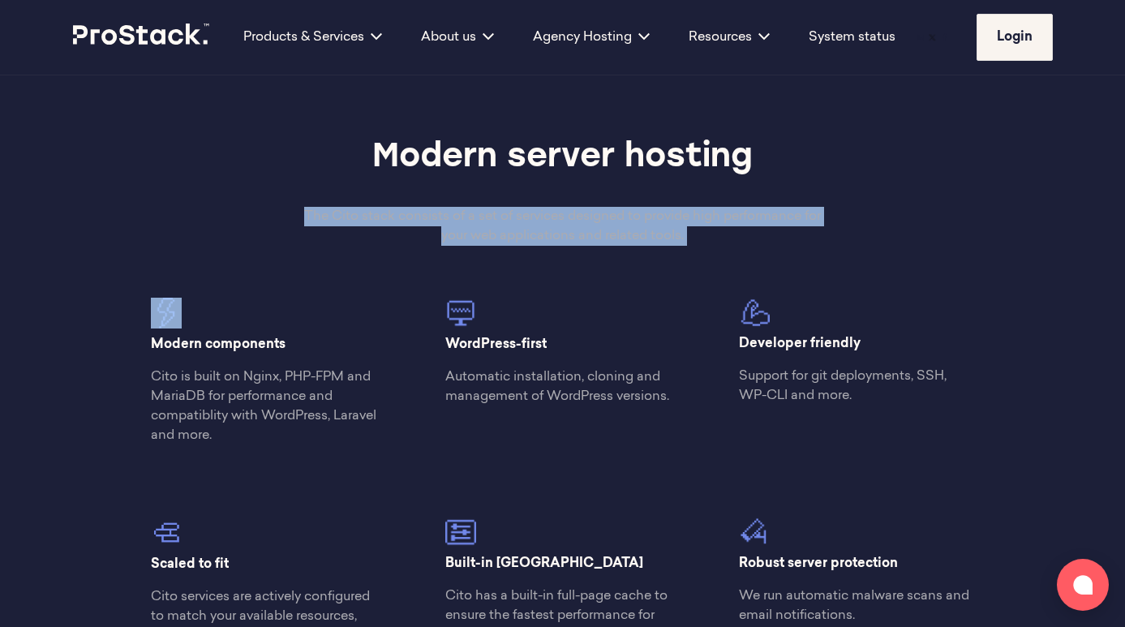
click at [548, 230] on p "The Cito stack consists of a set of services designed to provide high performan…" at bounding box center [562, 226] width 529 height 39
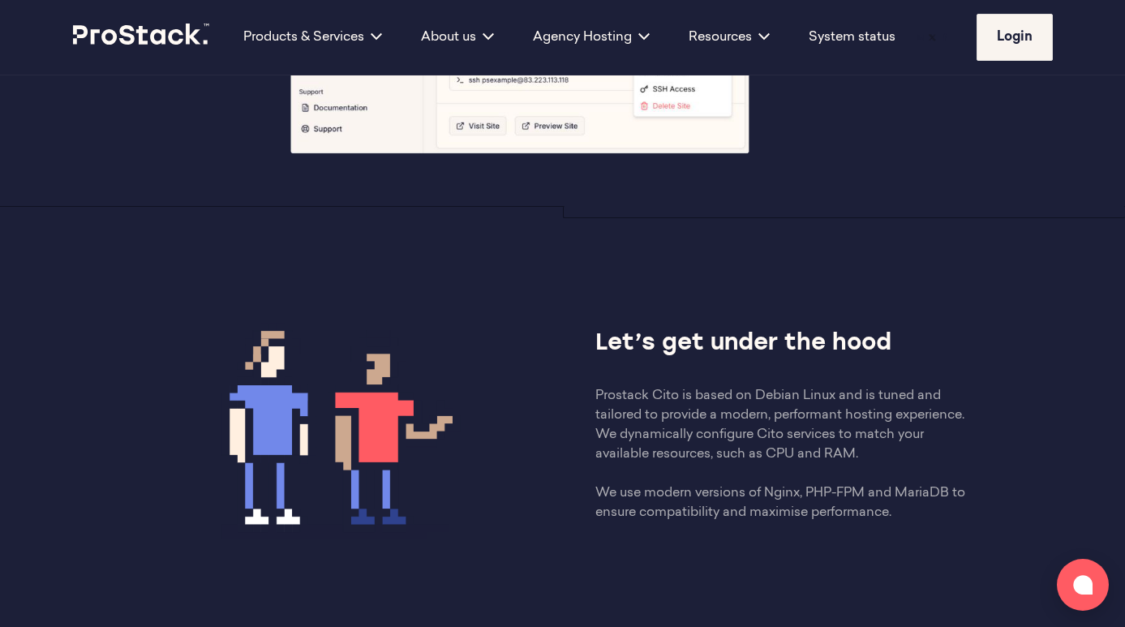
click at [759, 414] on p "Prostack Cito is based on Debian Linux and is tuned and tailored to provide a m…" at bounding box center [784, 454] width 376 height 136
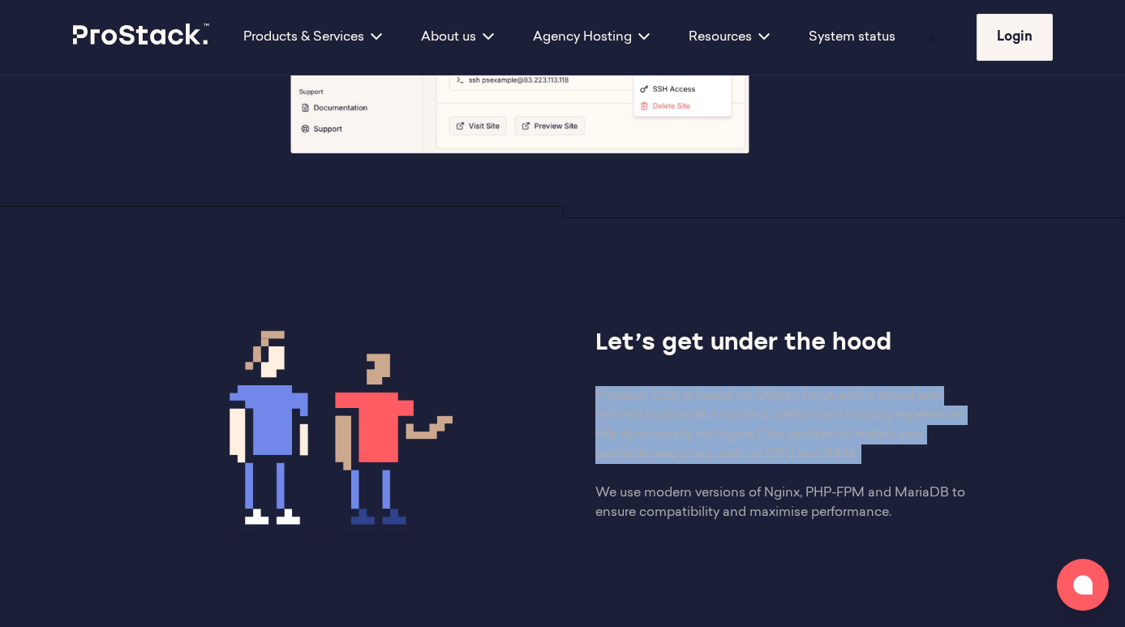
click at [759, 414] on p "Prostack Cito is based on Debian Linux and is tuned and tailored to provide a m…" at bounding box center [784, 454] width 376 height 136
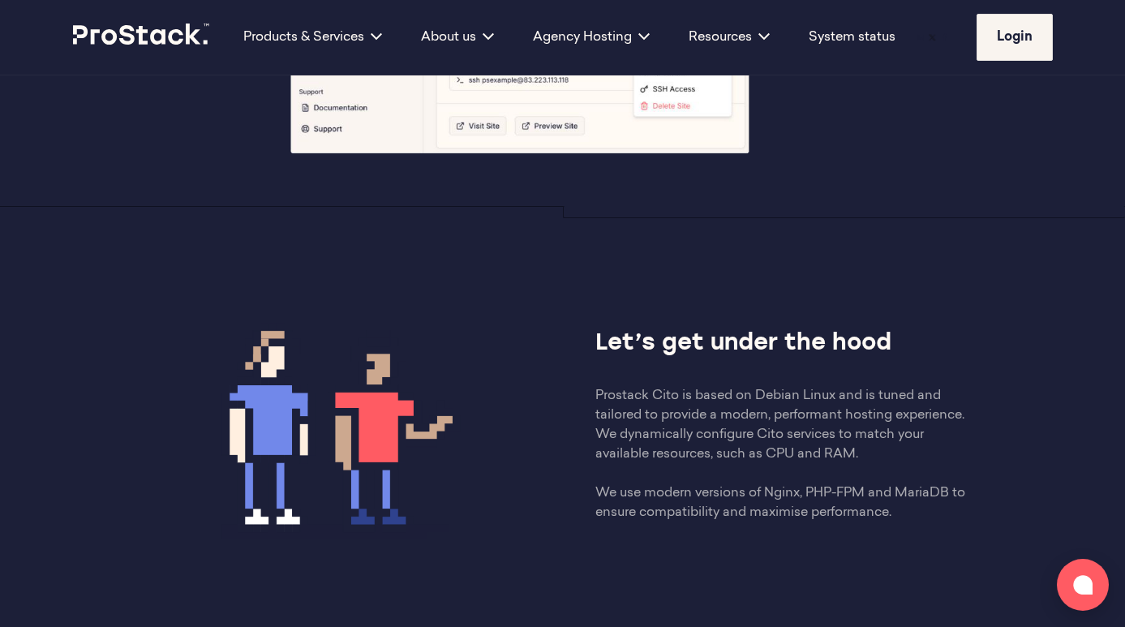
click at [761, 508] on p "Prostack Cito is based on Debian Linux and is tuned and tailored to provide a m…" at bounding box center [784, 454] width 376 height 136
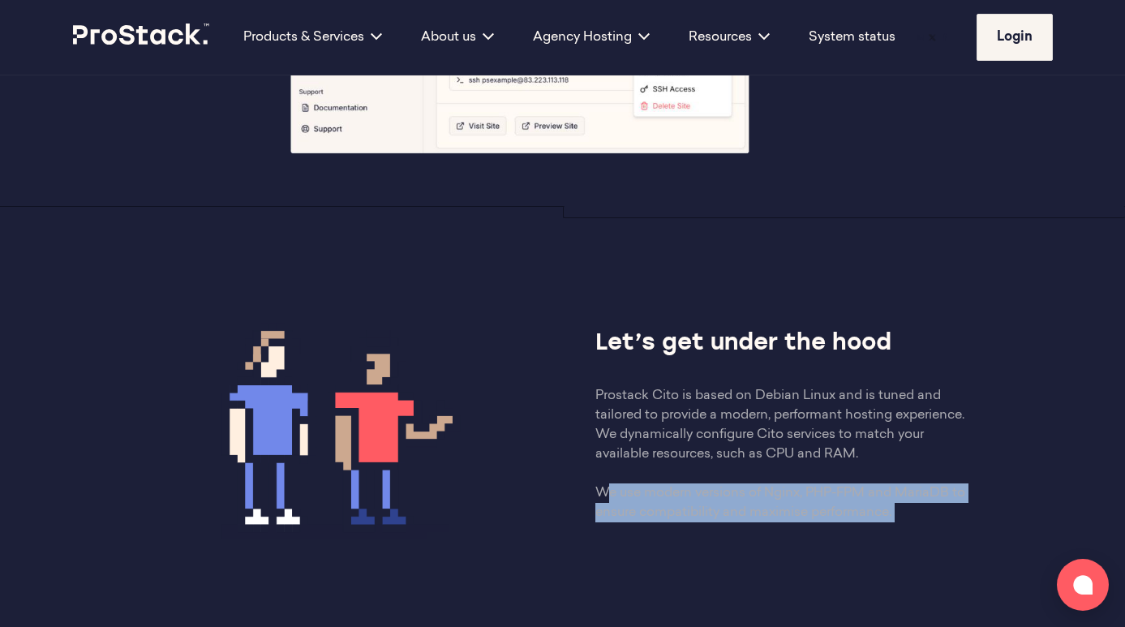
drag, startPoint x: 761, startPoint y: 508, endPoint x: 743, endPoint y: 388, distance: 121.4
click at [761, 507] on p "Prostack Cito is based on Debian Linux and is tuned and tailored to provide a m…" at bounding box center [784, 454] width 376 height 136
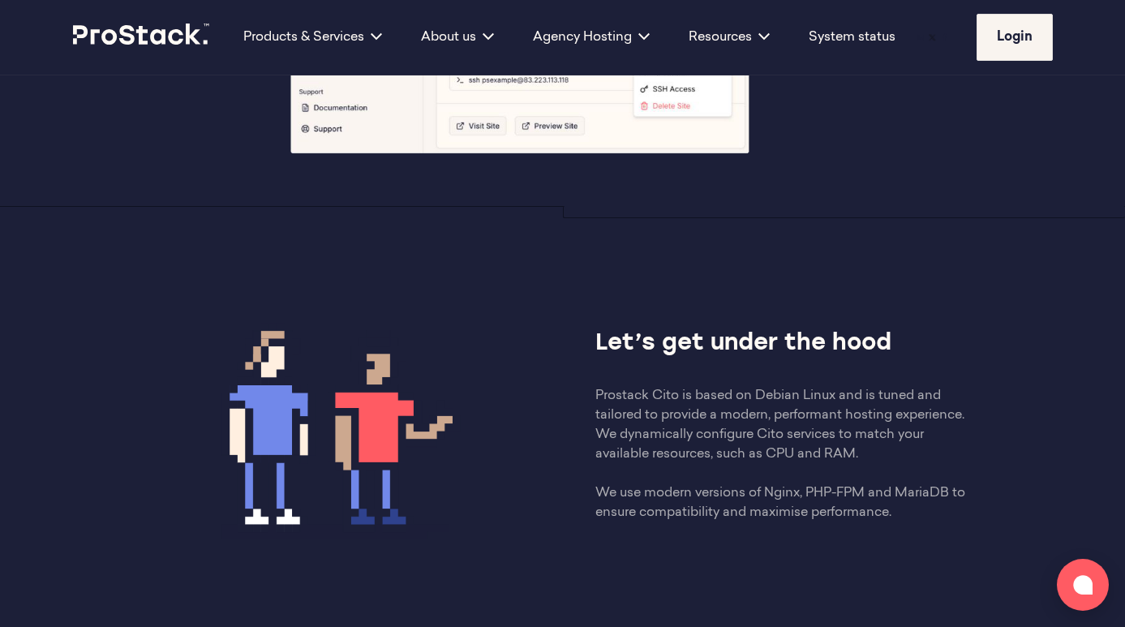
click at [762, 447] on p "Prostack Cito is based on Debian Linux and is tuned and tailored to provide a m…" at bounding box center [784, 454] width 376 height 136
click at [754, 436] on p "Prostack Cito is based on Debian Linux and is tuned and tailored to provide a m…" at bounding box center [784, 454] width 376 height 136
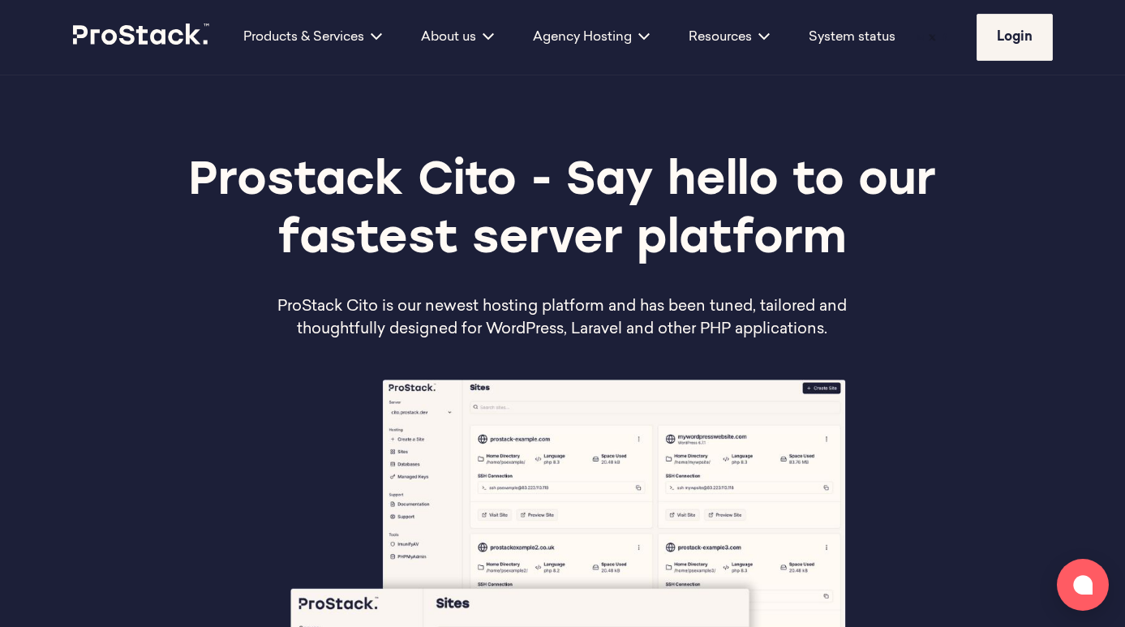
scroll to position [0, 0]
click at [482, 294] on div "Prostack Cito - Say hello to our fastest server platform ProStack Cito is our n…" at bounding box center [563, 247] width 980 height 188
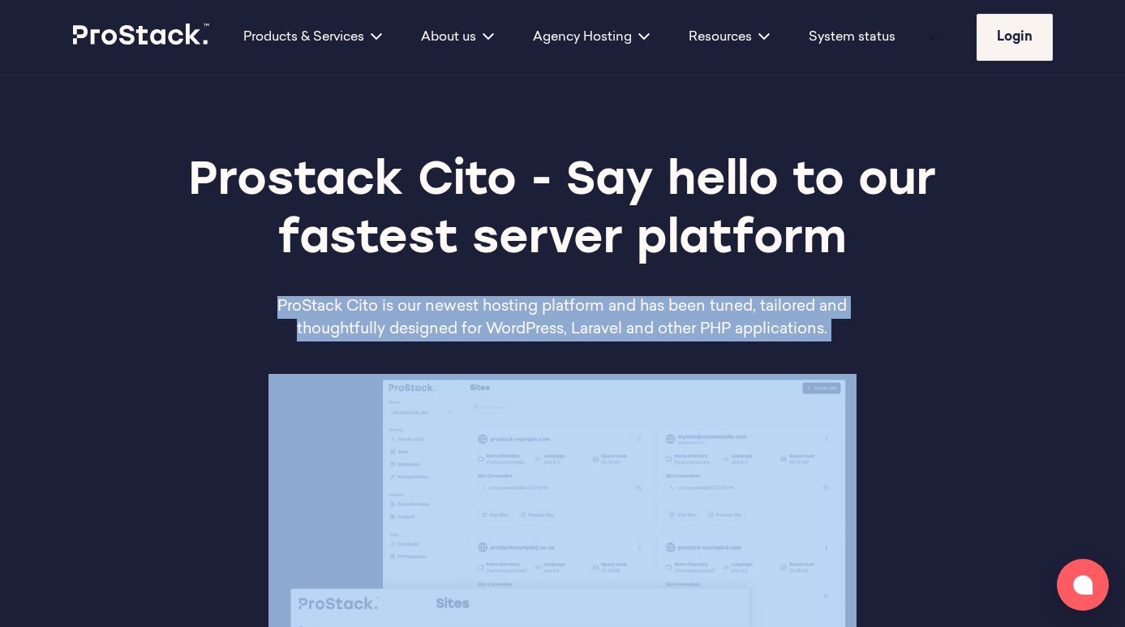
click at [482, 294] on div "Prostack Cito - Say hello to our fastest server platform ProStack Cito is our n…" at bounding box center [563, 247] width 980 height 188
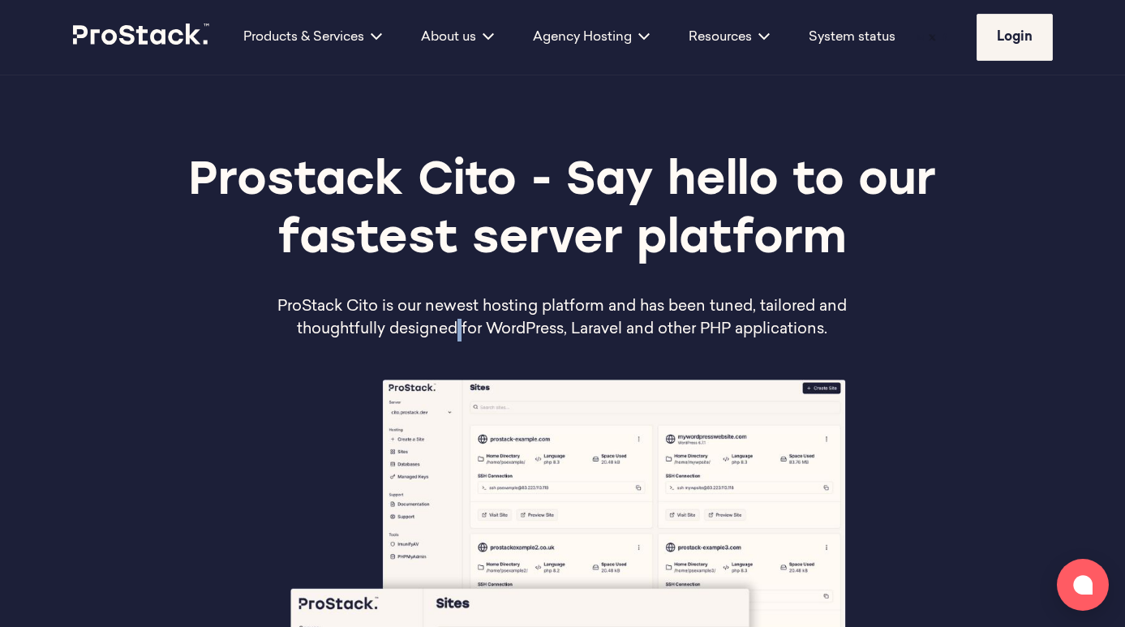
click at [461, 329] on p "ProStack Cito is our newest hosting platform and has been tuned, tailored and t…" at bounding box center [563, 318] width 588 height 45
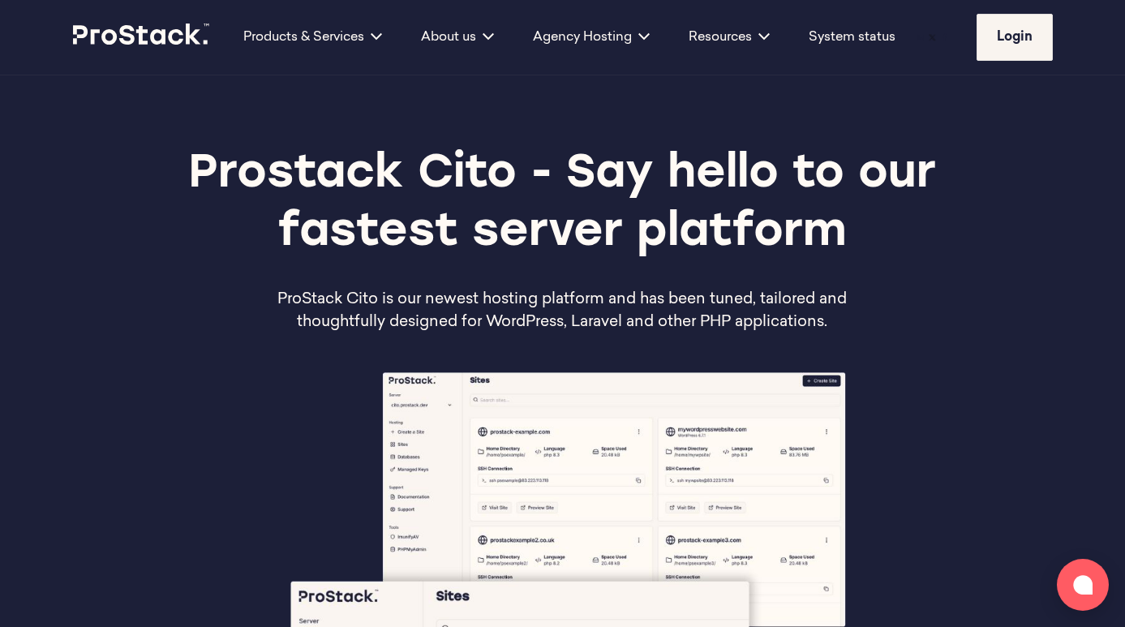
click at [515, 318] on p "ProStack Cito is our newest hosting platform and has been tuned, tailored and t…" at bounding box center [563, 311] width 588 height 45
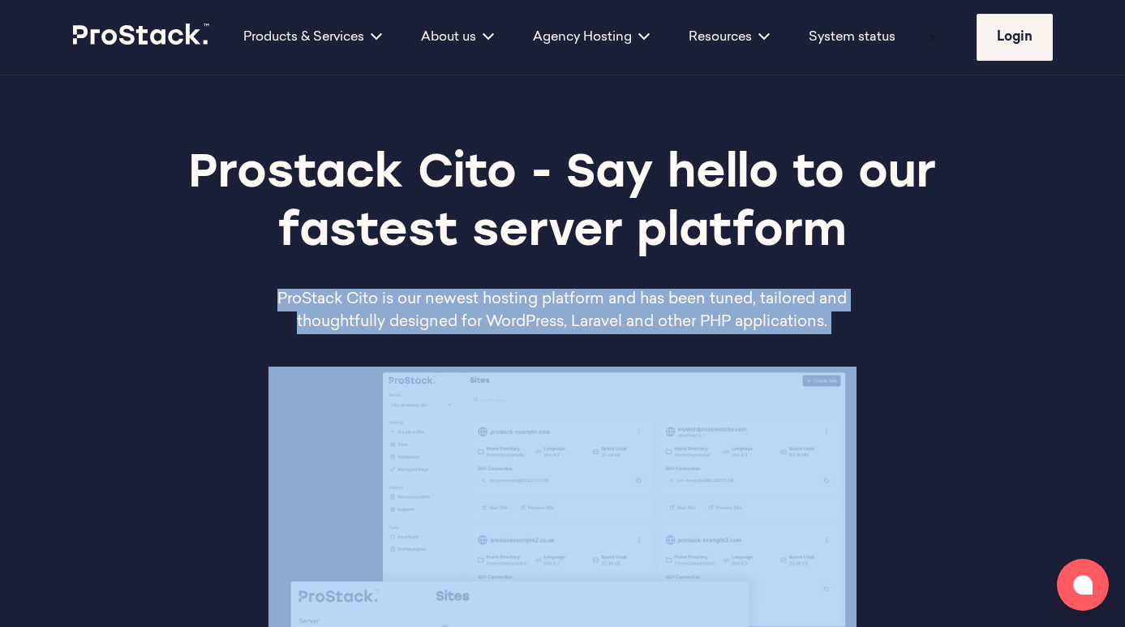
click at [515, 318] on p "ProStack Cito is our newest hosting platform and has been tuned, tailored and t…" at bounding box center [563, 311] width 588 height 45
